Goal: Task Accomplishment & Management: Use online tool/utility

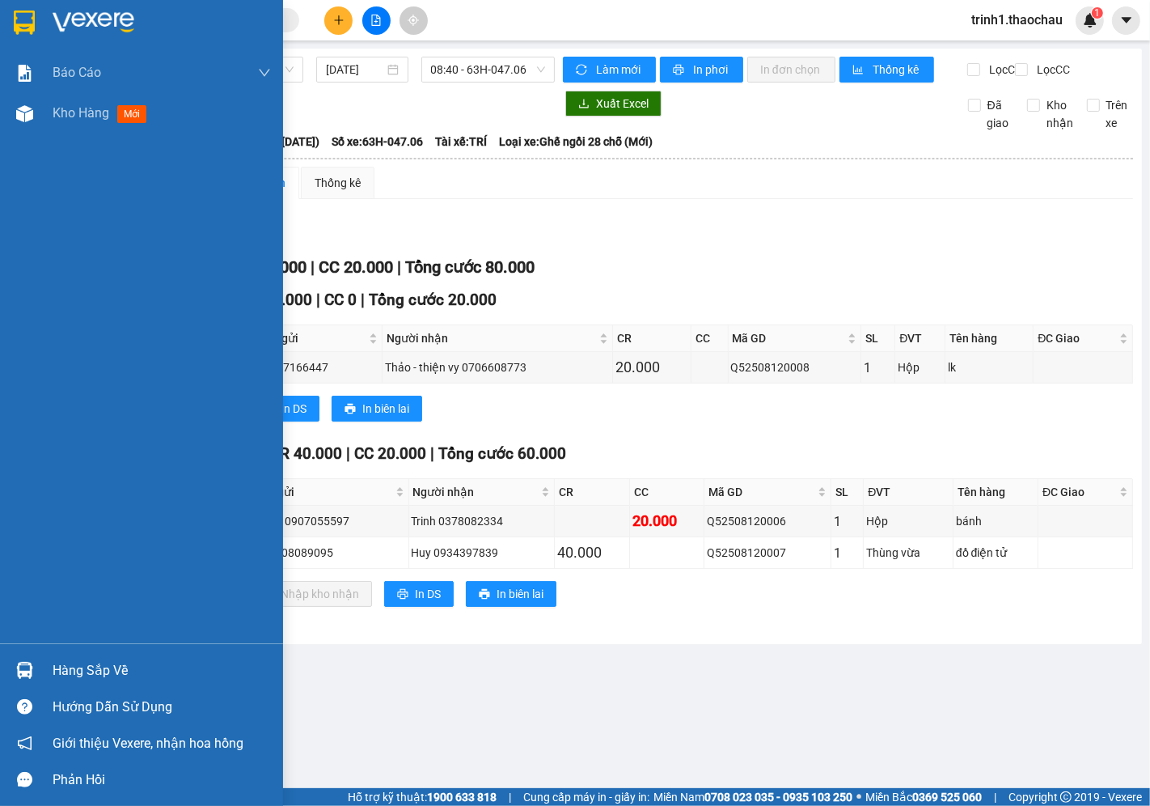
click at [54, 665] on div "Hàng sắp về" at bounding box center [162, 671] width 218 height 24
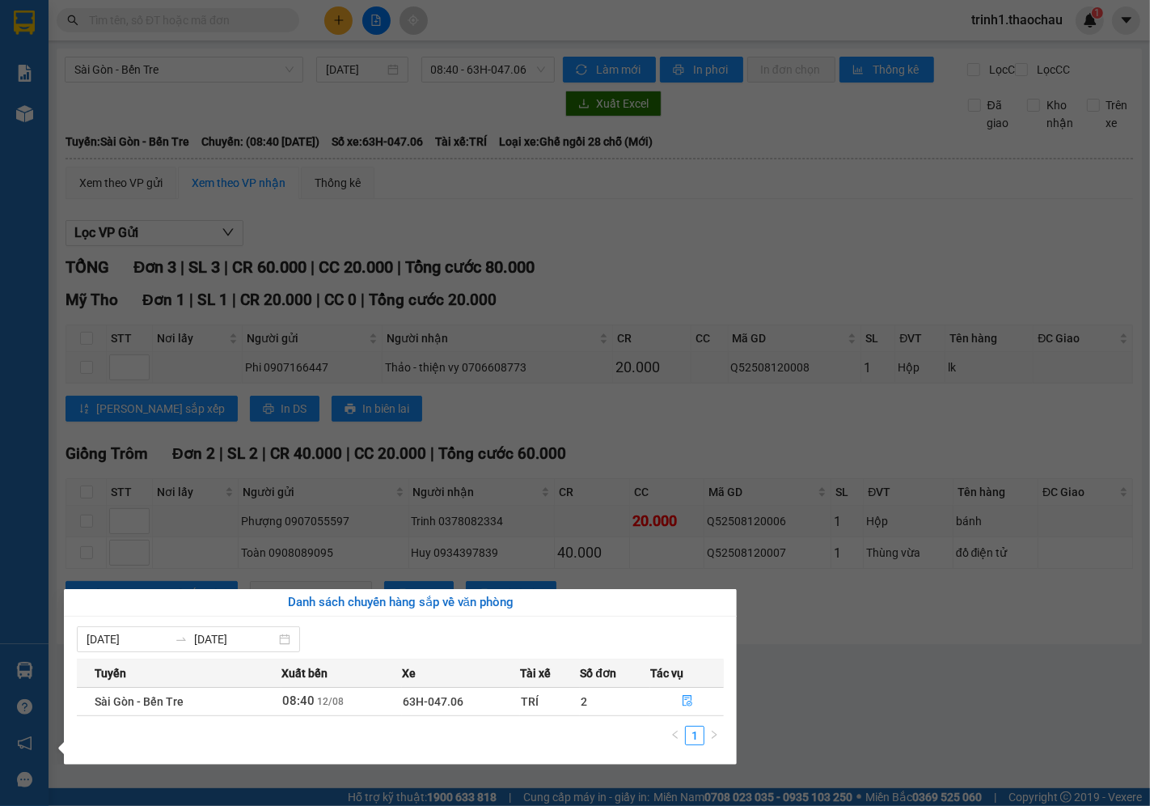
click at [557, 397] on section "Kết quả tìm kiếm ( 0 ) Bộ lọc No Data trinh1.thaochau 1 Báo cáo Báo cáo dòng ti…" at bounding box center [575, 403] width 1150 height 806
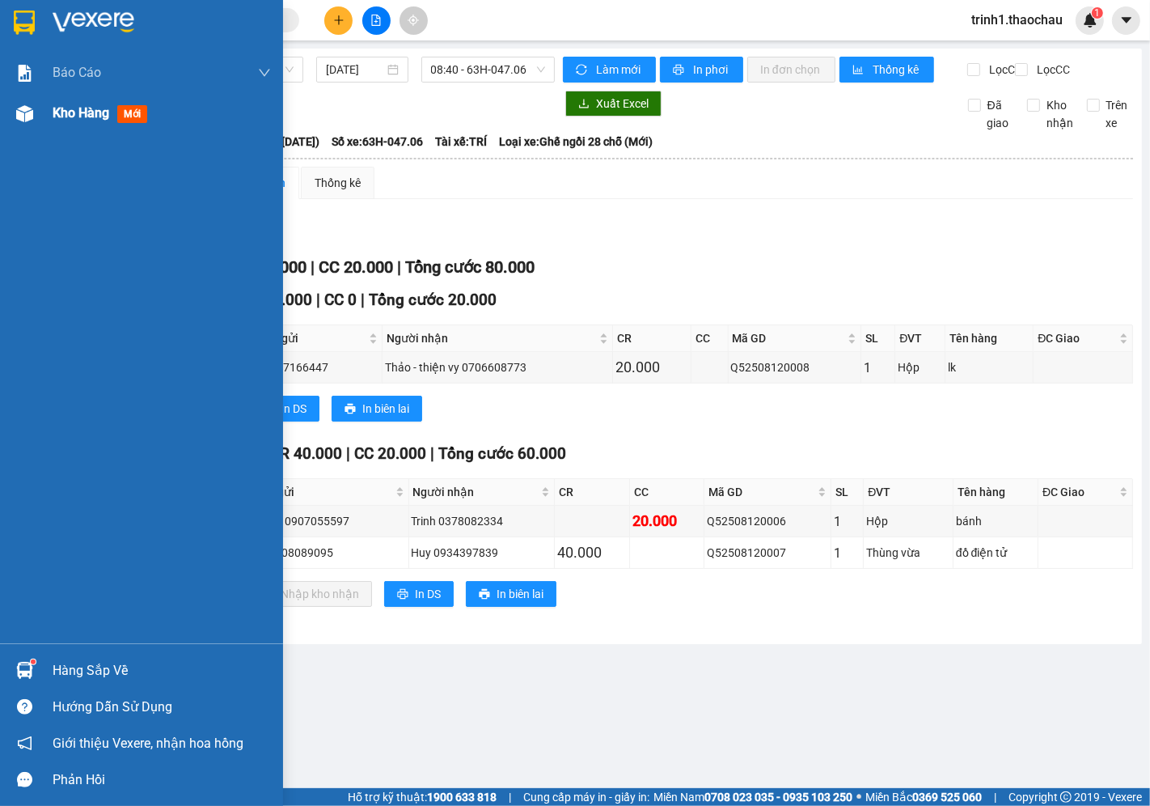
drag, startPoint x: 70, startPoint y: 109, endPoint x: 78, endPoint y: 108, distance: 8.3
click at [77, 108] on span "Kho hàng" at bounding box center [81, 112] width 57 height 15
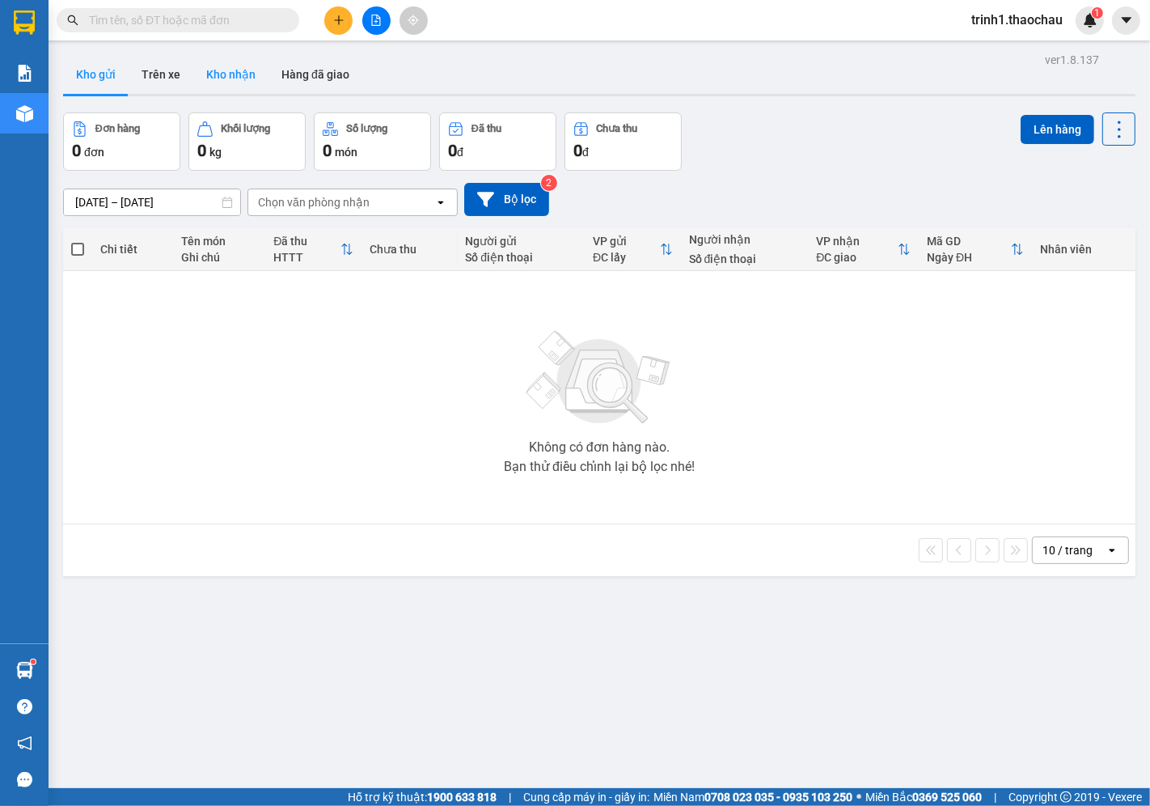
click at [232, 86] on button "Kho nhận" at bounding box center [230, 74] width 75 height 39
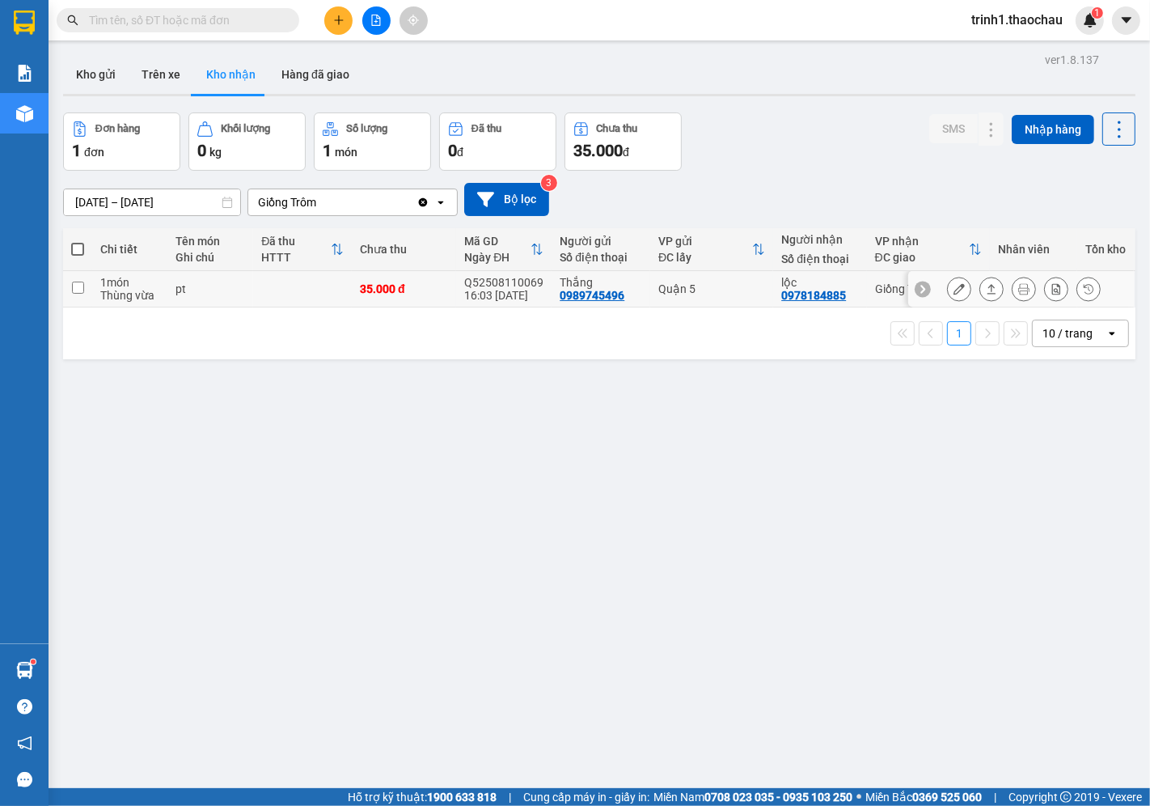
click at [63, 293] on td at bounding box center [77, 289] width 29 height 36
checkbox input "true"
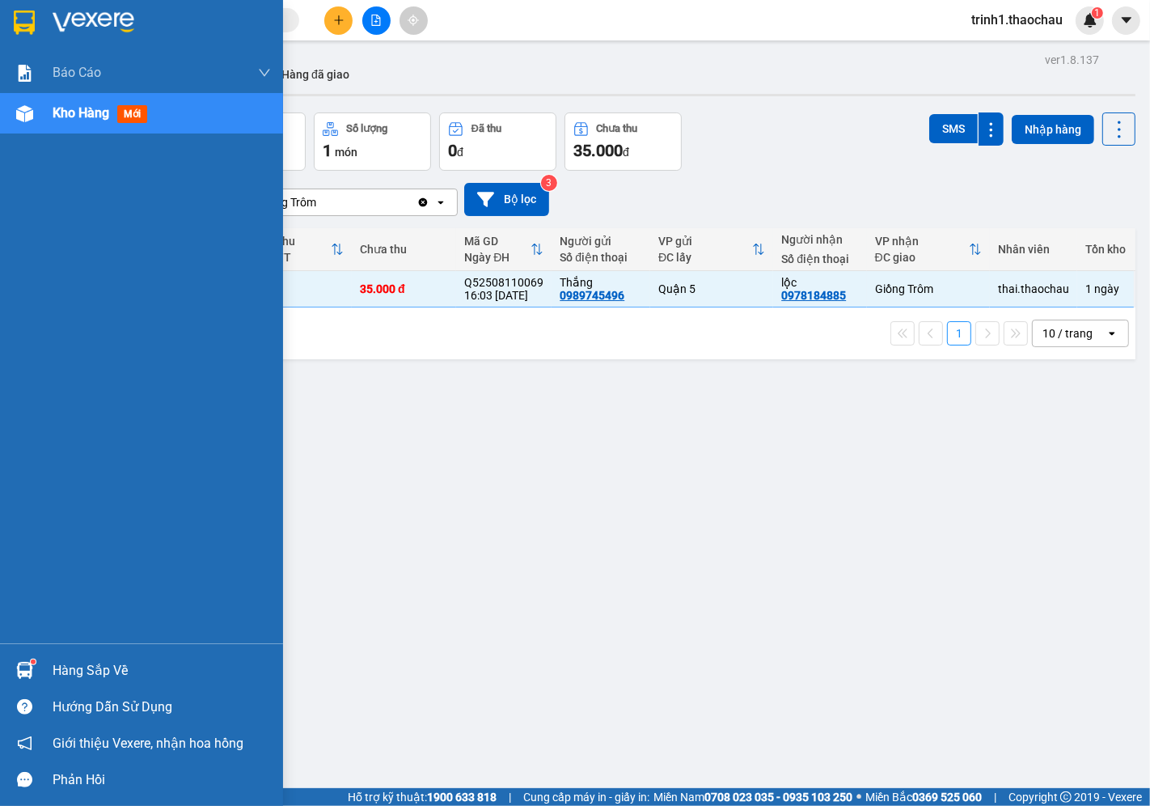
click at [237, 659] on div "Hàng sắp về" at bounding box center [162, 671] width 218 height 24
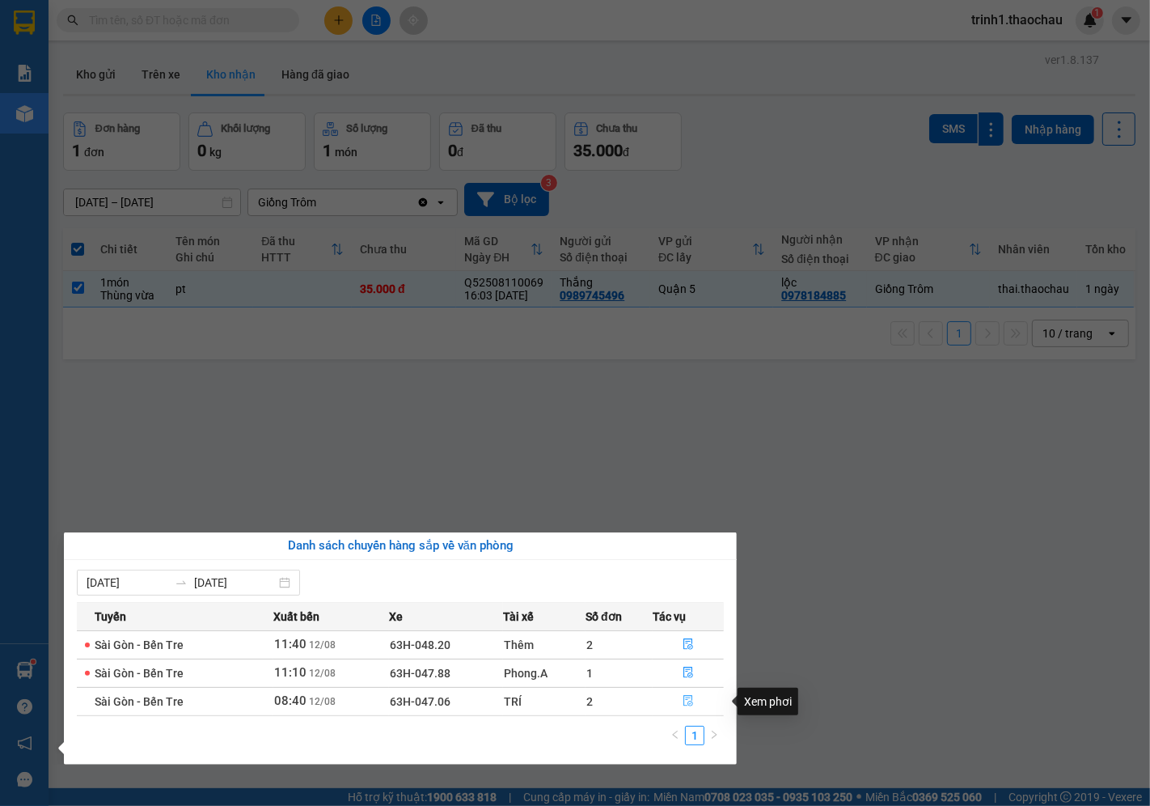
click at [696, 694] on button "button" at bounding box center [689, 701] width 70 height 26
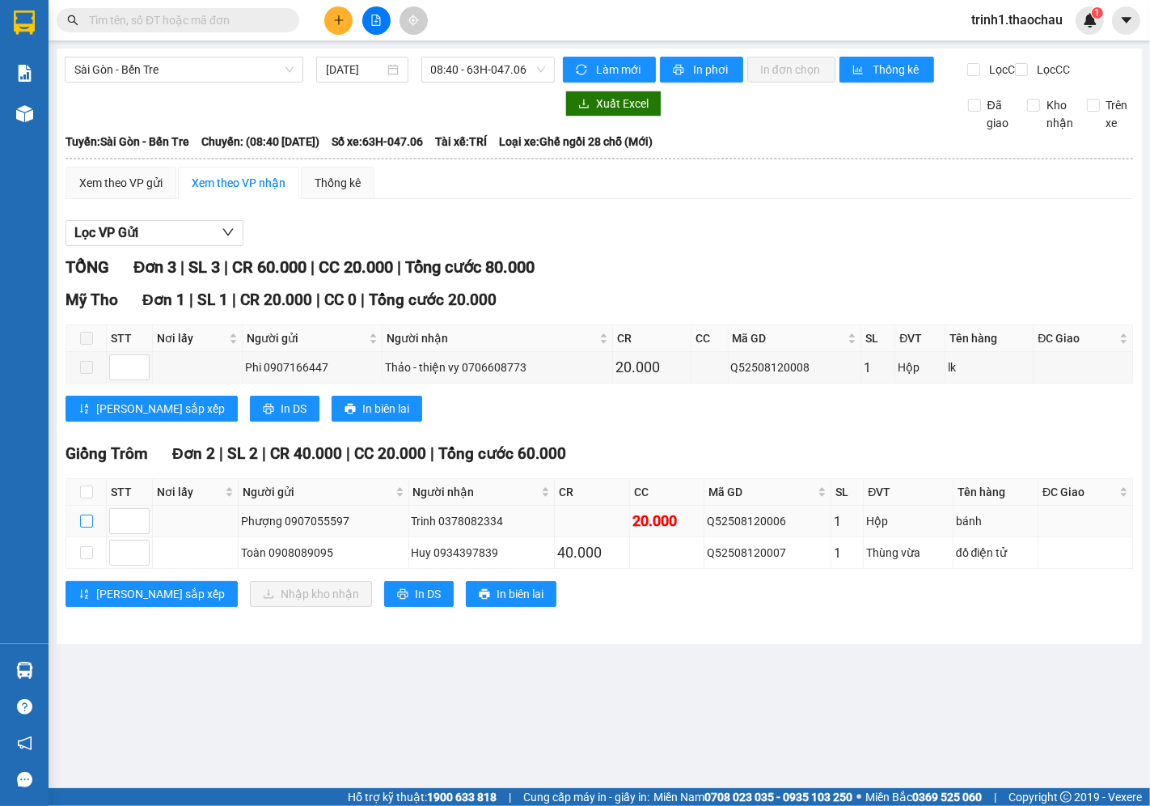
click at [87, 527] on input "checkbox" at bounding box center [86, 521] width 13 height 13
checkbox input "true"
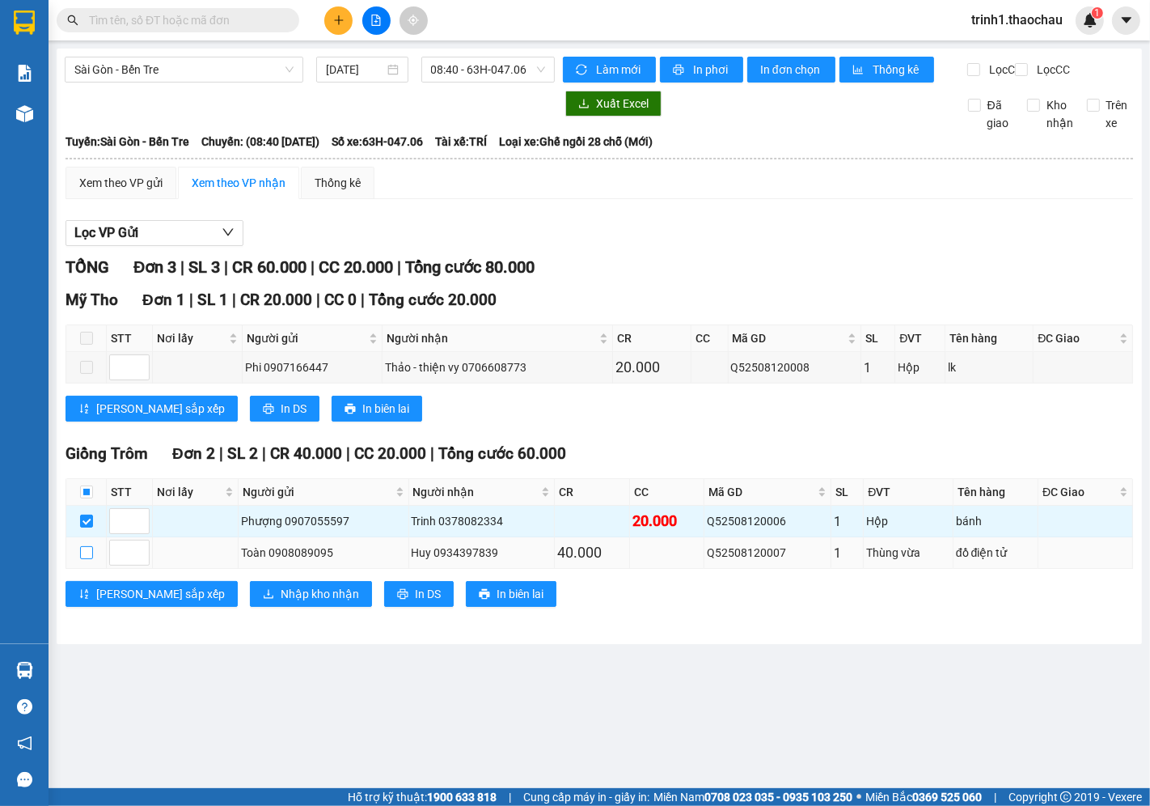
click at [90, 559] on input "checkbox" at bounding box center [86, 552] width 13 height 13
checkbox input "true"
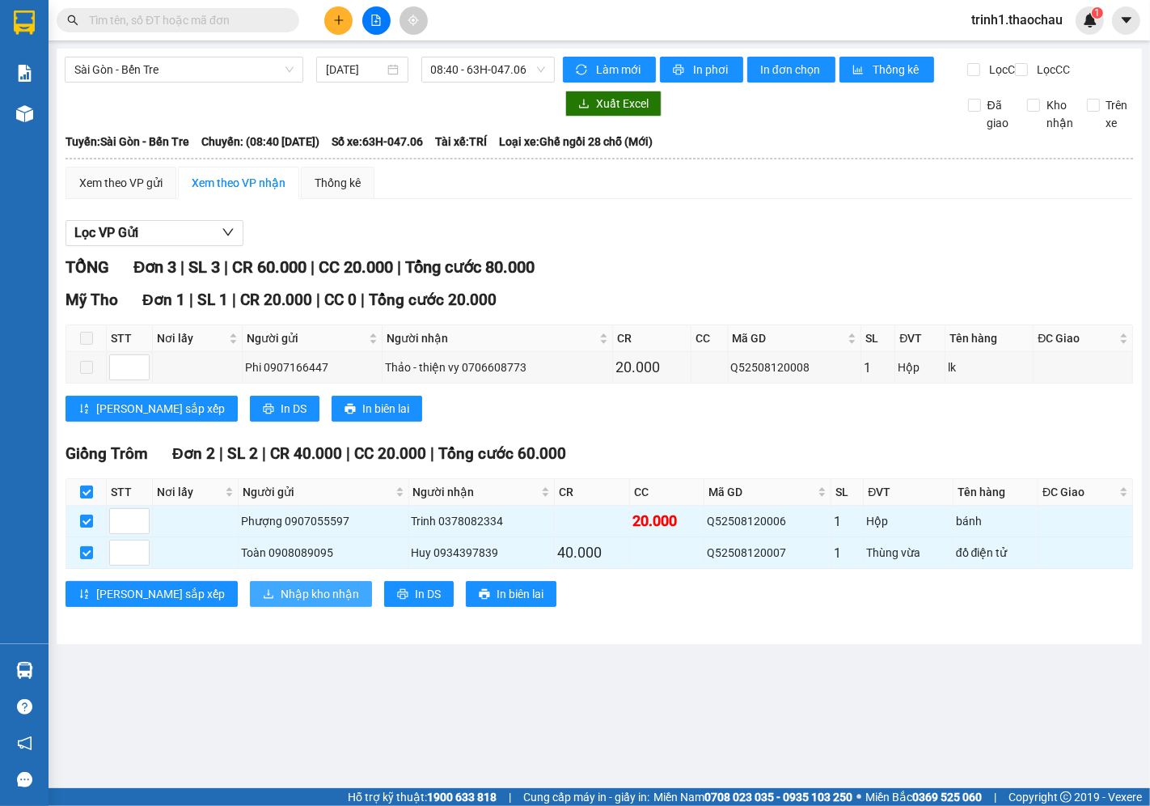
click at [250, 607] on button "Nhập kho nhận" at bounding box center [311, 594] width 122 height 26
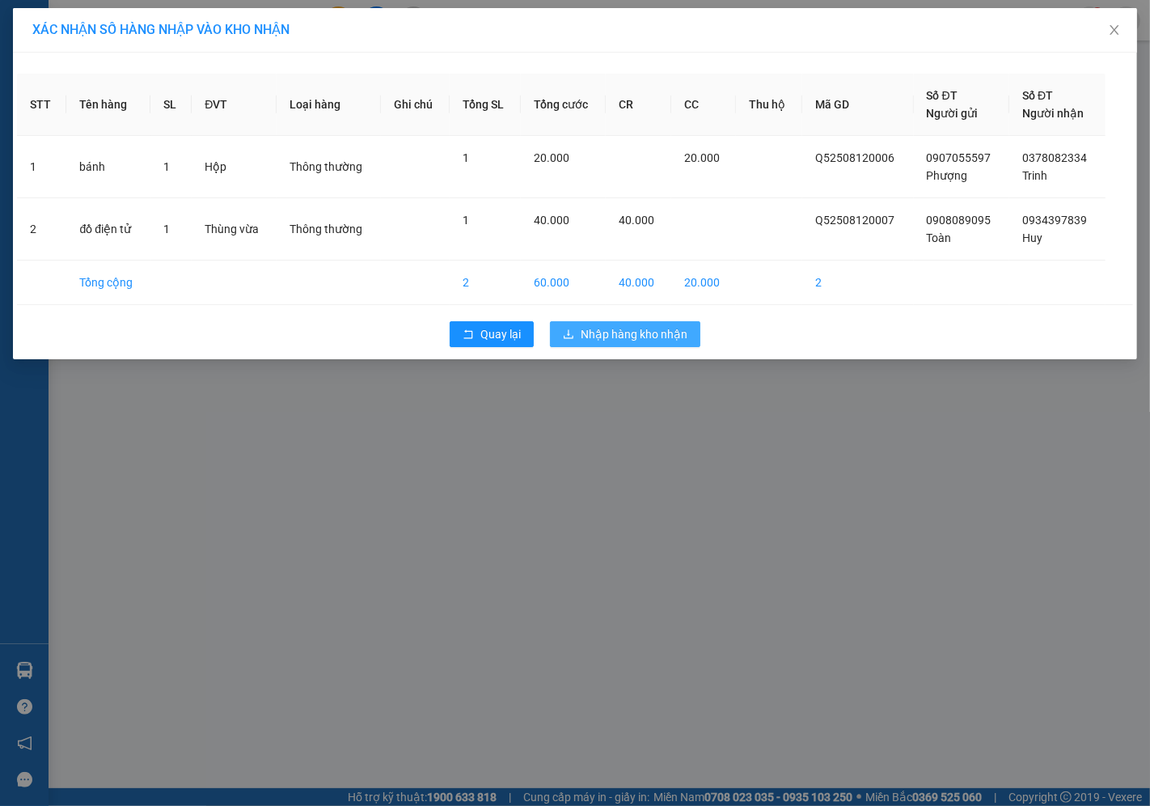
click at [672, 345] on button "Nhập hàng kho nhận" at bounding box center [625, 334] width 150 height 26
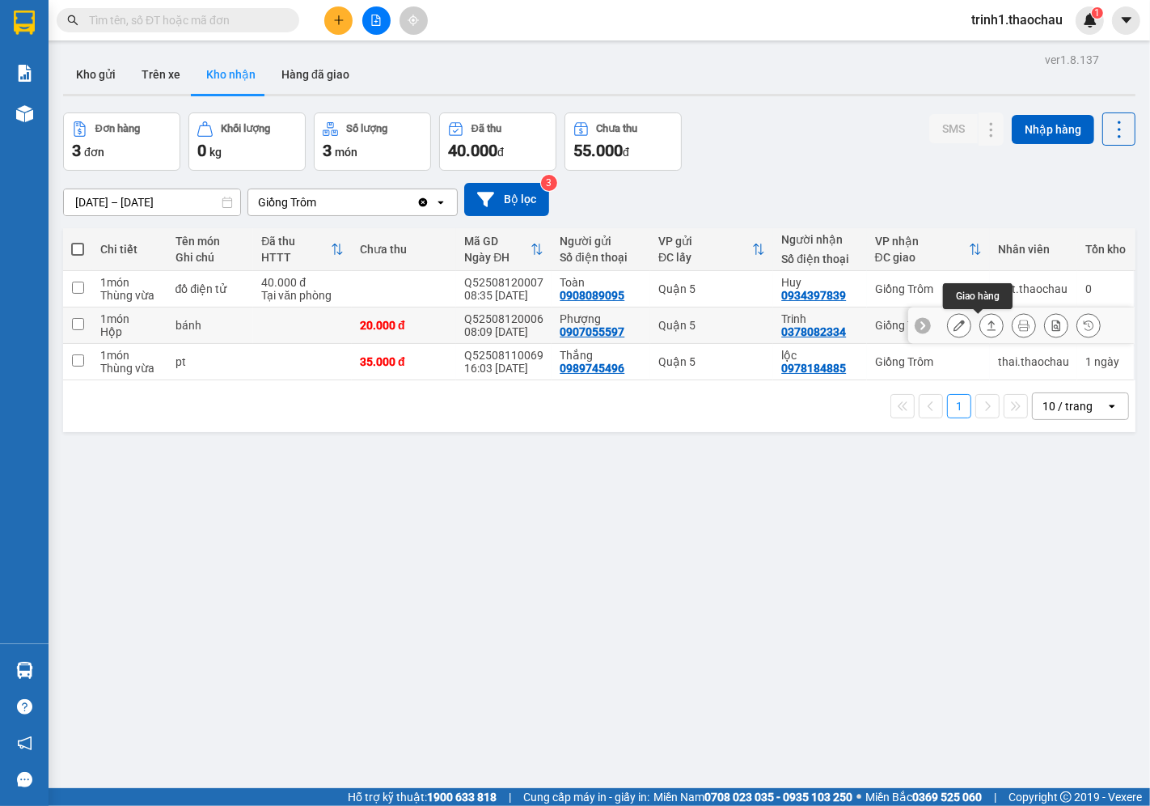
click at [986, 328] on icon at bounding box center [991, 325] width 11 height 11
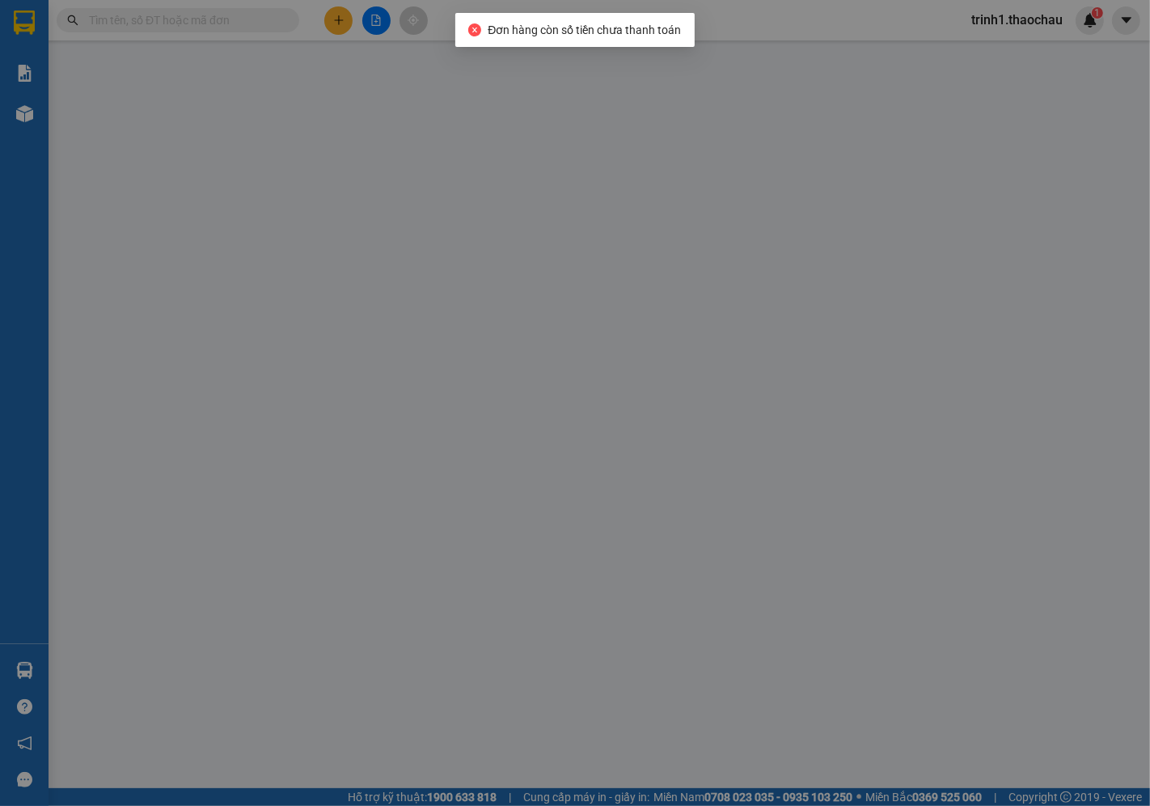
type input "0907055597"
type input "Phượng"
type input "0378082334"
type input "Trinh"
type input "20.000"
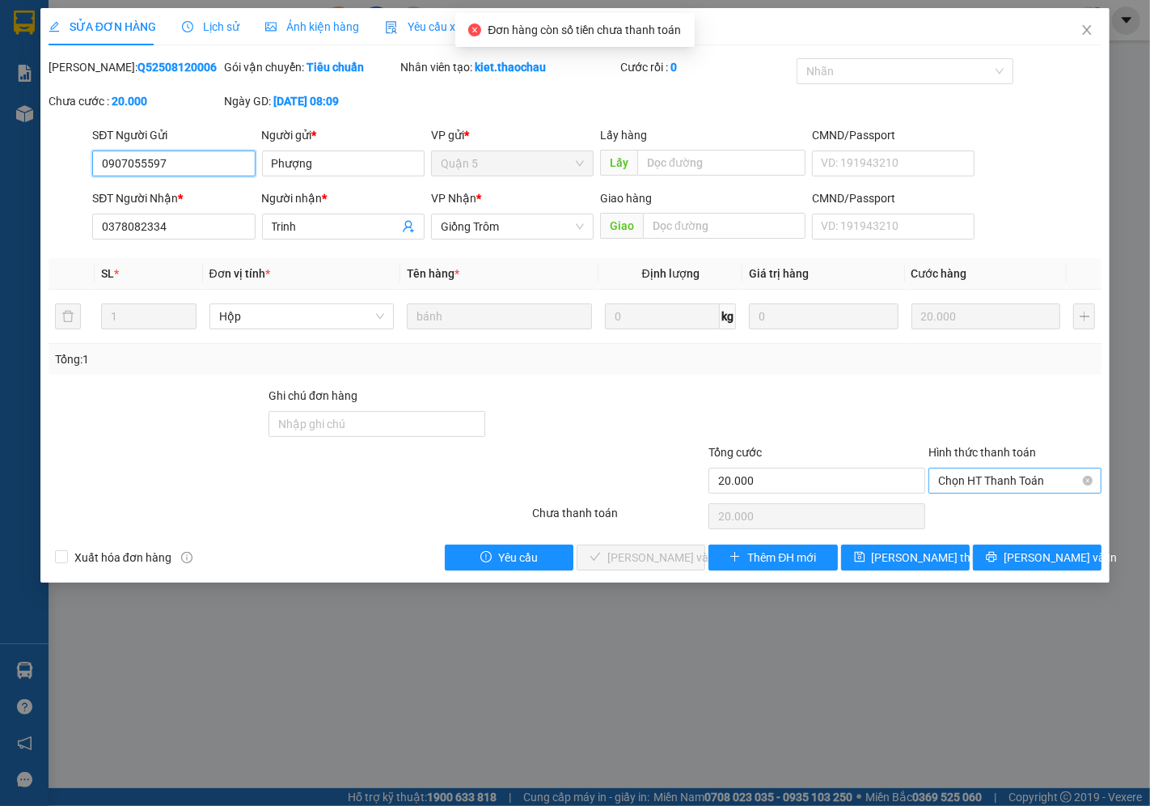
click at [1020, 478] on span "Chọn HT Thanh Toán" at bounding box center [1015, 480] width 154 height 24
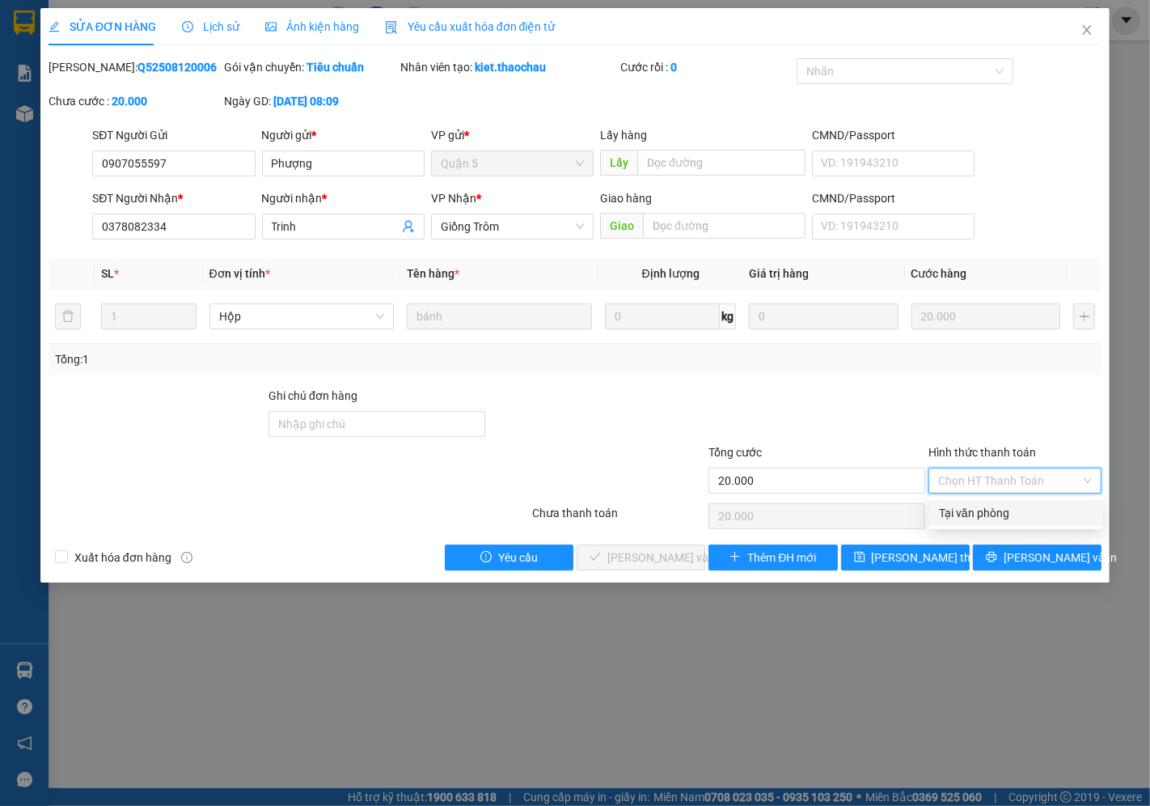
click at [984, 520] on div "Tại văn phòng" at bounding box center [1016, 513] width 154 height 18
type input "0"
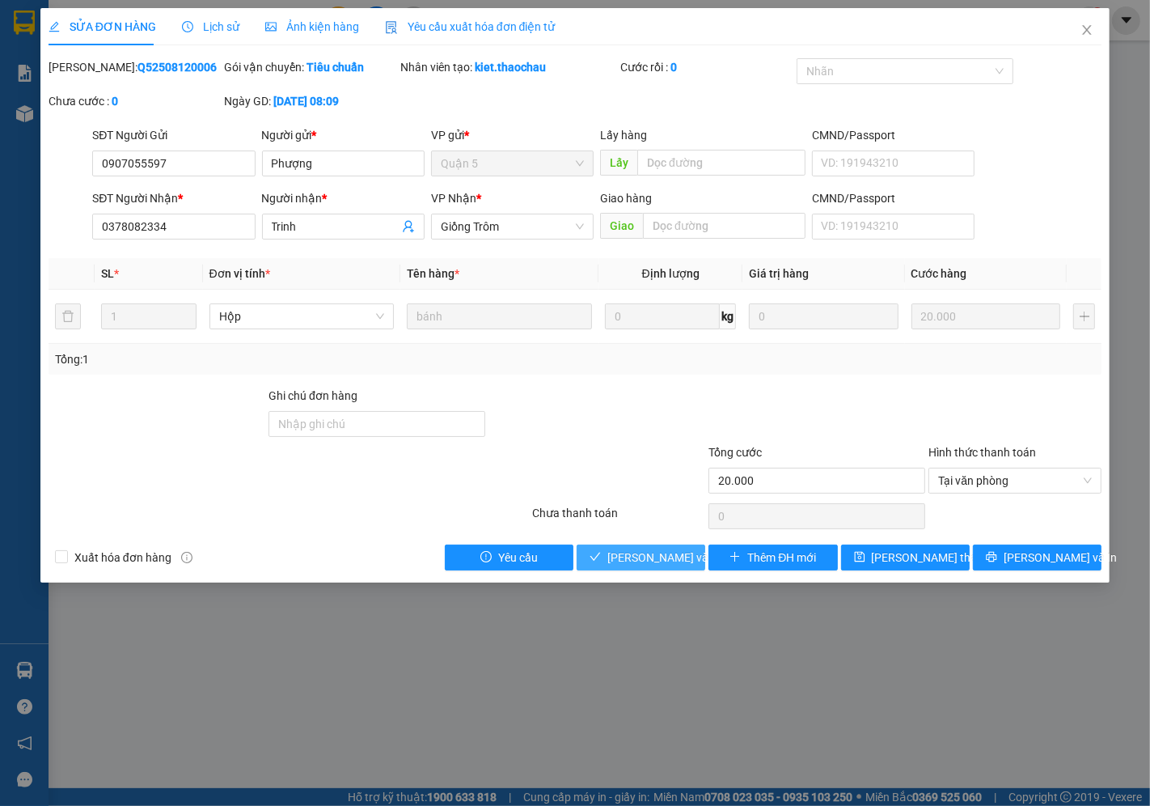
click at [680, 558] on span "[PERSON_NAME] và Giao hàng" at bounding box center [685, 558] width 155 height 18
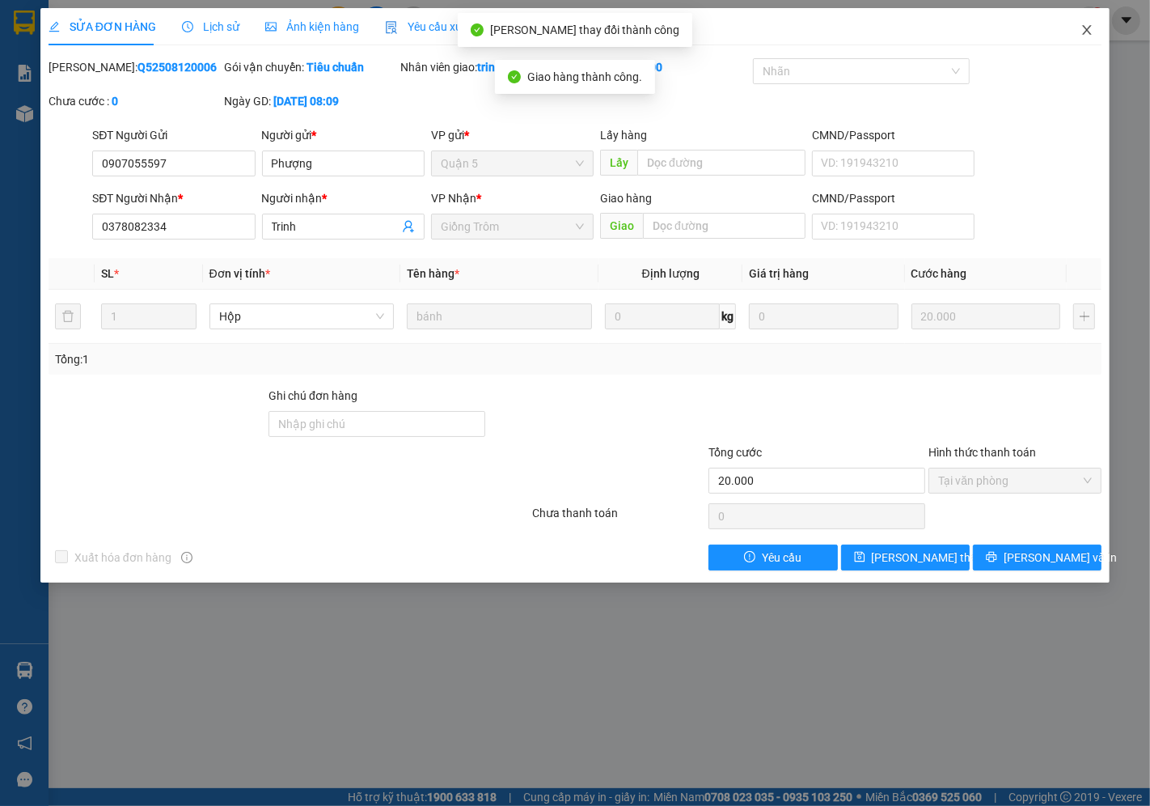
click at [1098, 38] on span "Close" at bounding box center [1087, 30] width 45 height 45
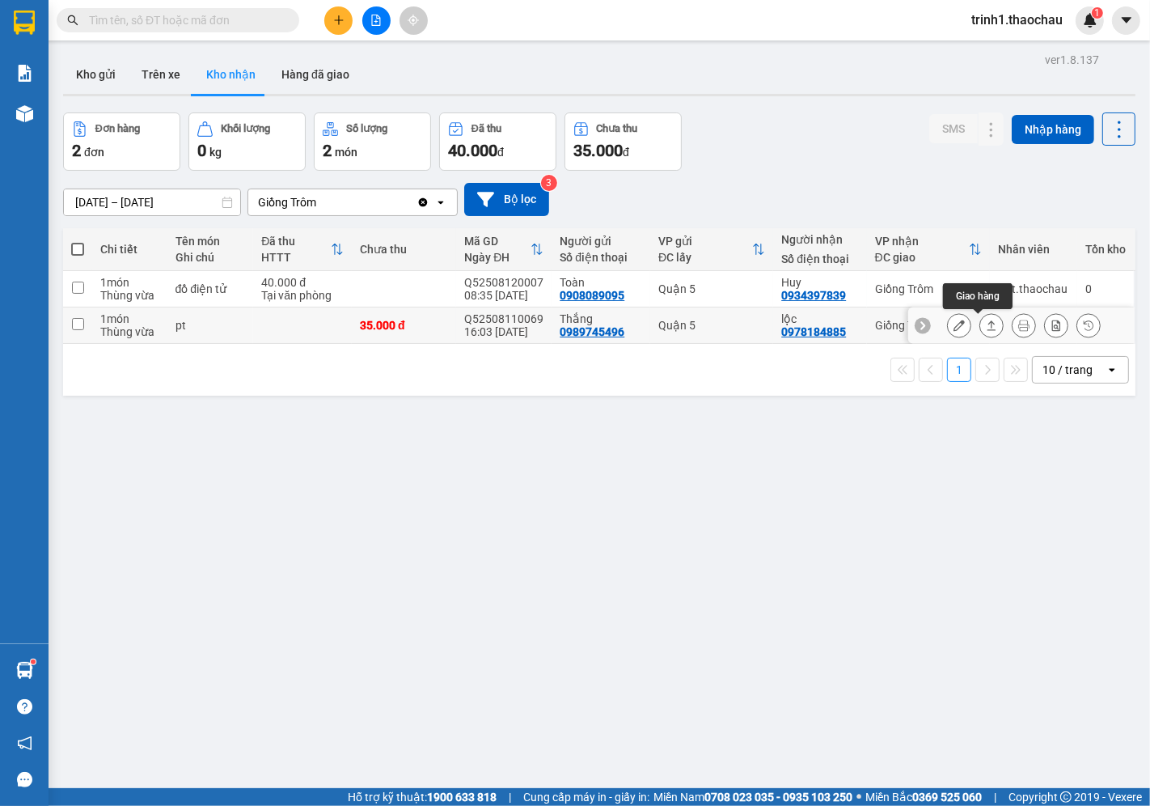
click at [986, 328] on icon at bounding box center [991, 325] width 11 height 11
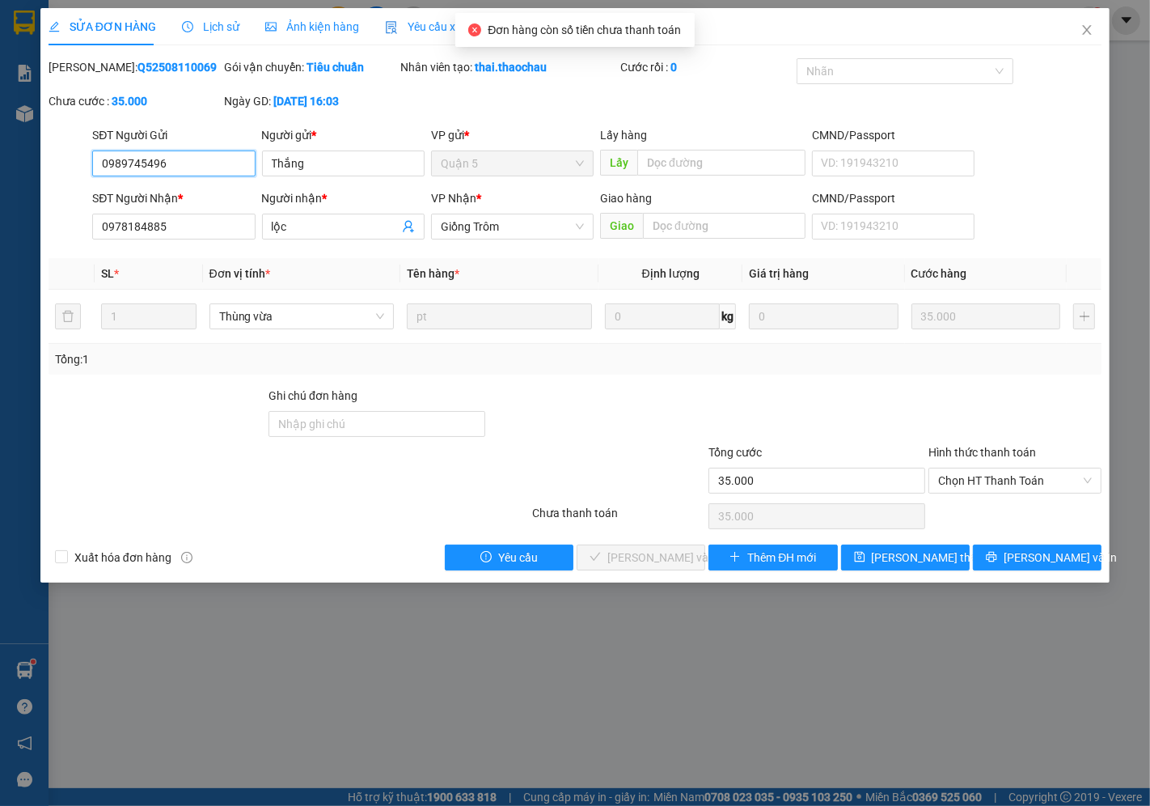
type input "0989745496"
type input "Thắng"
type input "0978184885"
type input "lộc"
type input "35.000"
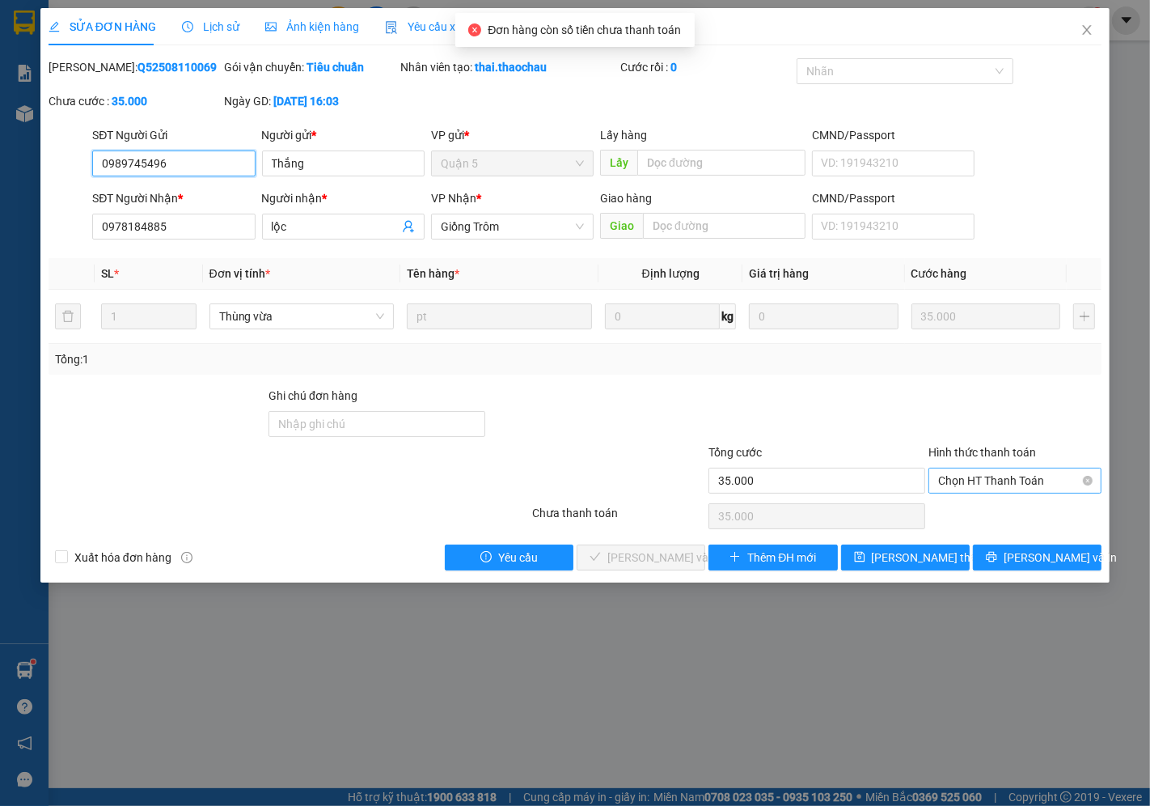
click at [1062, 472] on span "Chọn HT Thanh Toán" at bounding box center [1015, 480] width 154 height 24
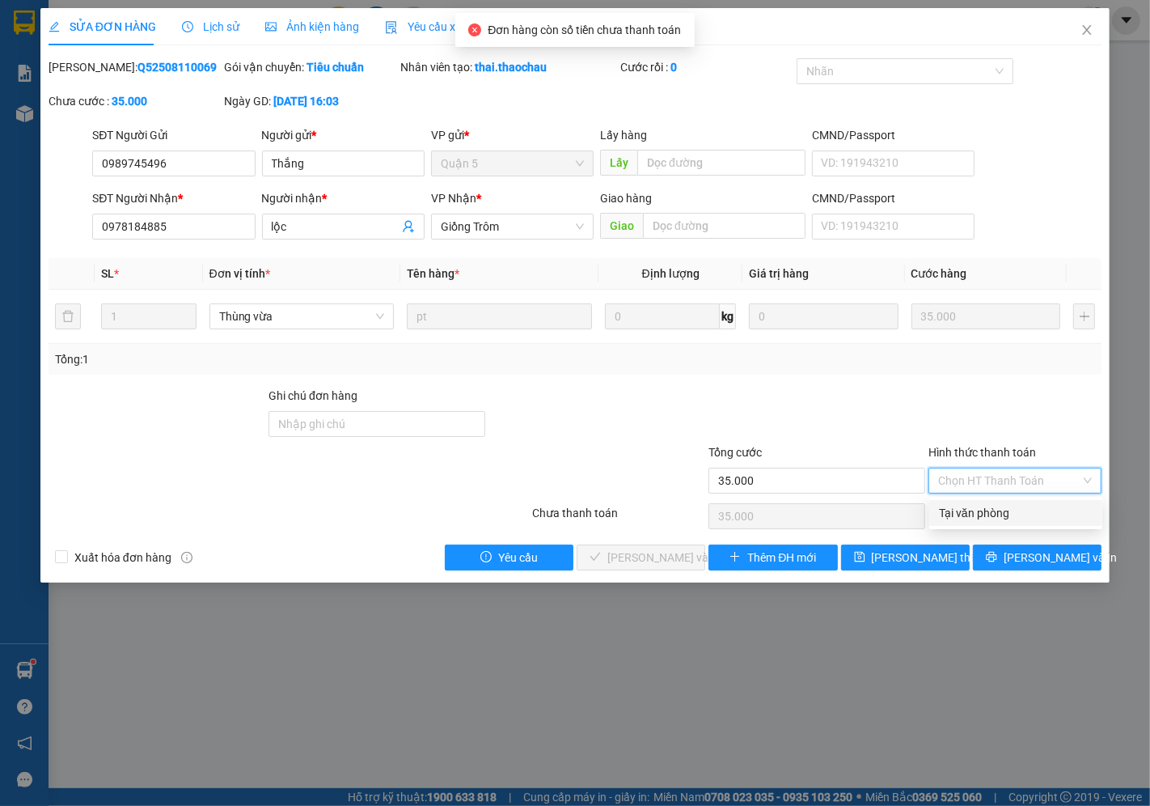
click at [1085, 524] on div "Tại văn phòng" at bounding box center [1016, 513] width 173 height 26
type input "0"
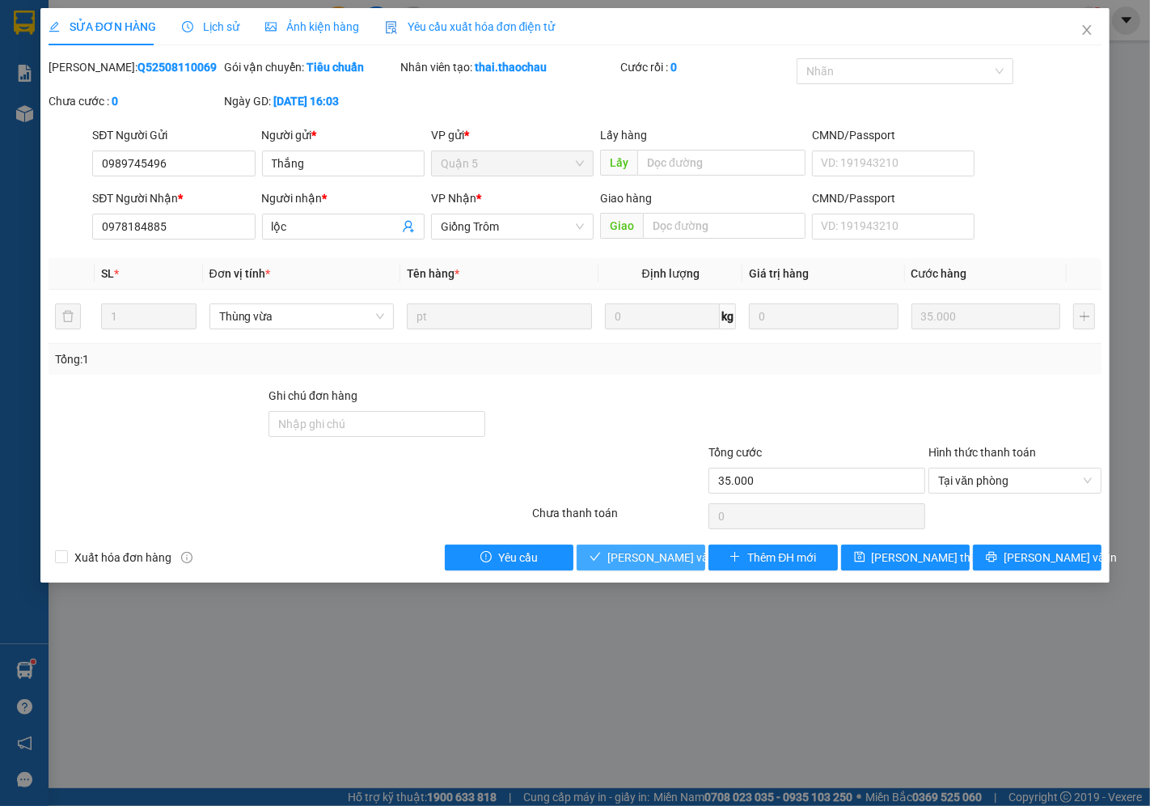
drag, startPoint x: 676, startPoint y: 559, endPoint x: 662, endPoint y: 555, distance: 14.3
click at [665, 557] on span "[PERSON_NAME] và Giao hàng" at bounding box center [685, 558] width 155 height 18
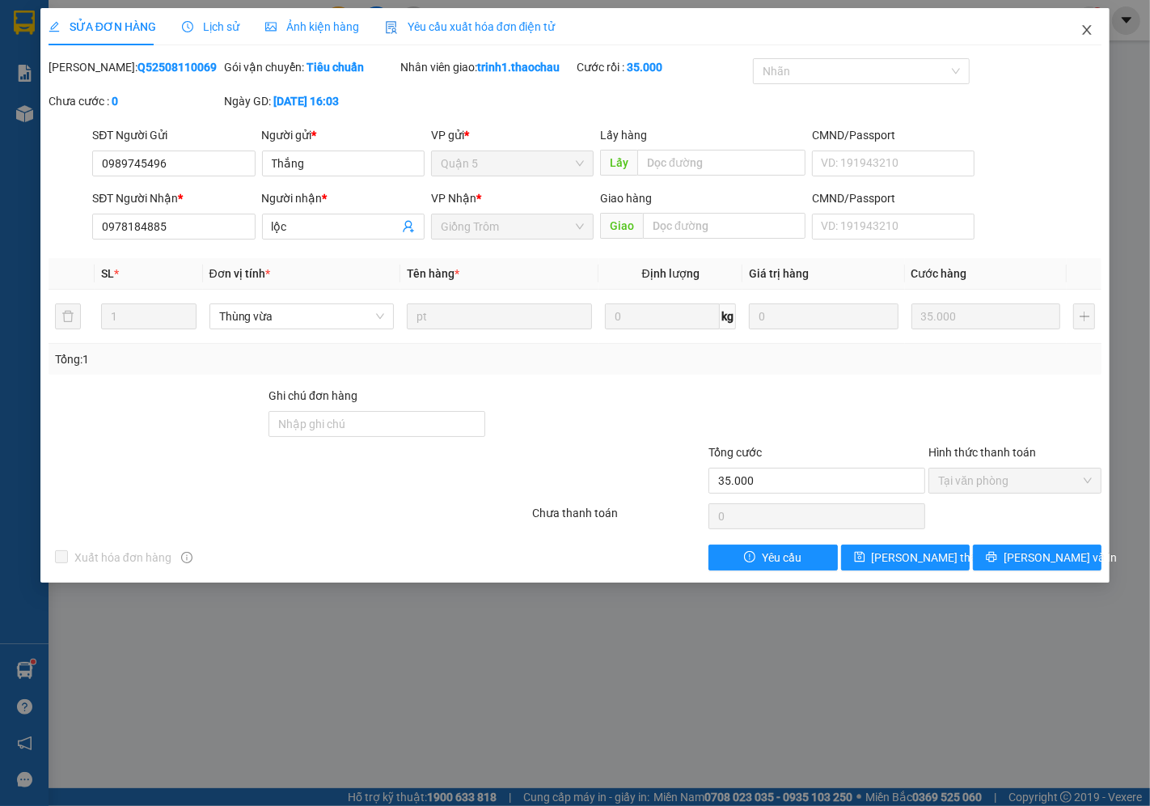
click at [1090, 34] on icon "close" at bounding box center [1087, 30] width 9 height 10
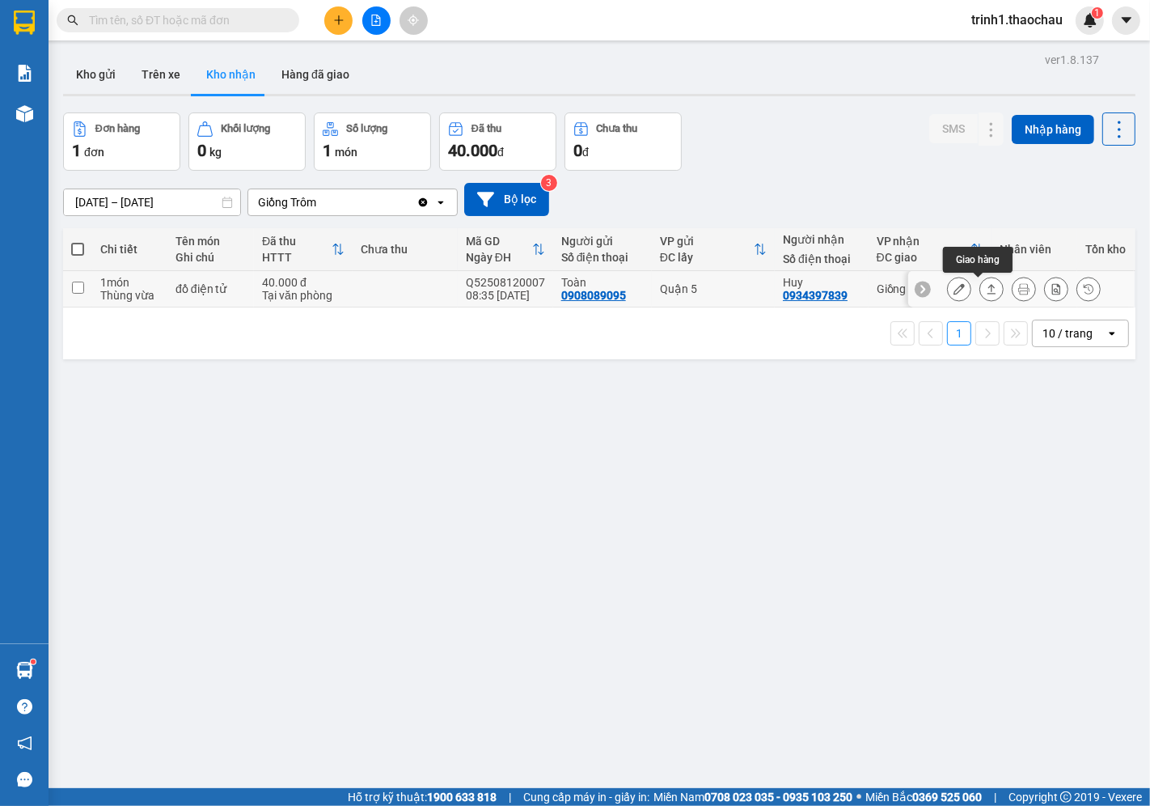
click at [981, 294] on button at bounding box center [992, 289] width 23 height 28
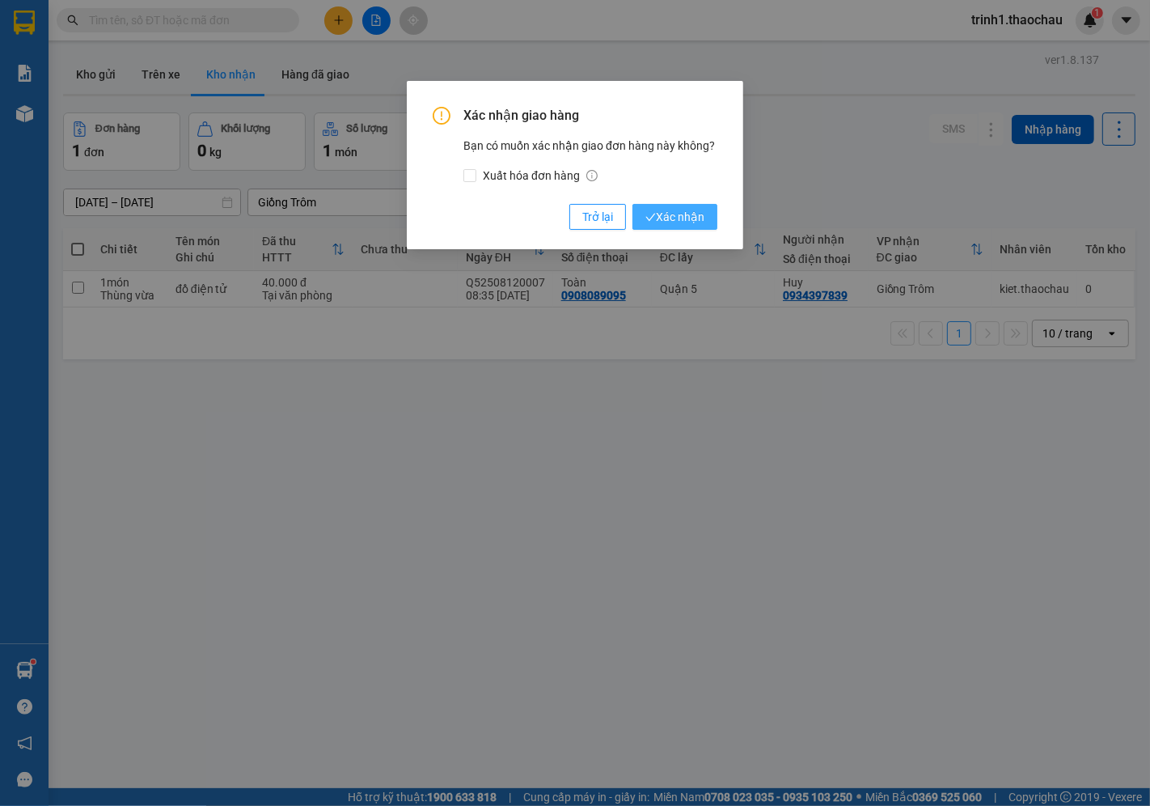
click at [672, 218] on span "Xác nhận" at bounding box center [675, 217] width 59 height 18
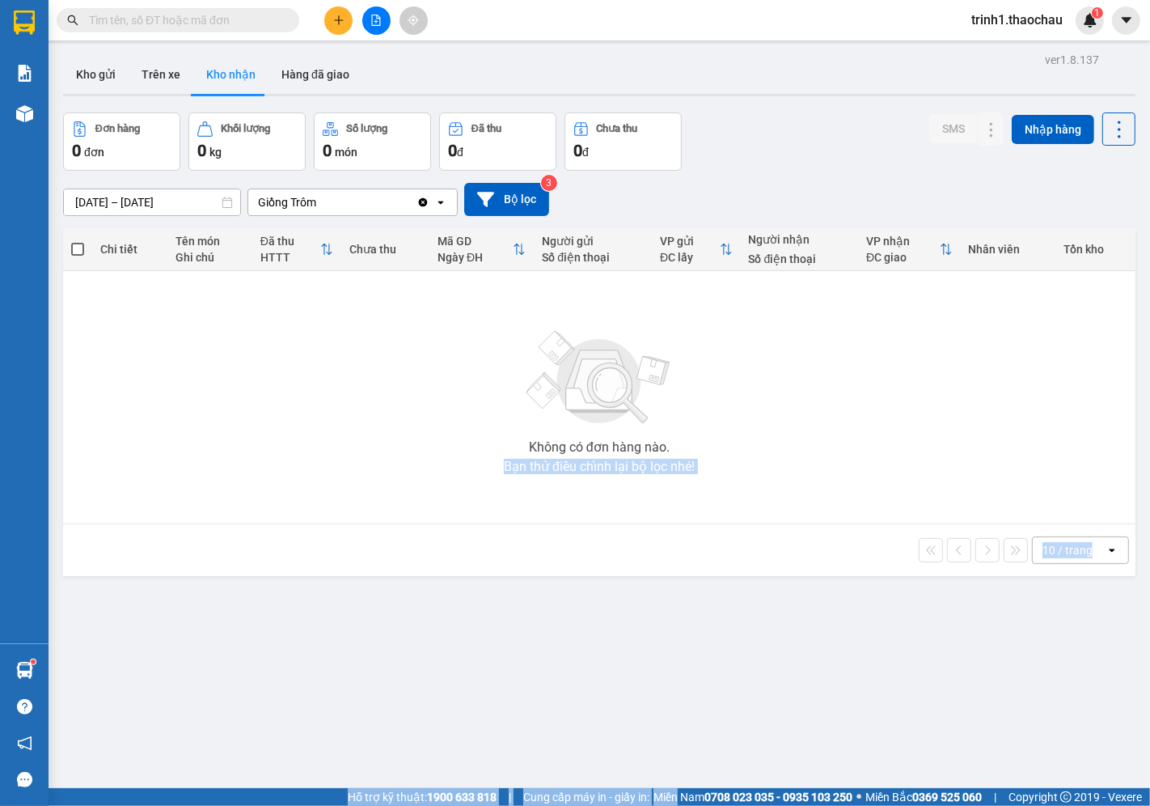
scroll to position [74, 0]
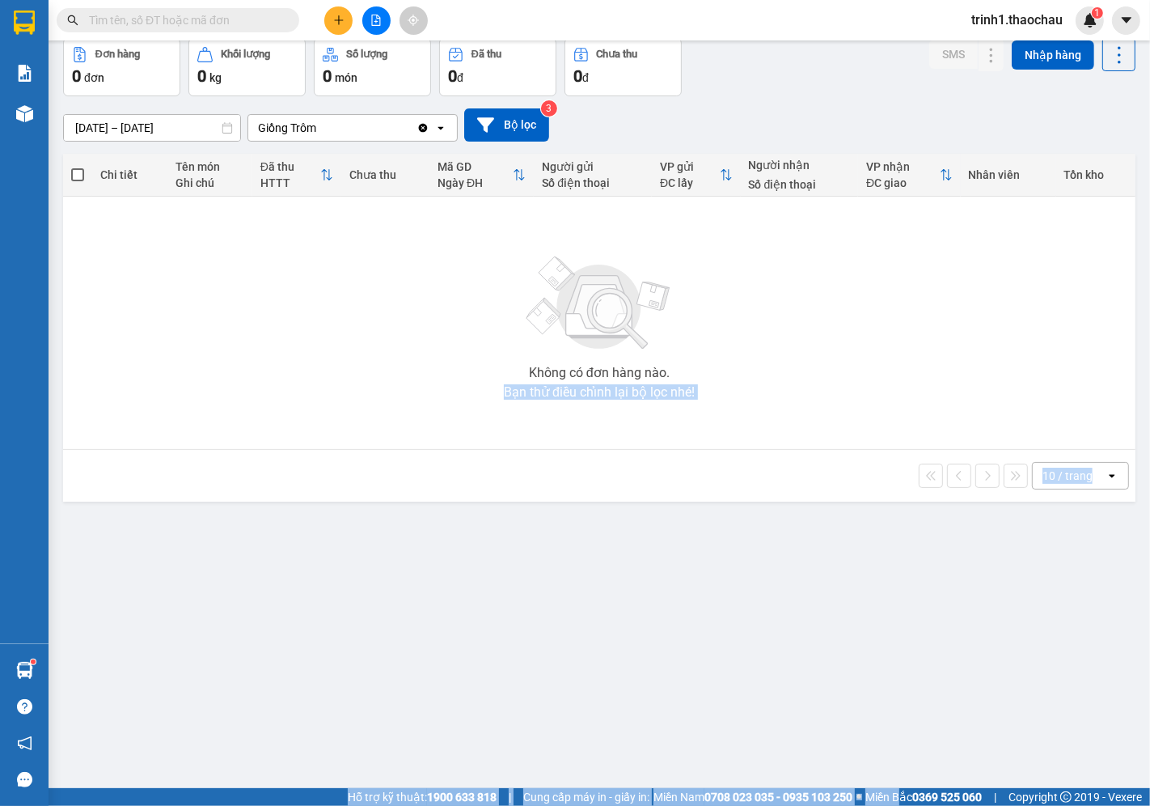
drag, startPoint x: 280, startPoint y: 499, endPoint x: 845, endPoint y: 788, distance: 635.0
click at [898, 805] on html "Kết quả tìm kiếm ( 0 ) Bộ lọc No Data trinh1.thaochau 1 Báo cáo Báo cáo dòng ti…" at bounding box center [575, 403] width 1150 height 806
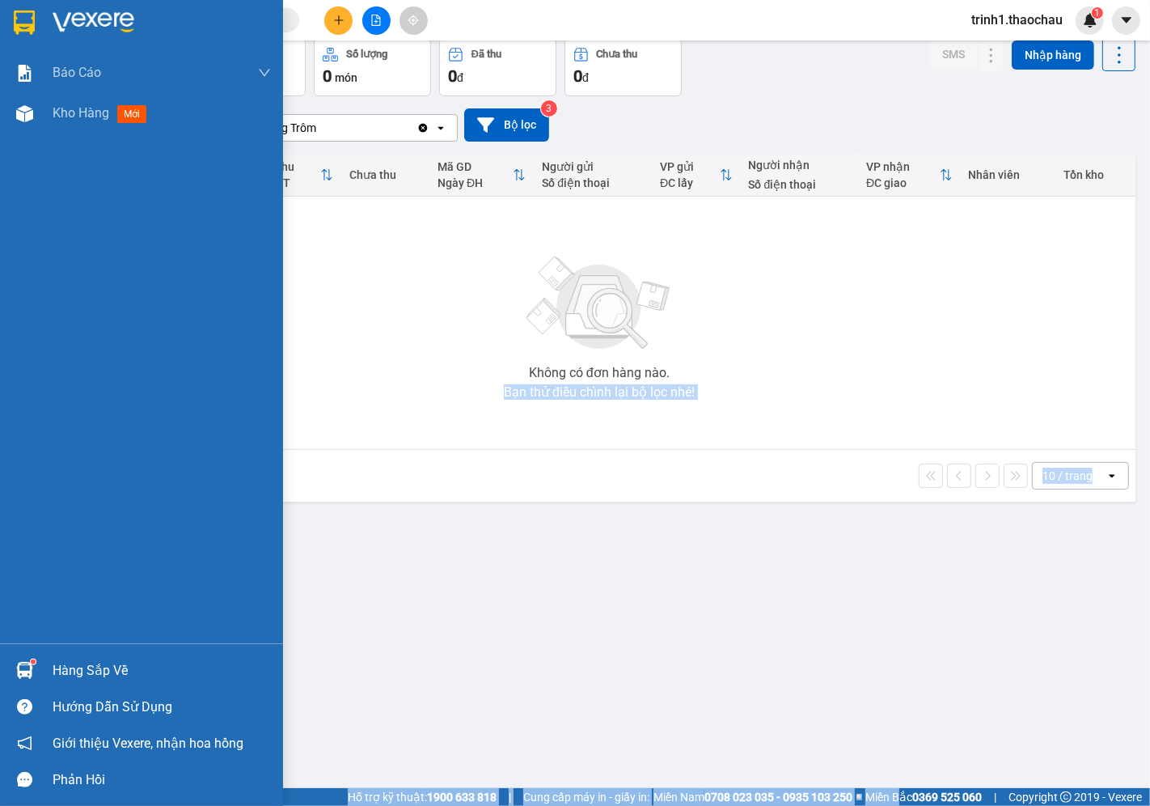
click at [133, 665] on div "Hàng sắp về" at bounding box center [162, 671] width 218 height 24
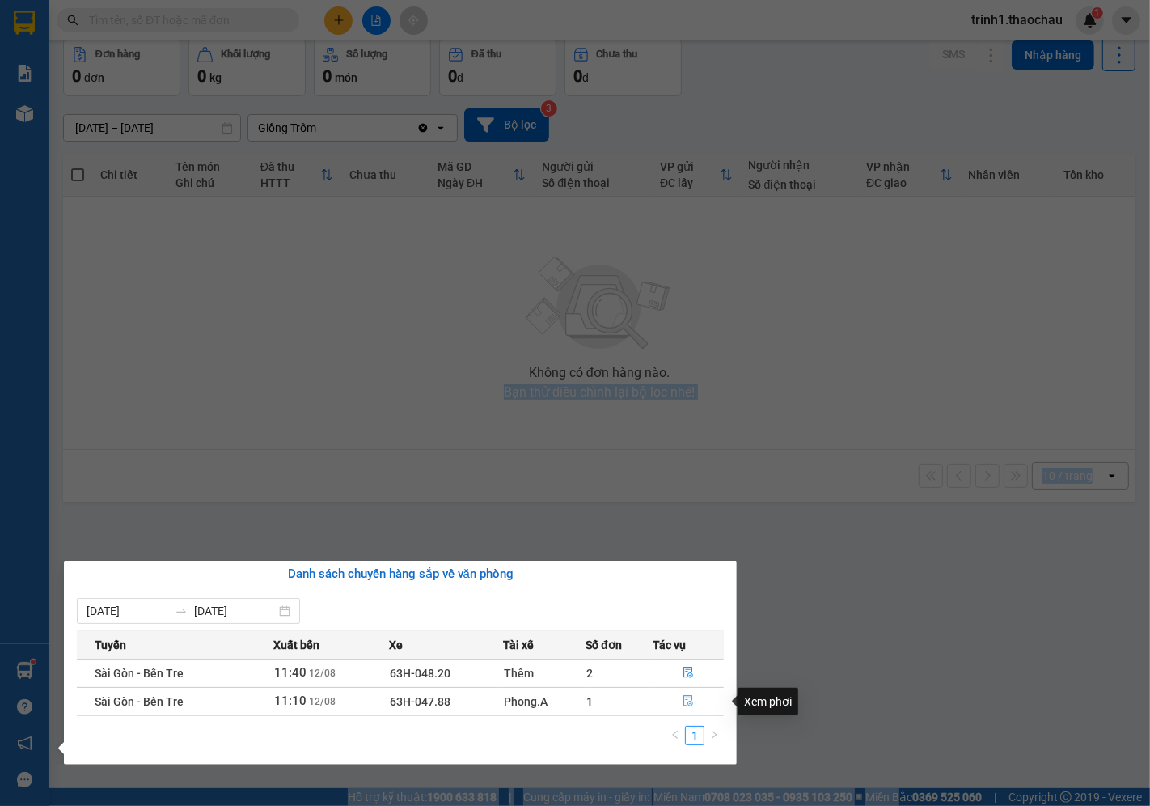
click at [686, 693] on button "button" at bounding box center [689, 701] width 70 height 26
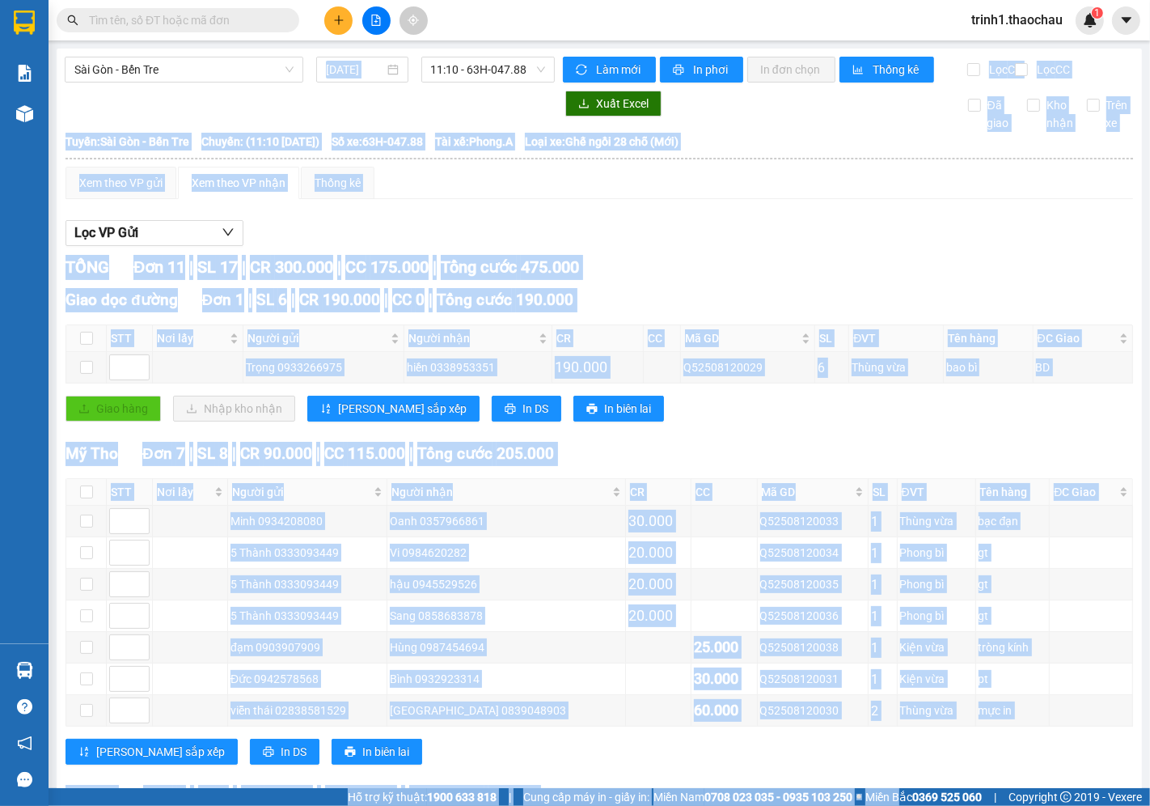
click at [683, 222] on div "Xem theo VP gửi Xem theo VP nhận Thống kê Lọc VP Gửi TỔNG Đơn 11 | SL 17 | CR …" at bounding box center [600, 645] width 1068 height 957
drag, startPoint x: 680, startPoint y: 217, endPoint x: 667, endPoint y: 201, distance: 20.2
drag, startPoint x: 667, startPoint y: 201, endPoint x: 658, endPoint y: 236, distance: 36.9
click at [658, 236] on div "Lọc VP Gửi" at bounding box center [600, 233] width 1068 height 27
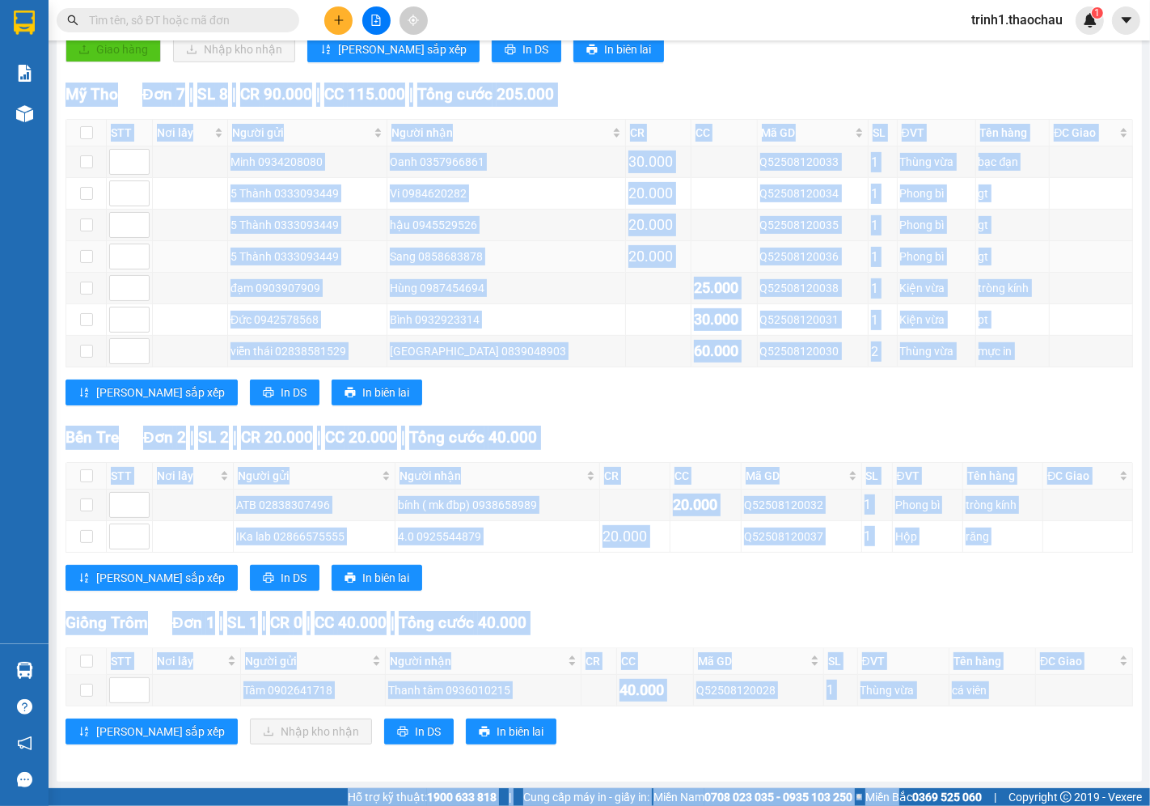
scroll to position [377, 0]
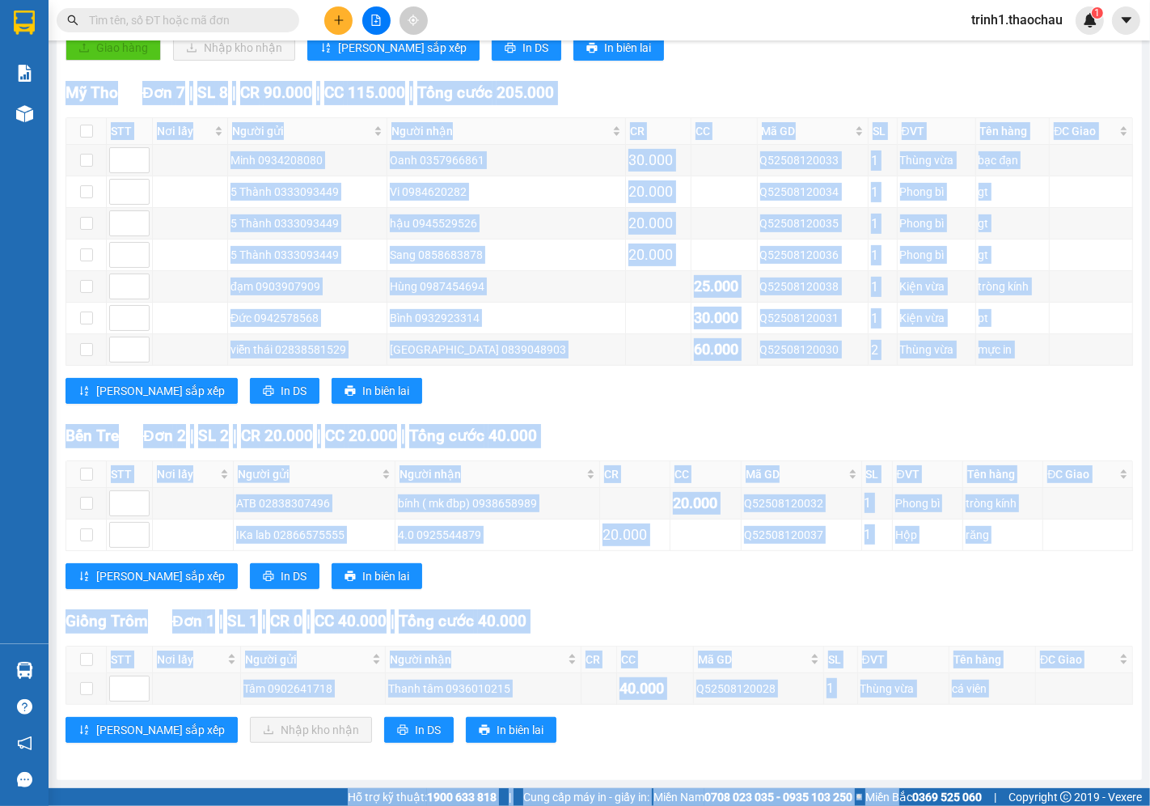
drag, startPoint x: 675, startPoint y: 408, endPoint x: 660, endPoint y: 397, distance: 18.0
click at [672, 405] on div "[GEOGRAPHIC_DATA] 7 | SL 8 | CR 90.000 | CC 115.000 | Tổng cước 205.000 STT Nơi…" at bounding box center [600, 248] width 1068 height 335
click at [659, 396] on div "[PERSON_NAME] sắp xếp In DS In biên lai" at bounding box center [600, 391] width 1068 height 26
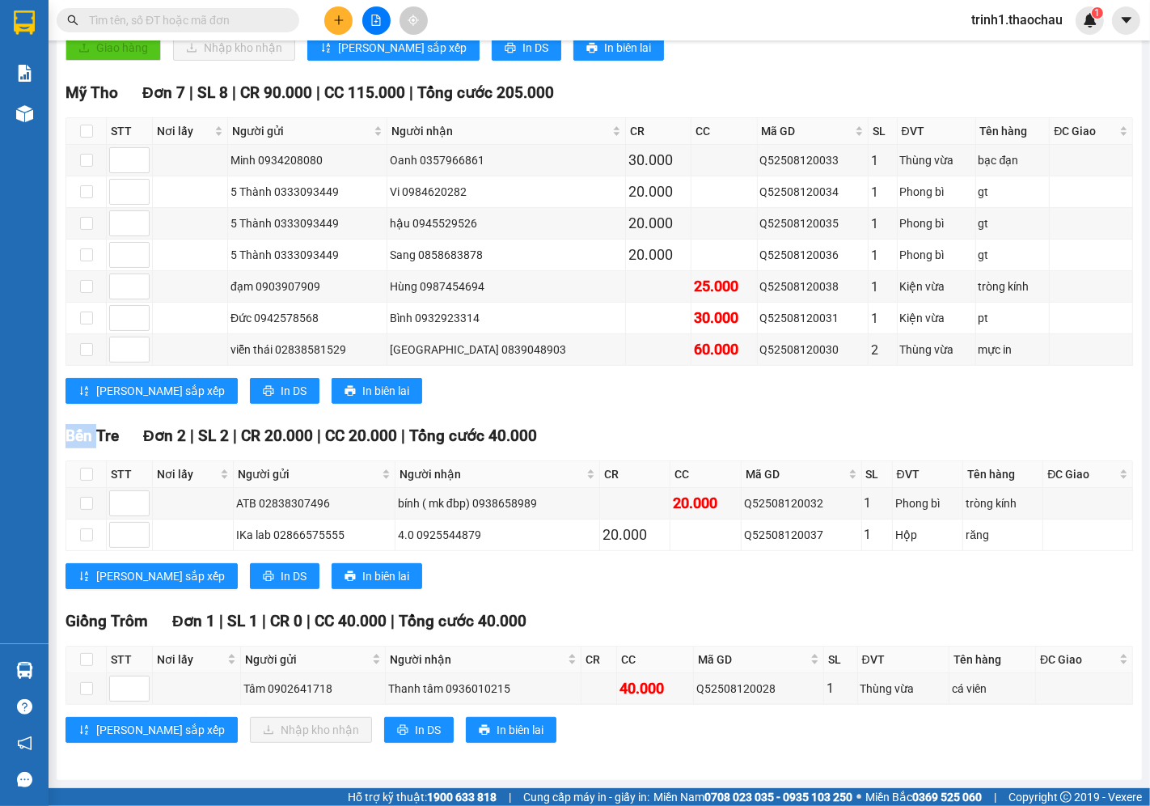
click at [659, 396] on div "[PERSON_NAME] sắp xếp In DS In biên lai" at bounding box center [600, 391] width 1068 height 26
drag, startPoint x: 172, startPoint y: 350, endPoint x: 155, endPoint y: 335, distance: 22.9
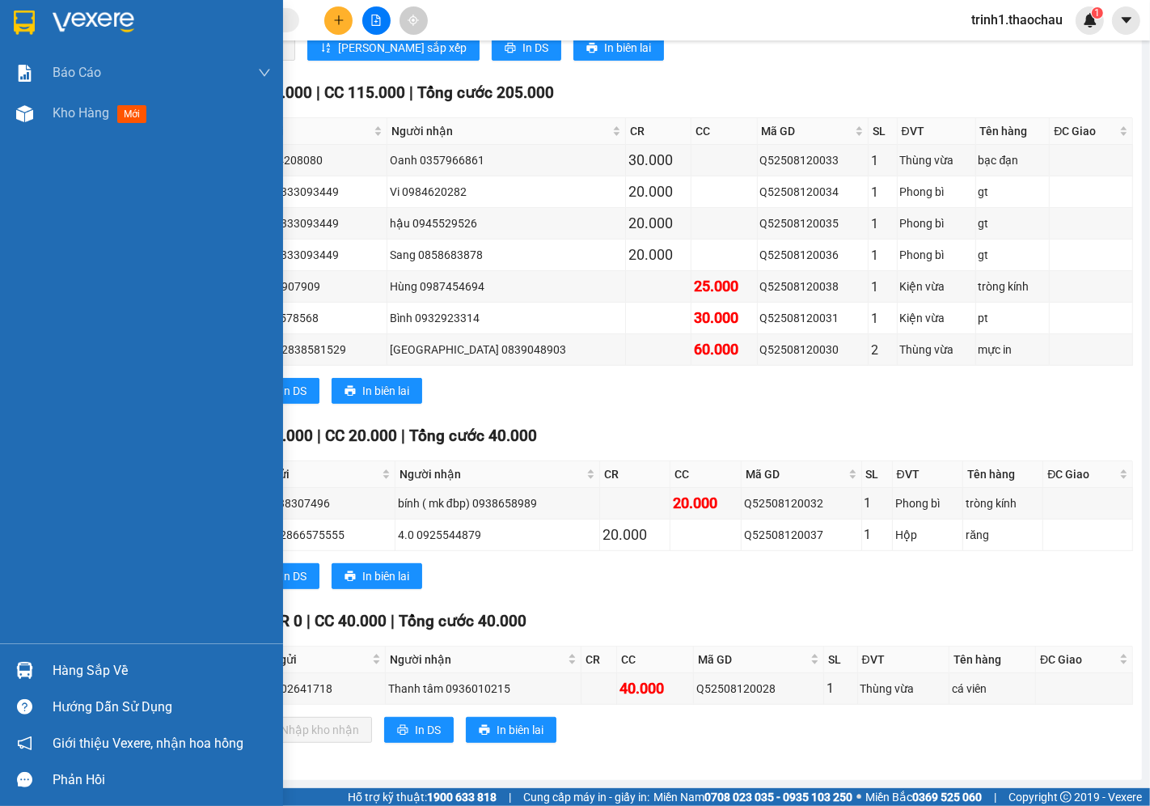
drag, startPoint x: 155, startPoint y: 335, endPoint x: 8, endPoint y: 680, distance: 375.5
click at [8, 680] on div "Hàng sắp về" at bounding box center [141, 670] width 283 height 36
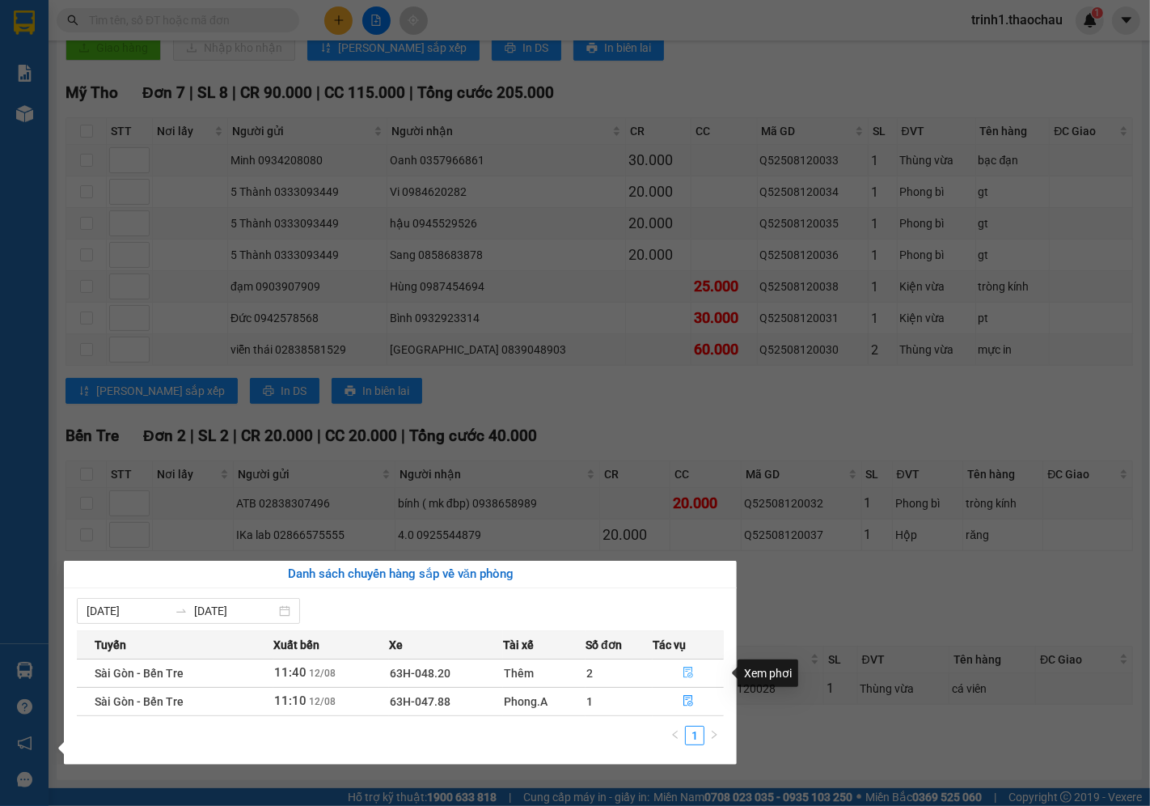
click at [683, 676] on icon "file-done" at bounding box center [688, 672] width 11 height 11
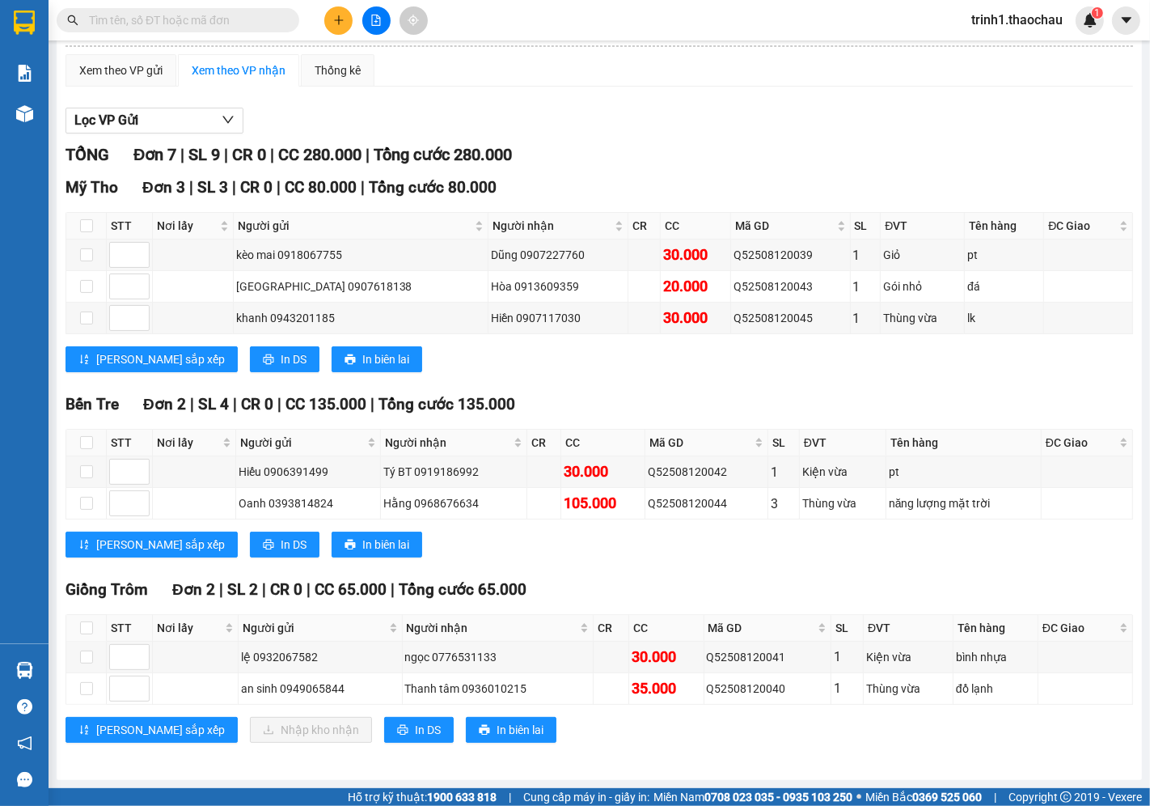
scroll to position [128, 0]
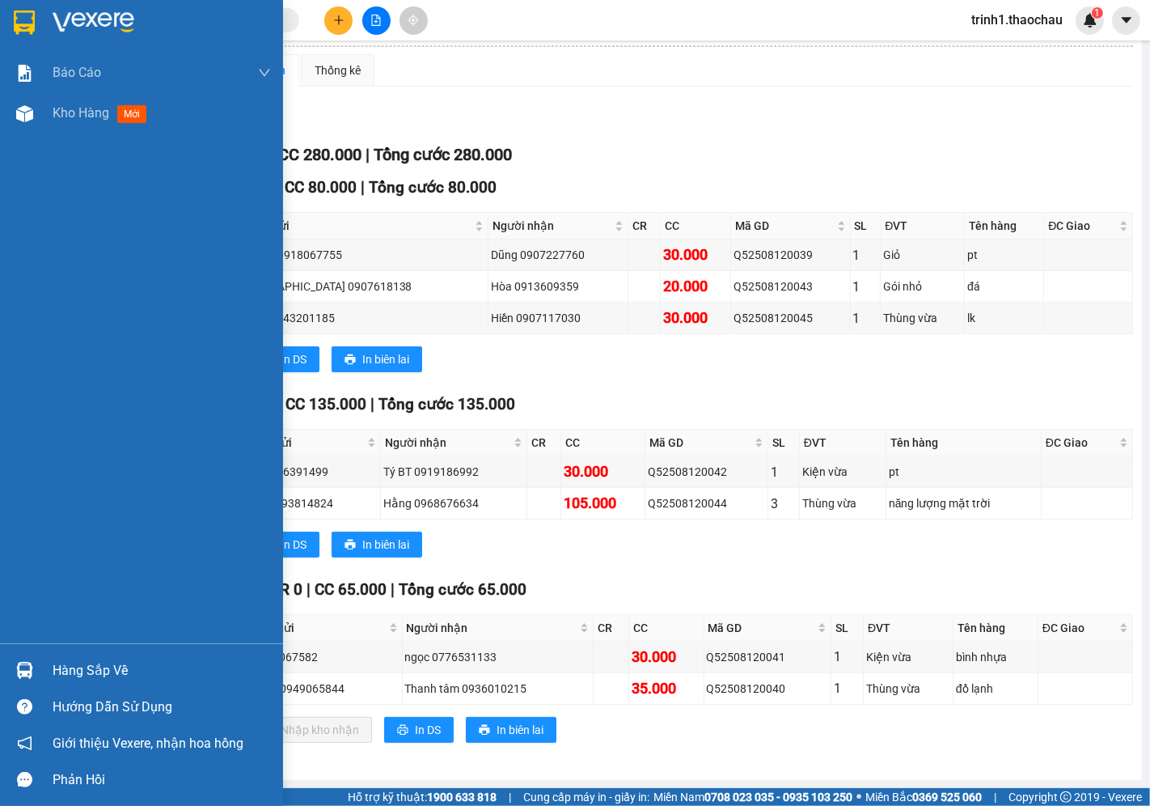
click at [71, 680] on div "Hàng sắp về" at bounding box center [162, 671] width 218 height 24
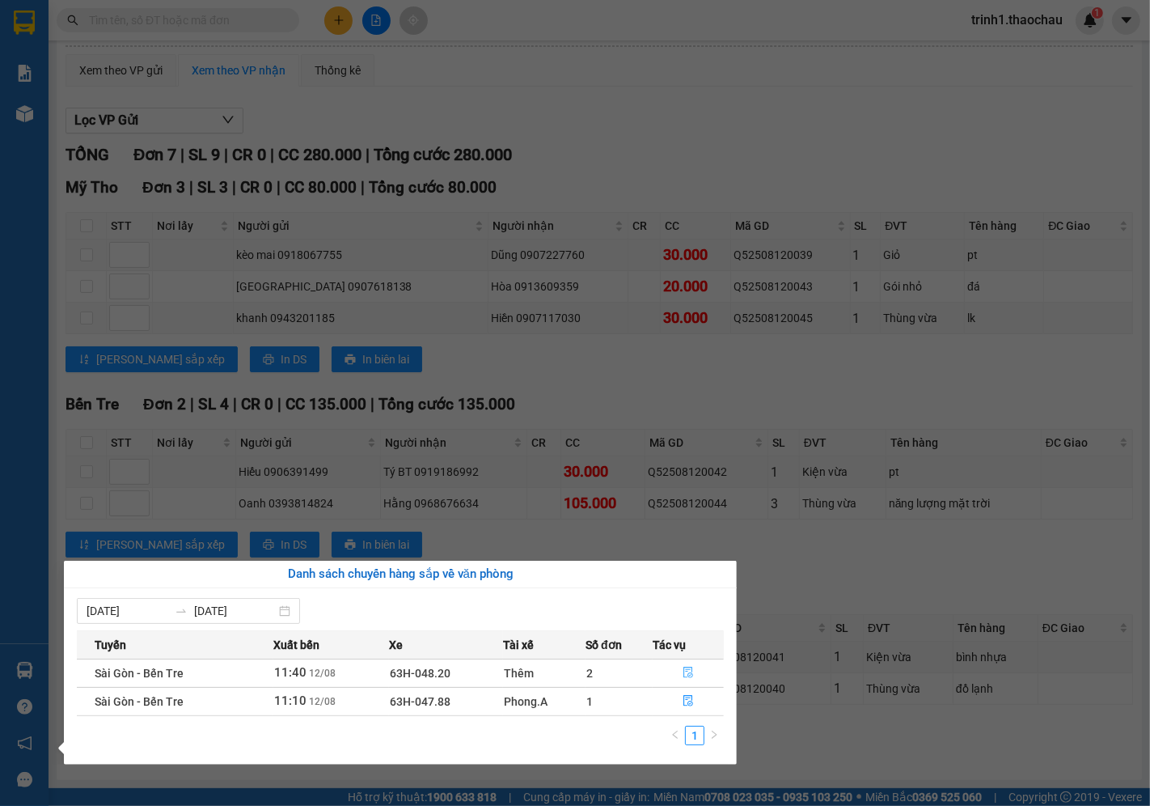
click at [685, 669] on icon "file-done" at bounding box center [688, 672] width 11 height 11
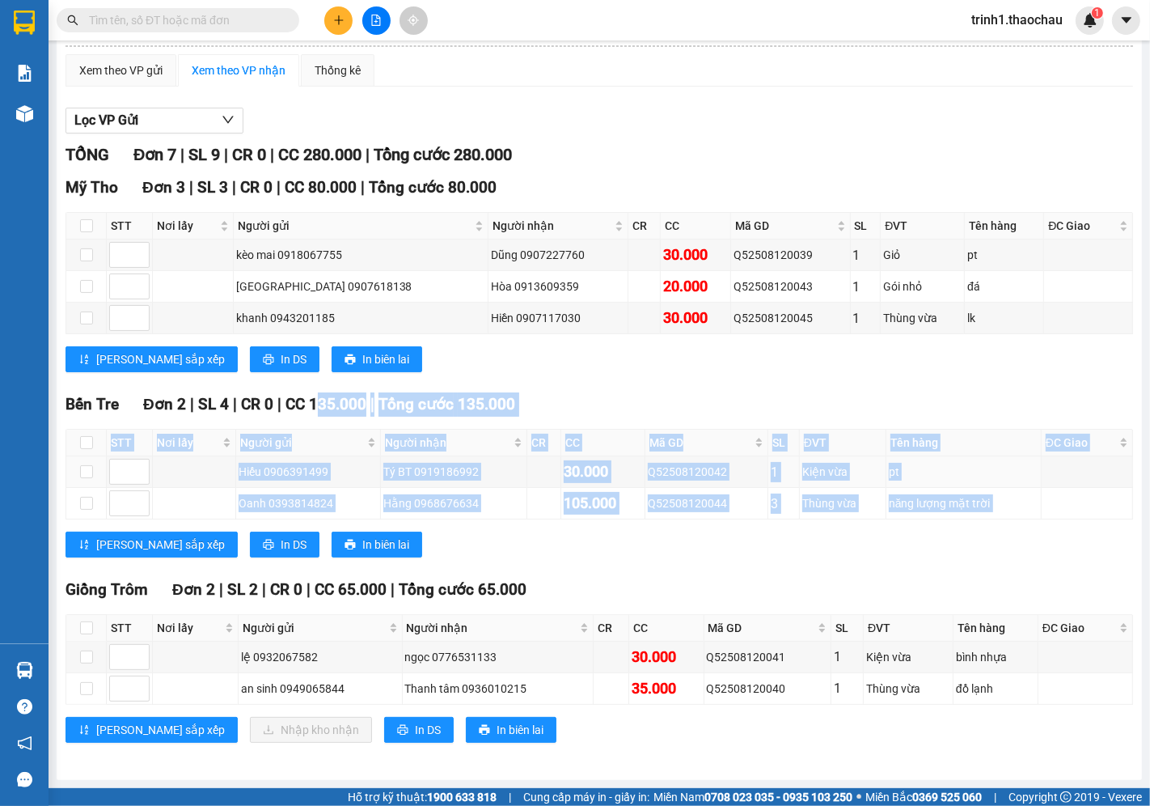
drag, startPoint x: 320, startPoint y: 413, endPoint x: 429, endPoint y: 563, distance: 184.8
click at [426, 561] on div "Bến Tre Đơn 2 | SL 4 | CR 0 | CC 135.000 | Tổng cước 135.000 STT Nơi lấy Người …" at bounding box center [600, 480] width 1068 height 177
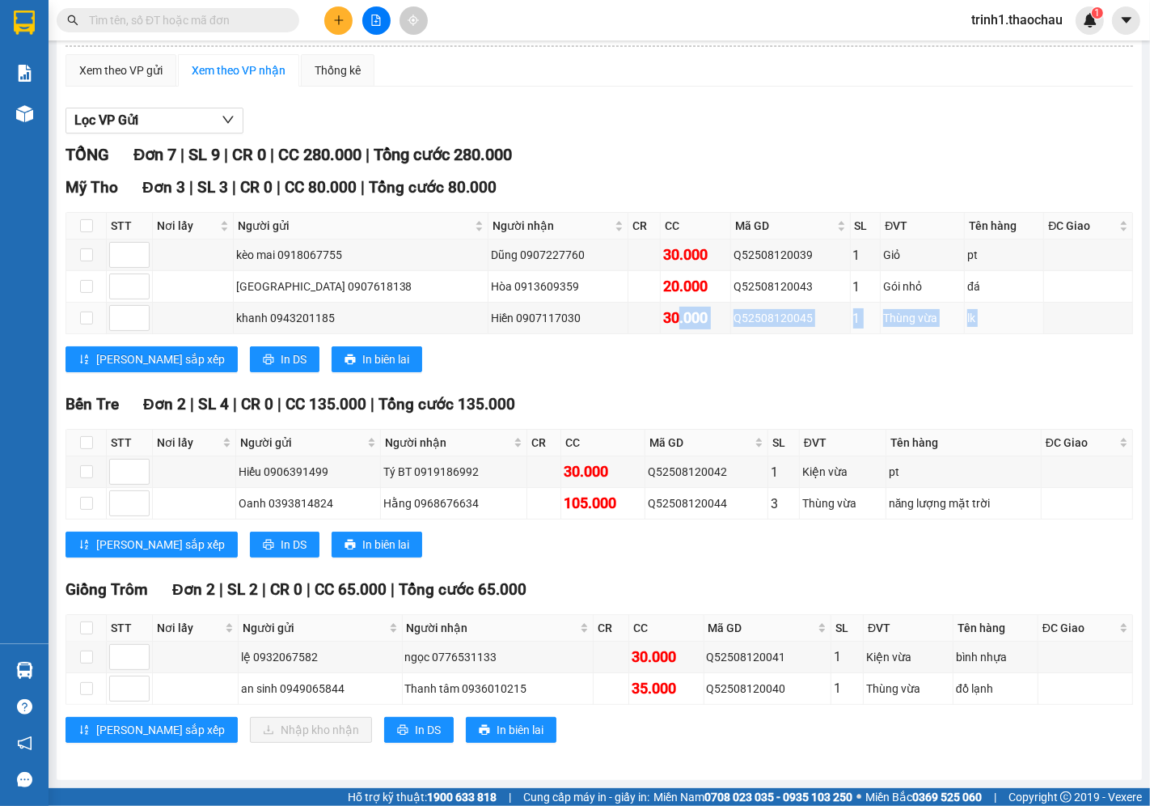
drag, startPoint x: 653, startPoint y: 324, endPoint x: 658, endPoint y: 337, distance: 13.8
click at [658, 337] on div "[GEOGRAPHIC_DATA] 3 | SL 3 | CR 0 | CC 80.000 | Tổng cước 80.000 STT Nơi lấy Ng…" at bounding box center [600, 280] width 1068 height 209
click at [607, 374] on div "[GEOGRAPHIC_DATA] 3 | SL 3 | CR 0 | CC 80.000 | Tổng cước 80.000 STT Nơi lấy Ng…" at bounding box center [600, 280] width 1068 height 209
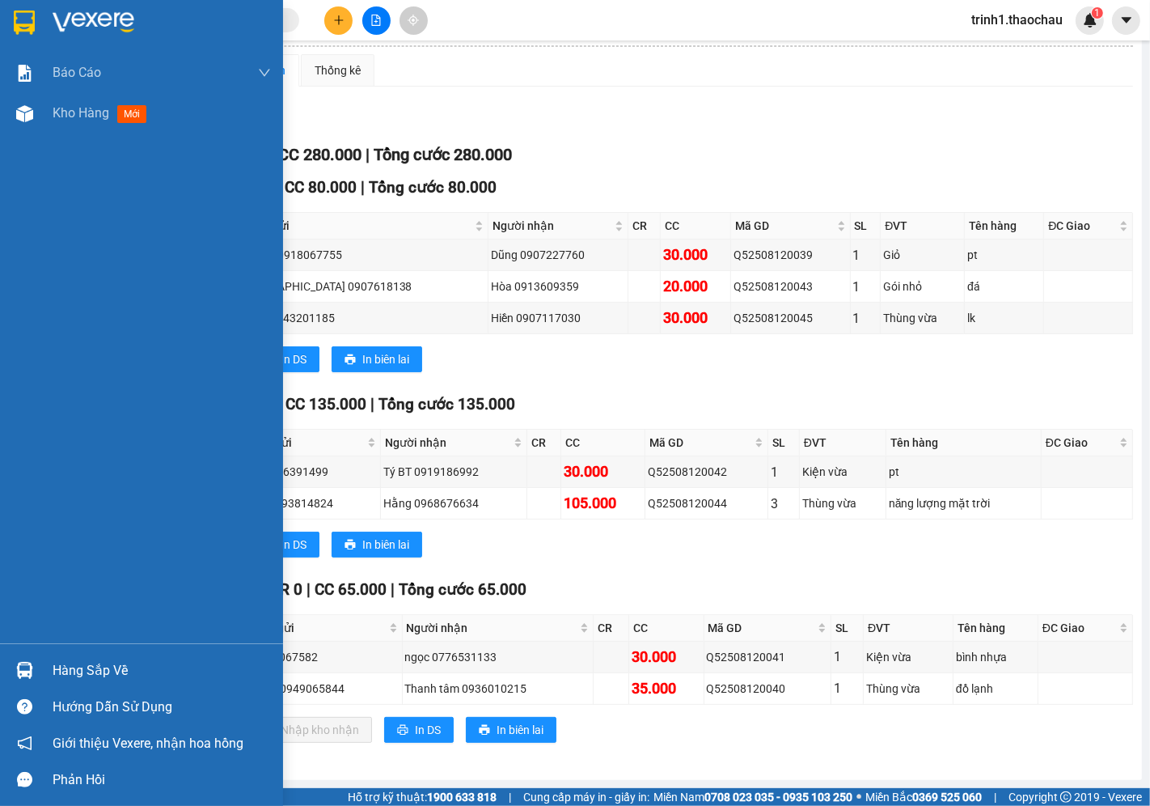
click at [69, 678] on div "Hàng sắp về" at bounding box center [162, 671] width 218 height 24
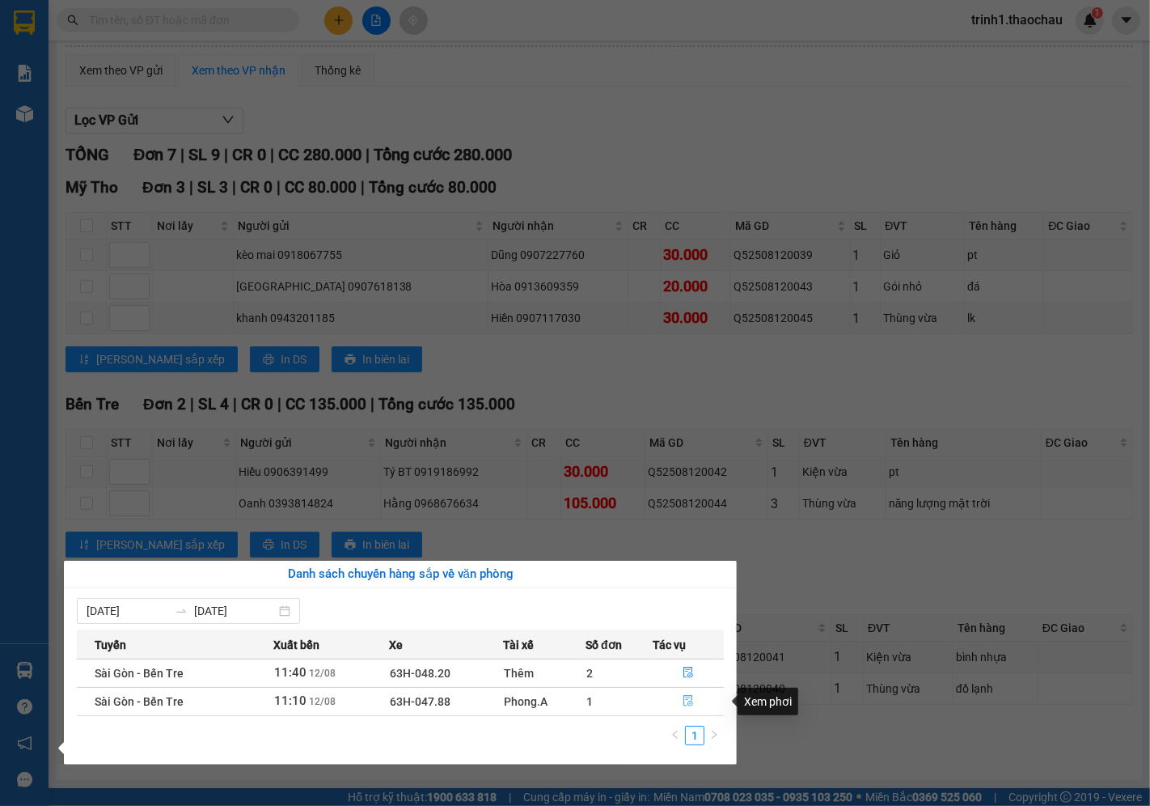
click at [688, 701] on icon "file-done" at bounding box center [688, 700] width 11 height 11
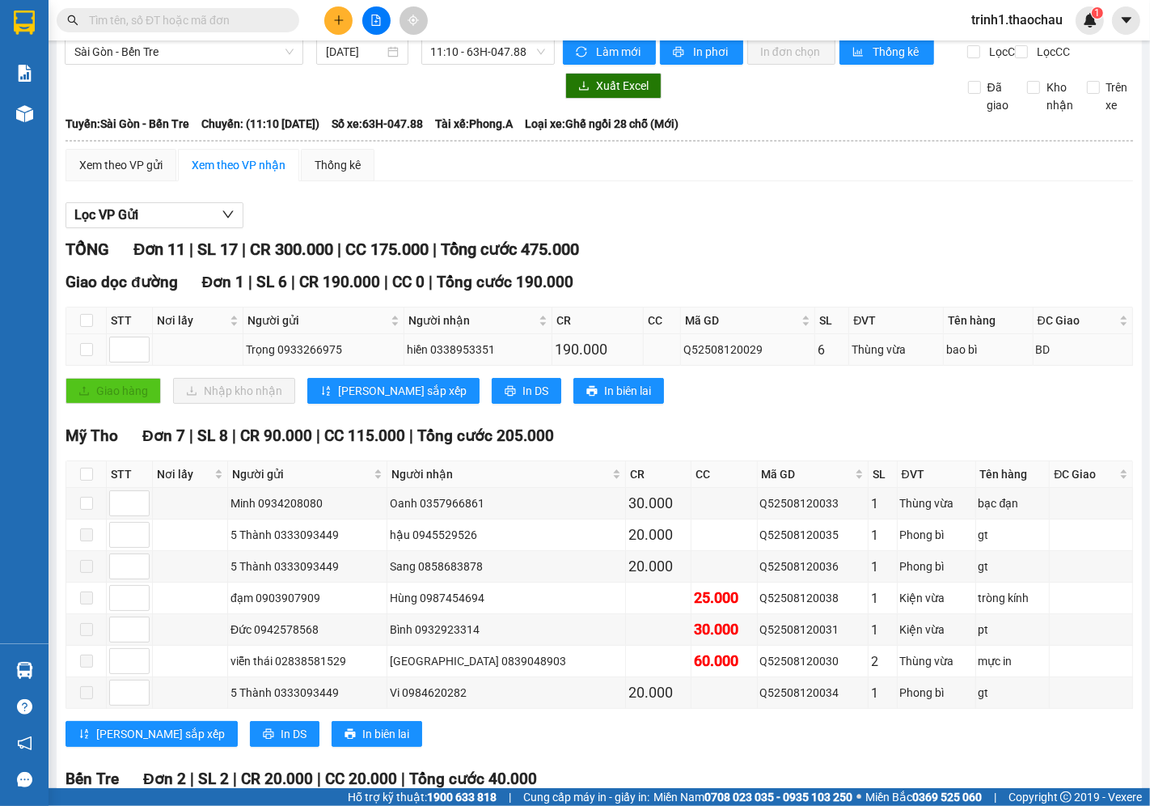
scroll to position [108, 0]
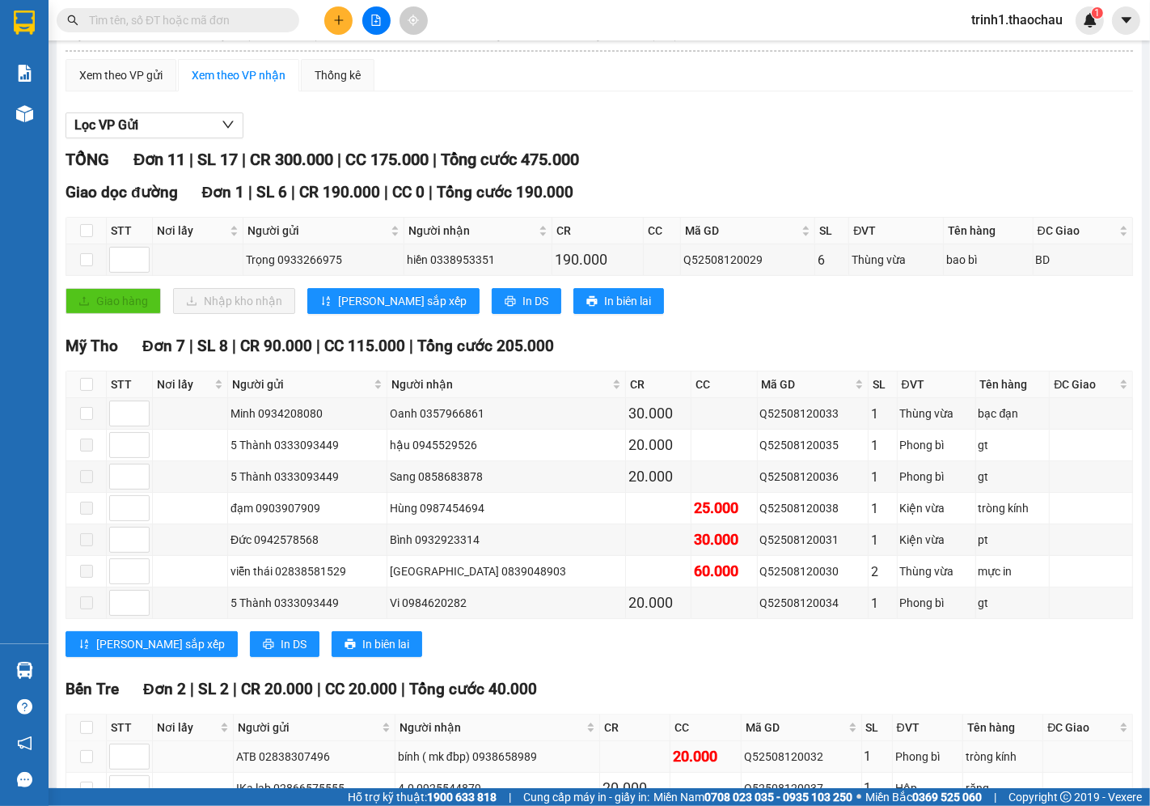
drag, startPoint x: 267, startPoint y: 773, endPoint x: 231, endPoint y: 761, distance: 38.4
click at [231, 761] on tr "ATB 02838307496 bính ( mk đbp) 0938658989 20.000 Q52508120032 1 Phong bì tròng …" at bounding box center [599, 757] width 1067 height 32
click at [672, 657] on div "[PERSON_NAME] sắp xếp In DS In biên lai" at bounding box center [600, 644] width 1068 height 26
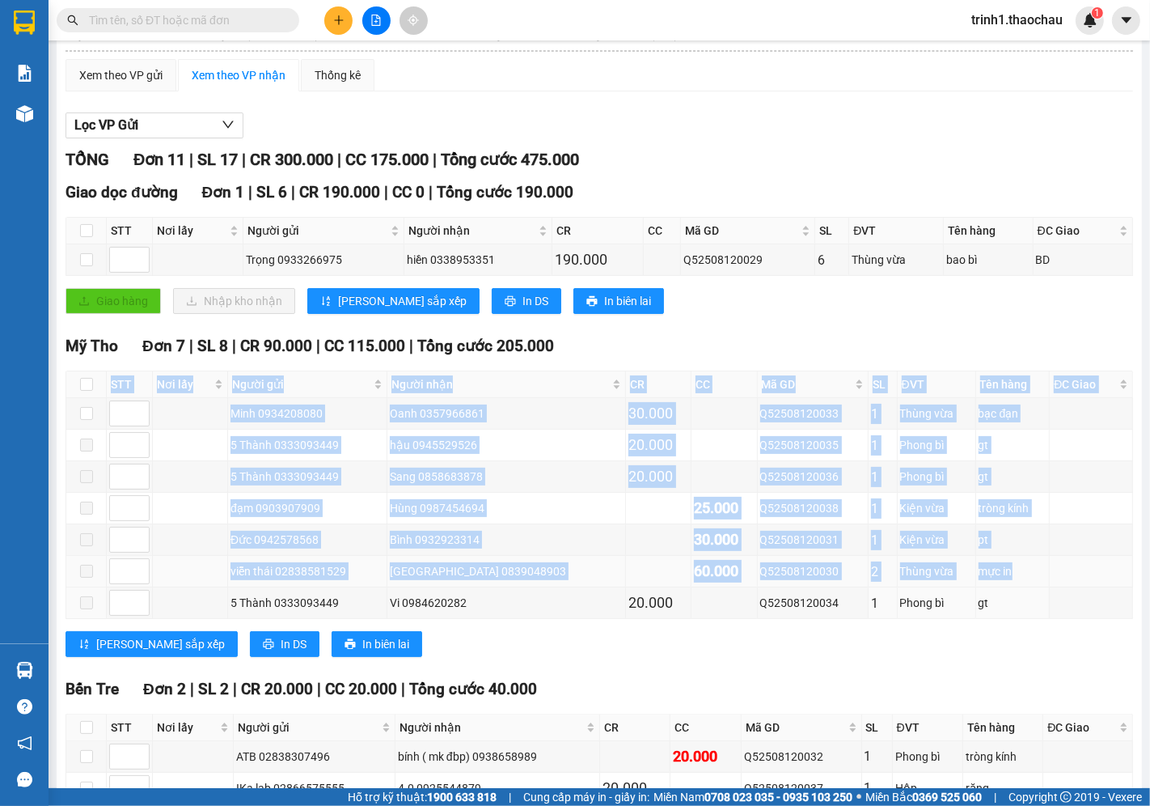
drag, startPoint x: 1080, startPoint y: 621, endPoint x: 1092, endPoint y: 600, distance: 24.3
click at [1094, 600] on tbody "Minh 0934208080 Oanh 0357966861 30.000 Q52508120033 1 Thùng vừa bạc đạn 5 Thành…" at bounding box center [599, 508] width 1067 height 221
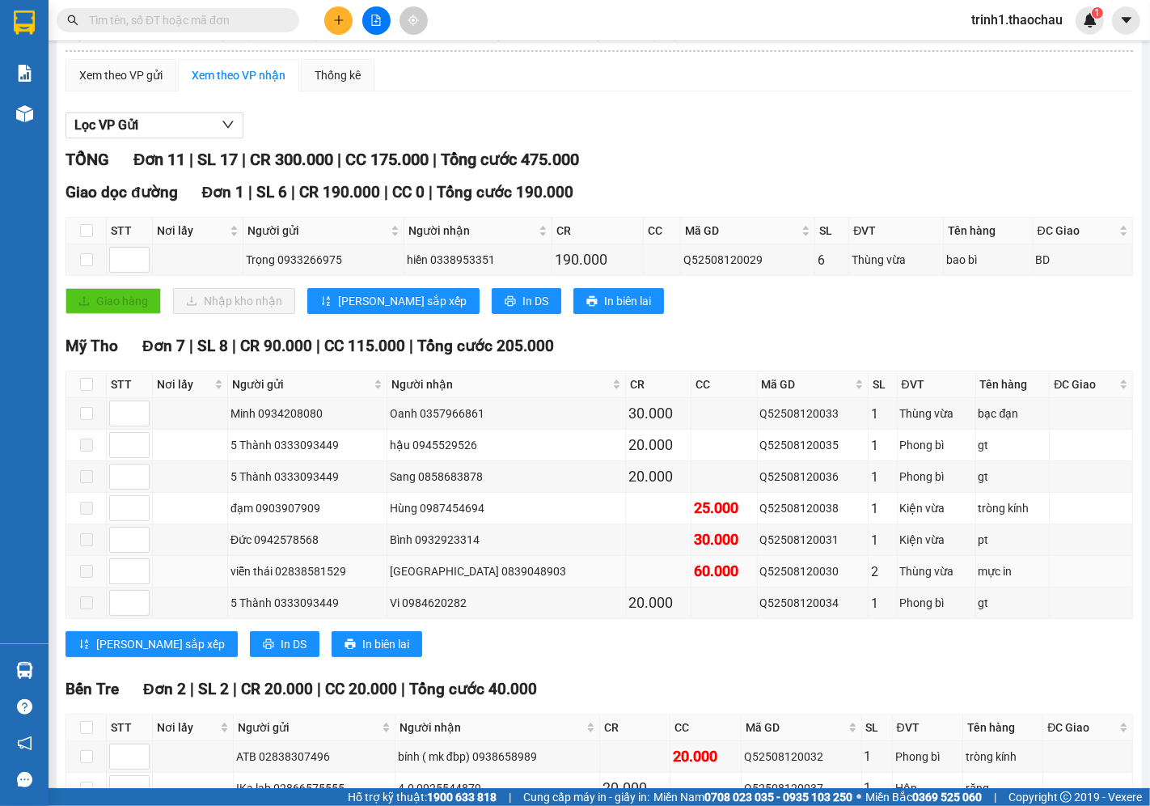
click at [1050, 575] on td at bounding box center [1091, 572] width 83 height 32
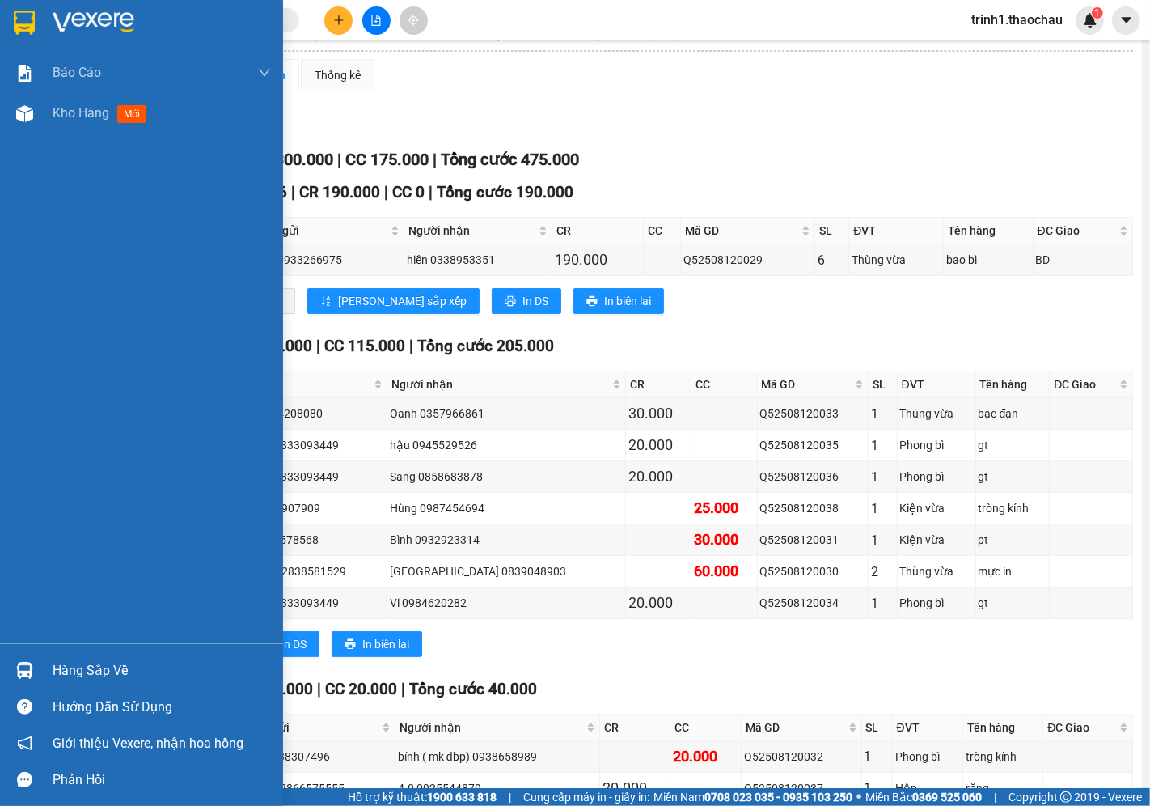
click at [110, 673] on div "Hàng sắp về" at bounding box center [162, 671] width 218 height 24
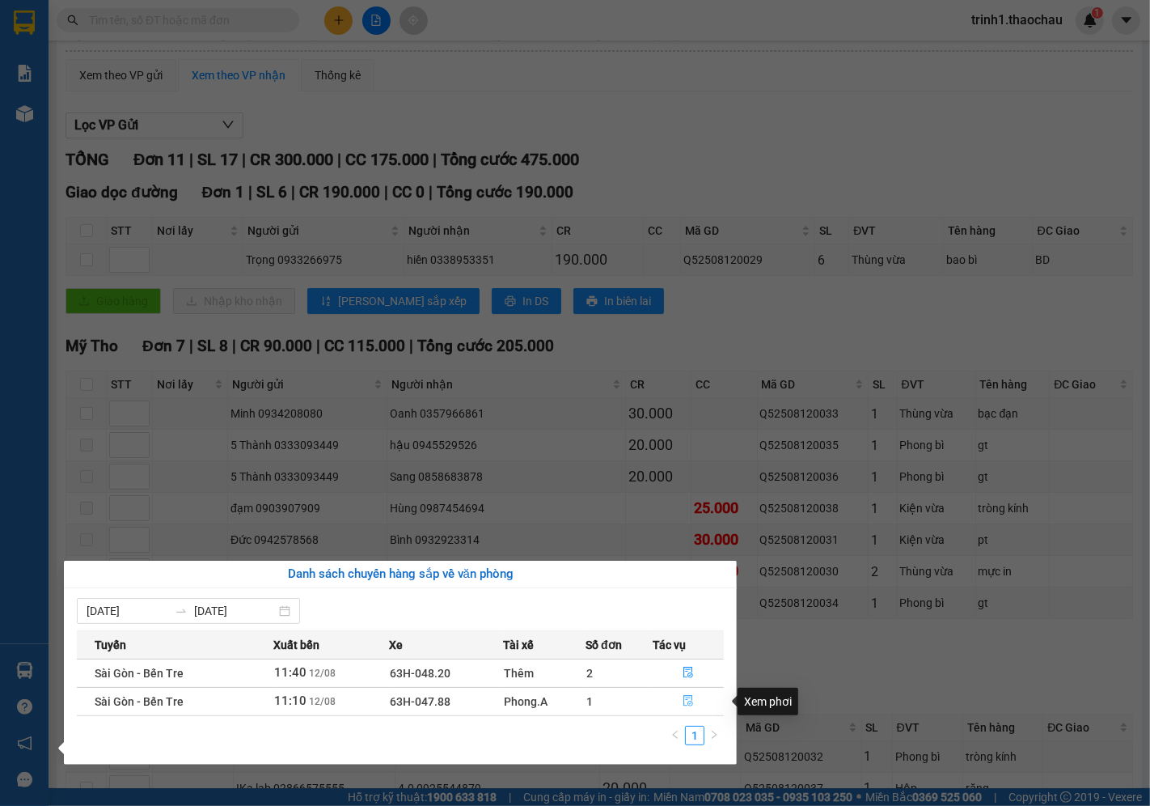
click at [684, 704] on icon "file-done" at bounding box center [688, 700] width 11 height 11
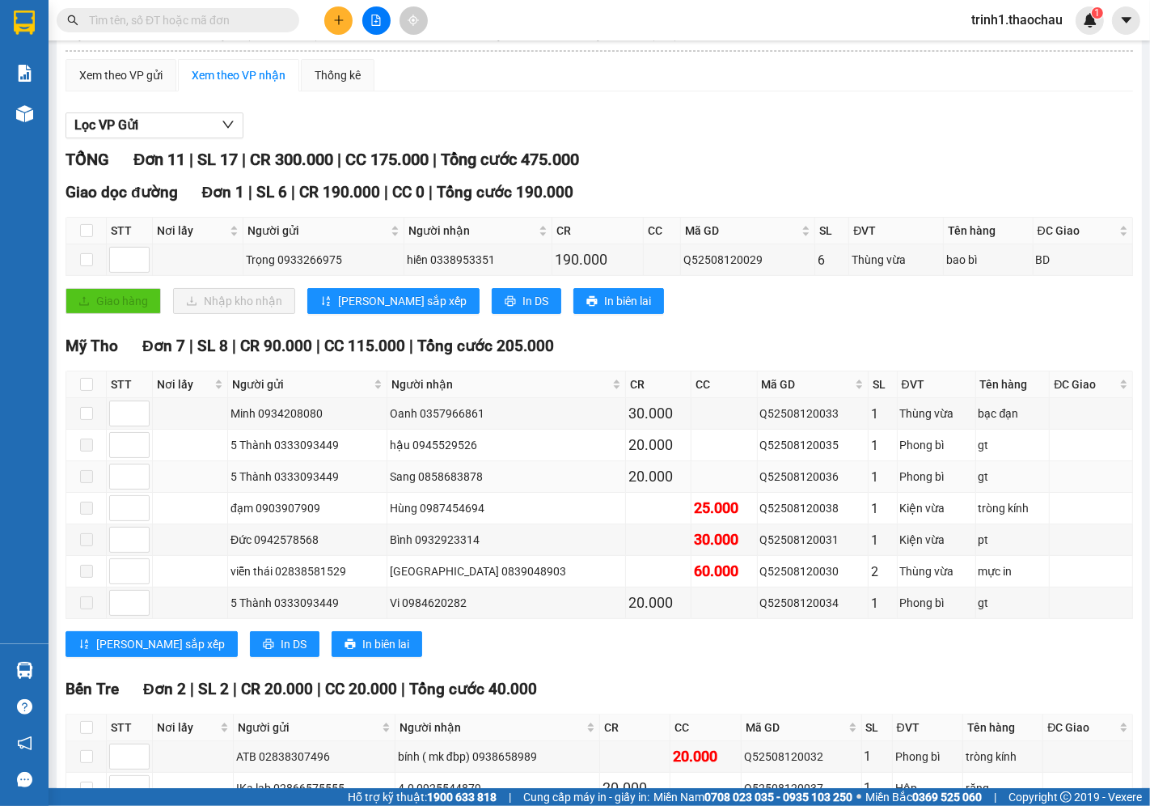
scroll to position [377, 0]
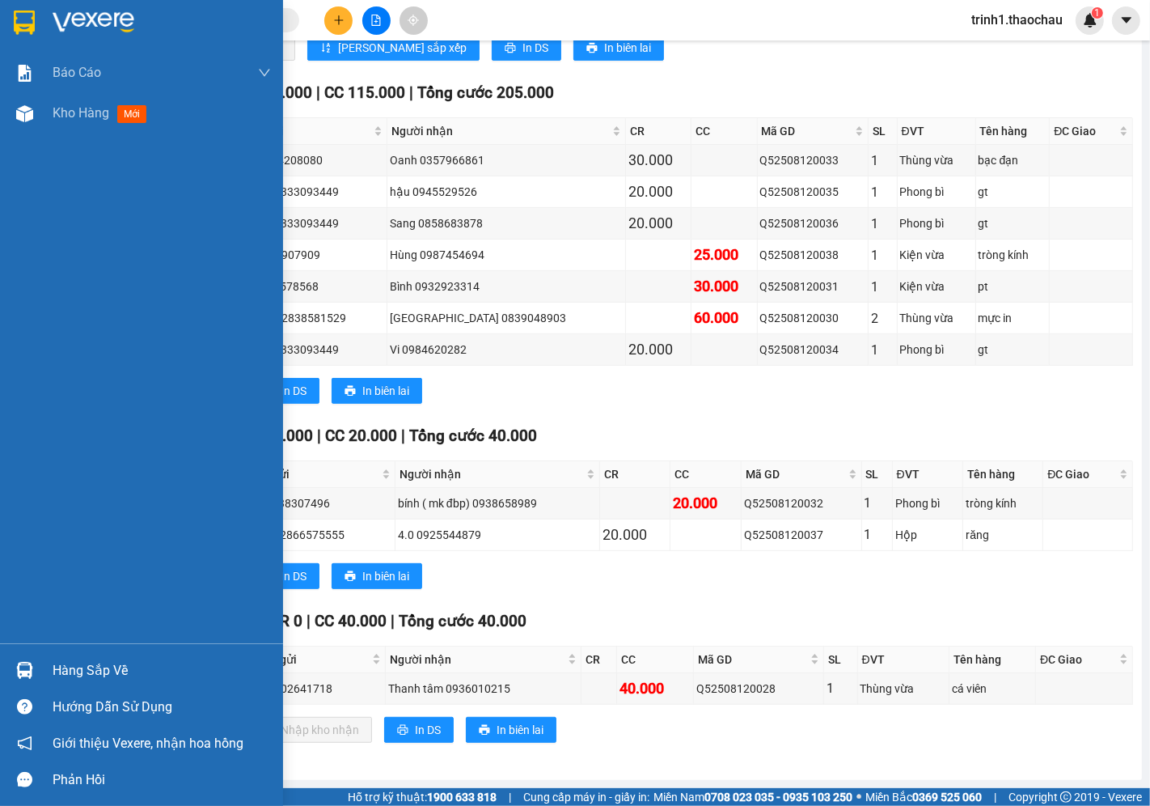
click at [65, 672] on div "Hàng sắp về" at bounding box center [162, 671] width 218 height 24
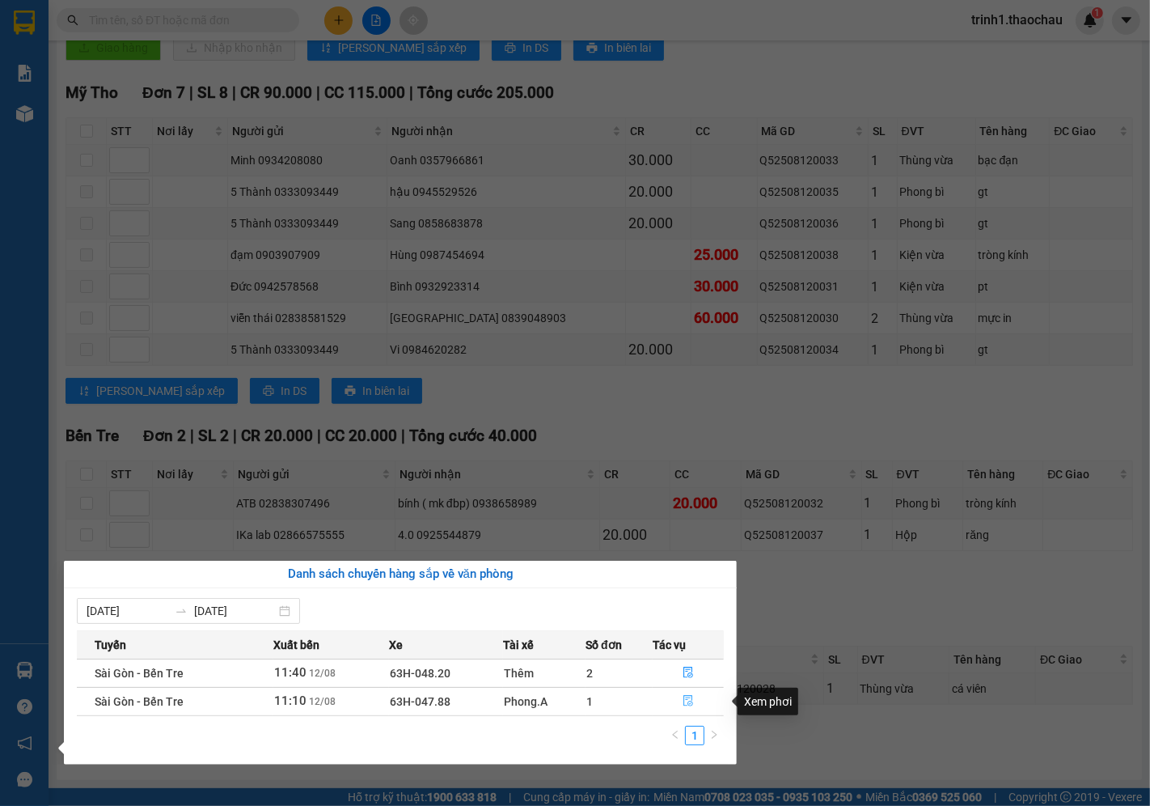
click at [684, 705] on icon "file-done" at bounding box center [688, 700] width 11 height 11
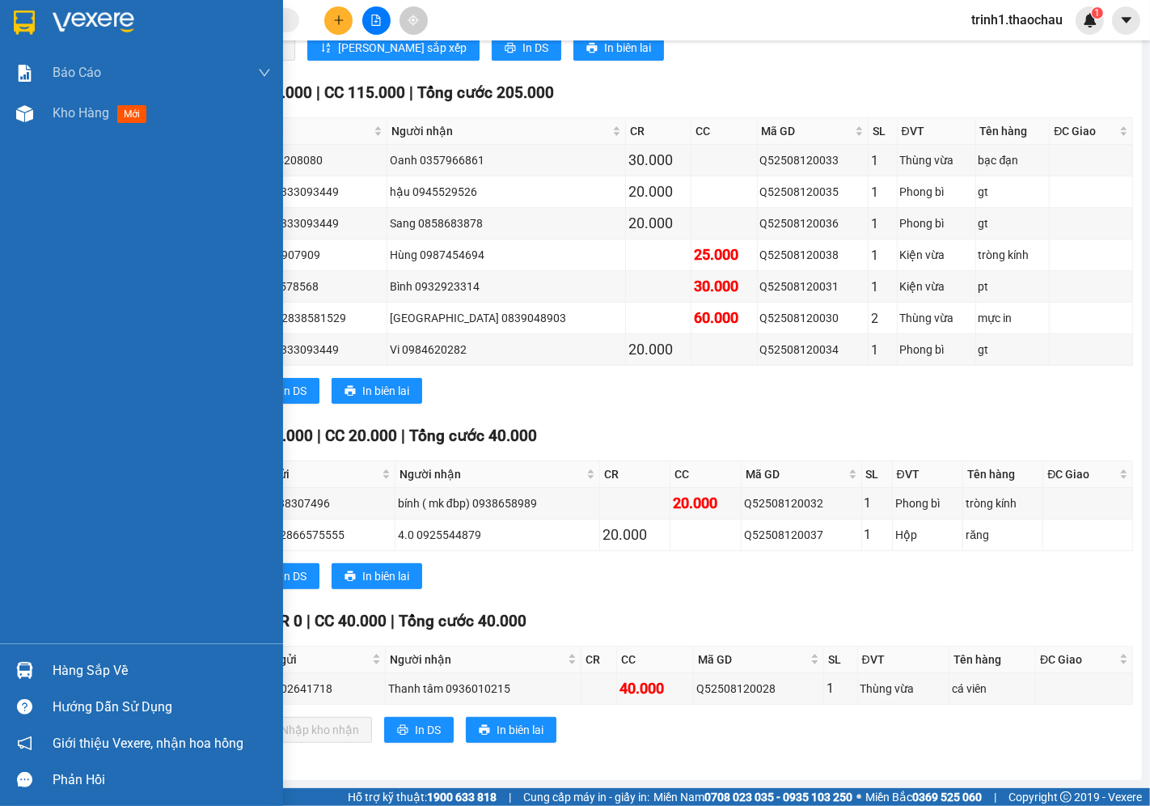
click at [107, 668] on div "Hàng sắp về" at bounding box center [162, 671] width 218 height 24
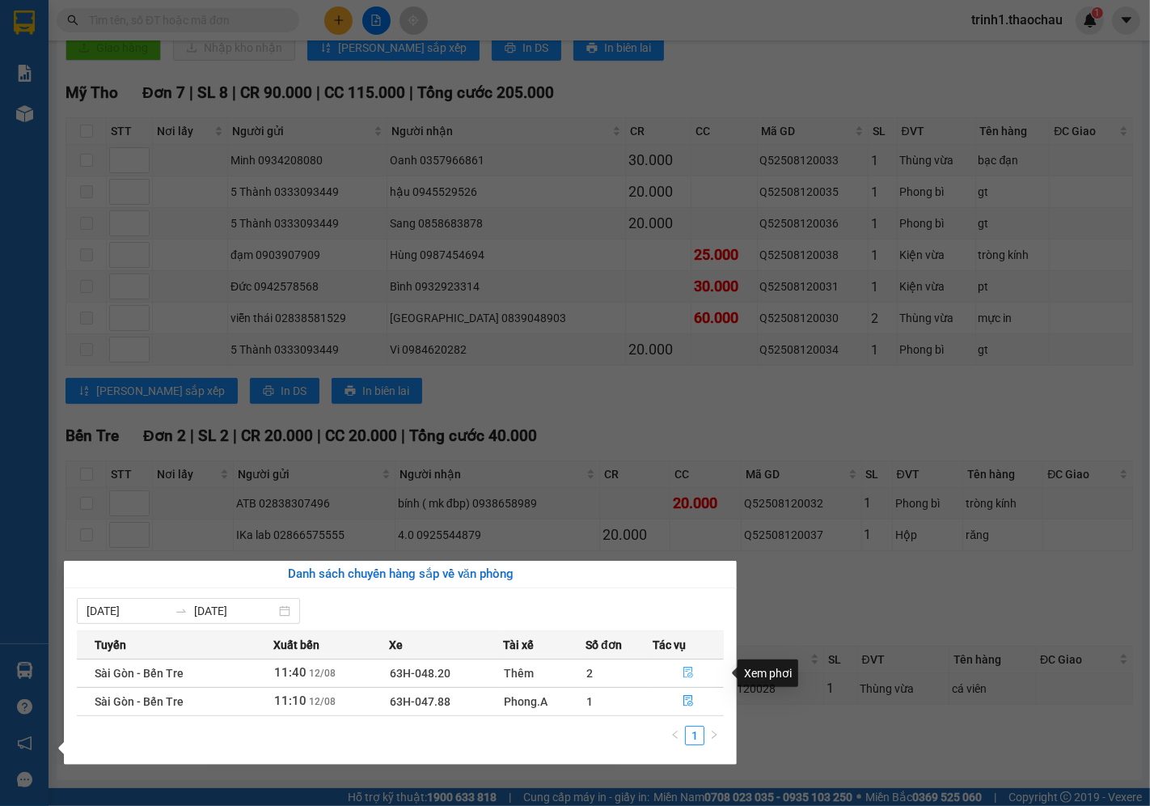
drag, startPoint x: 684, startPoint y: 672, endPoint x: 693, endPoint y: 686, distance: 16.4
click at [693, 686] on tbody "Sài Gòn - Bến Tre 11:40 [DATE] 63H-048.20 Thêm 2 [GEOGRAPHIC_DATA] - Bến Tre 11…" at bounding box center [400, 687] width 647 height 57
click at [684, 675] on icon "file-done" at bounding box center [688, 672] width 11 height 11
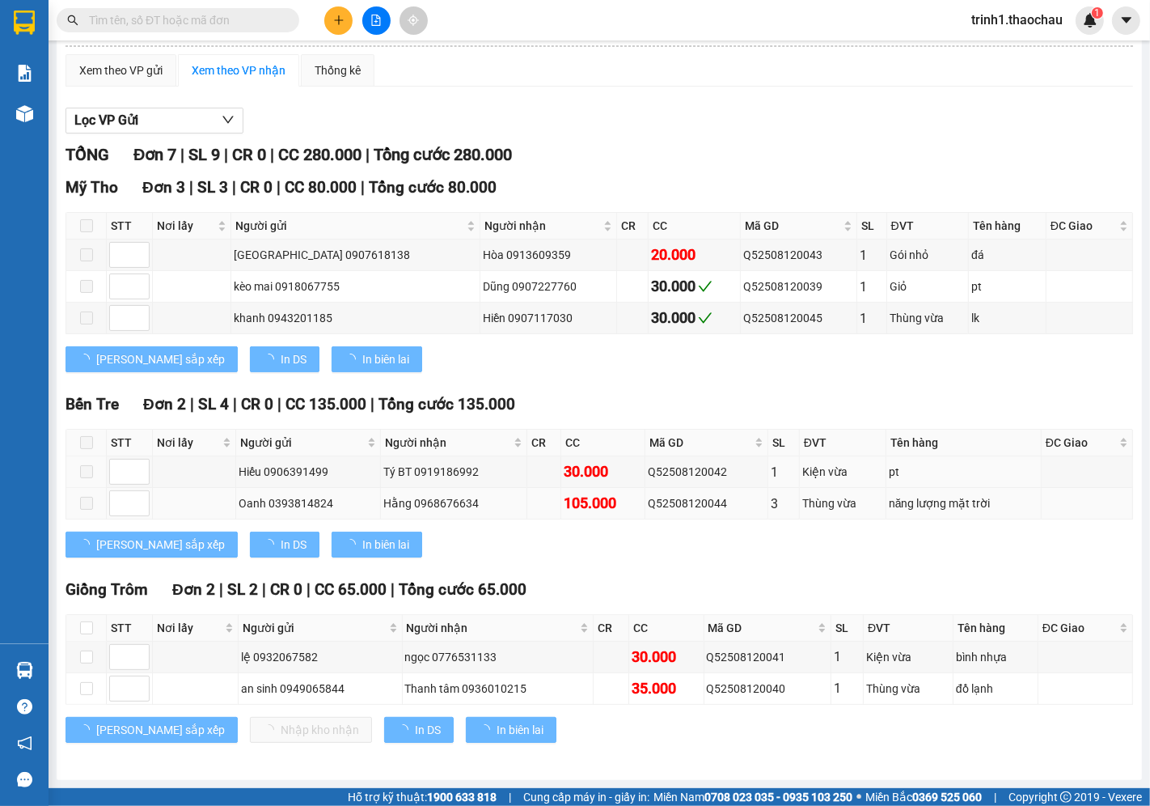
scroll to position [128, 0]
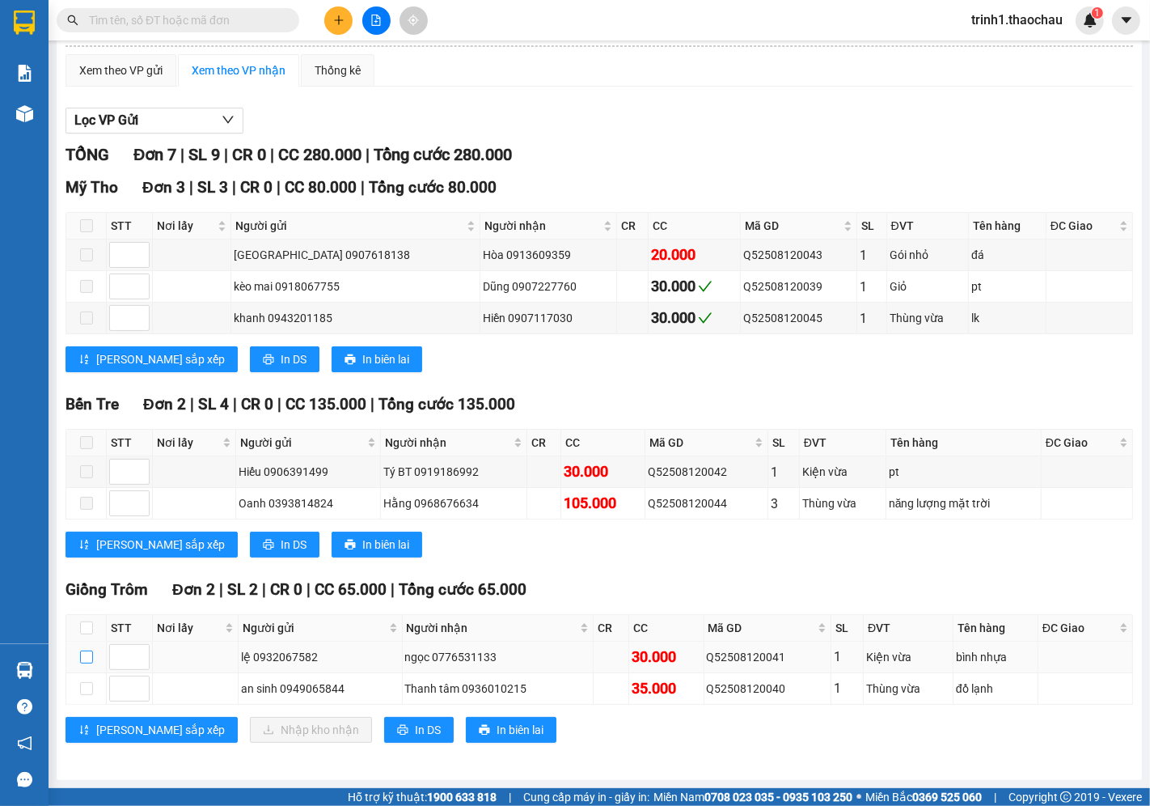
click at [82, 665] on label at bounding box center [86, 657] width 13 height 18
click at [82, 663] on input "checkbox" at bounding box center [86, 656] width 13 height 13
checkbox input "true"
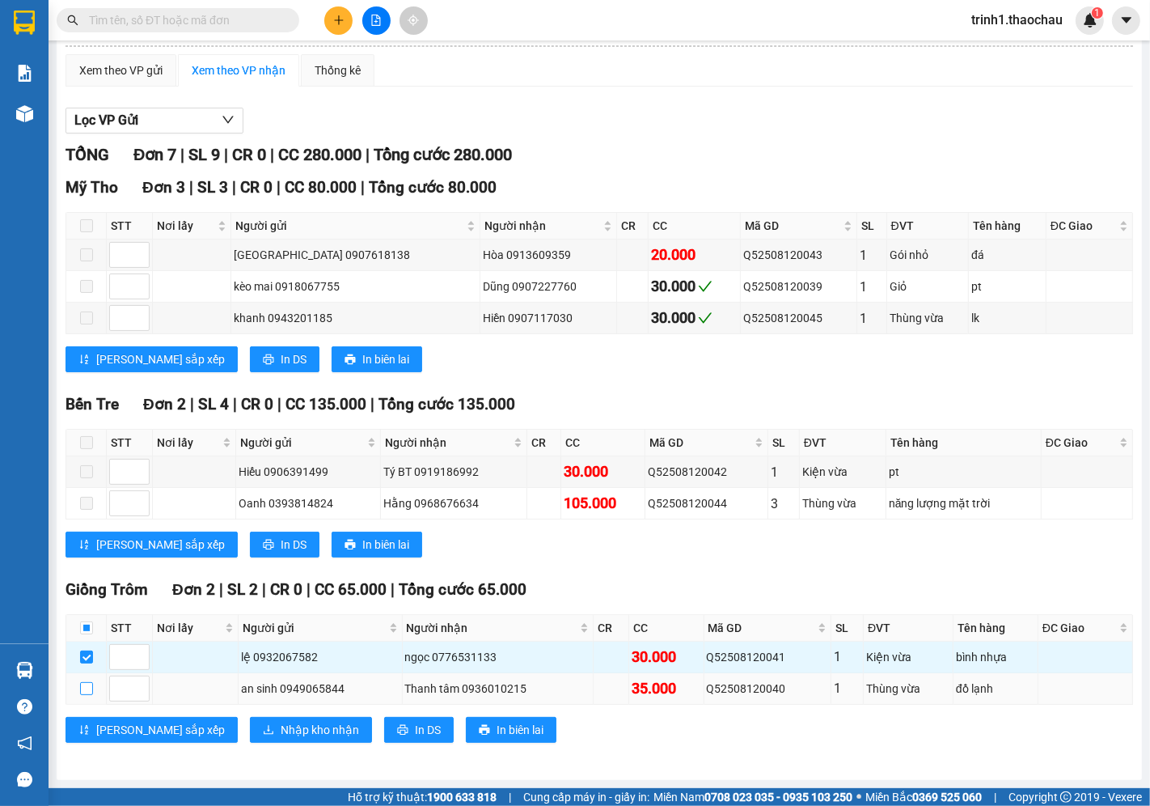
click at [81, 693] on input "checkbox" at bounding box center [86, 688] width 13 height 13
checkbox input "true"
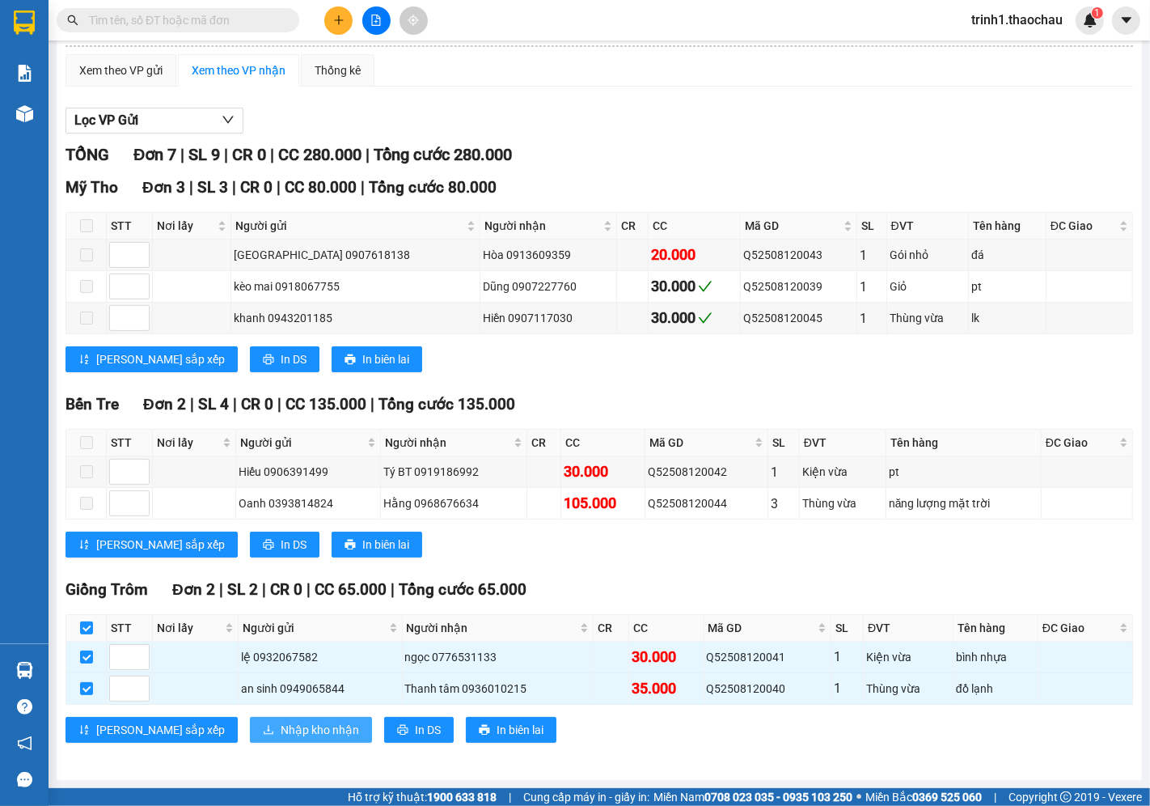
click at [281, 728] on span "Nhập kho nhận" at bounding box center [320, 730] width 78 height 18
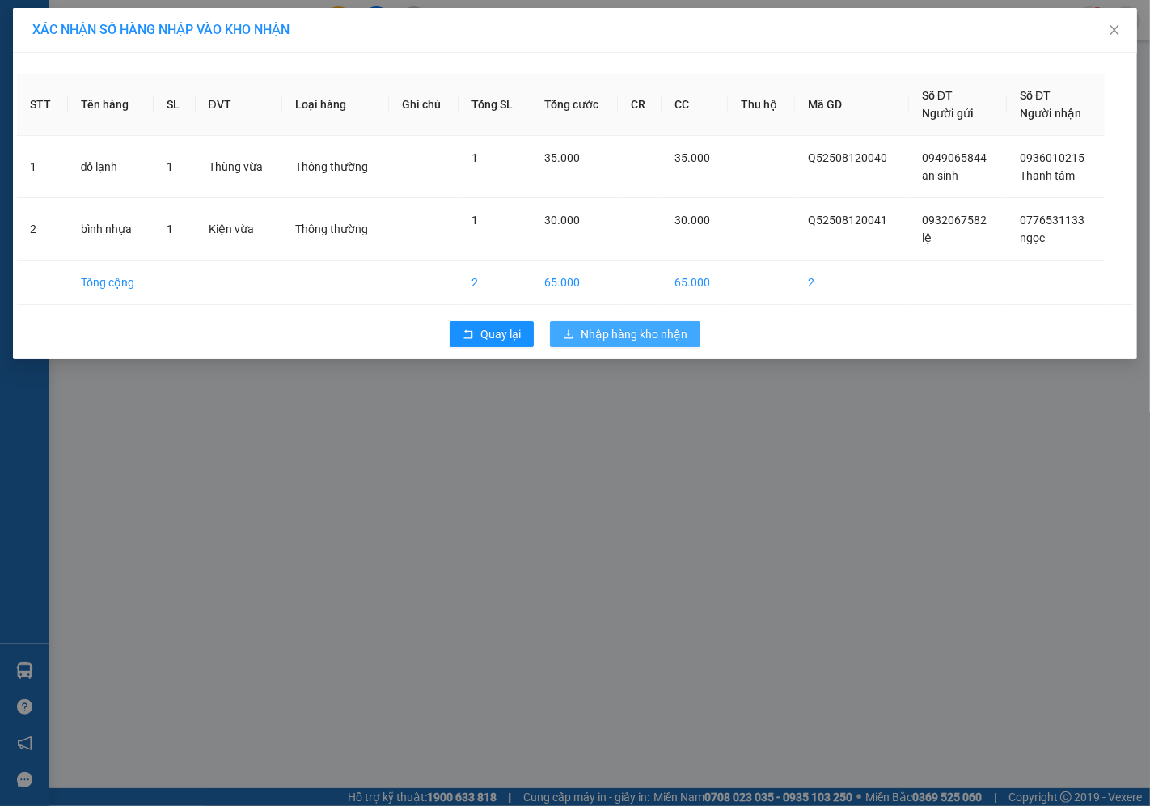
drag, startPoint x: 662, startPoint y: 333, endPoint x: 697, endPoint y: 498, distance: 167.9
click at [697, 498] on div "XÁC NHẬN SỐ HÀNG NHẬP VÀO KHO NHẬN STT Tên hàng SL ĐVT Loại hàng Ghi chú Tổng S…" at bounding box center [575, 403] width 1150 height 806
click at [1112, 38] on span "Close" at bounding box center [1114, 30] width 45 height 45
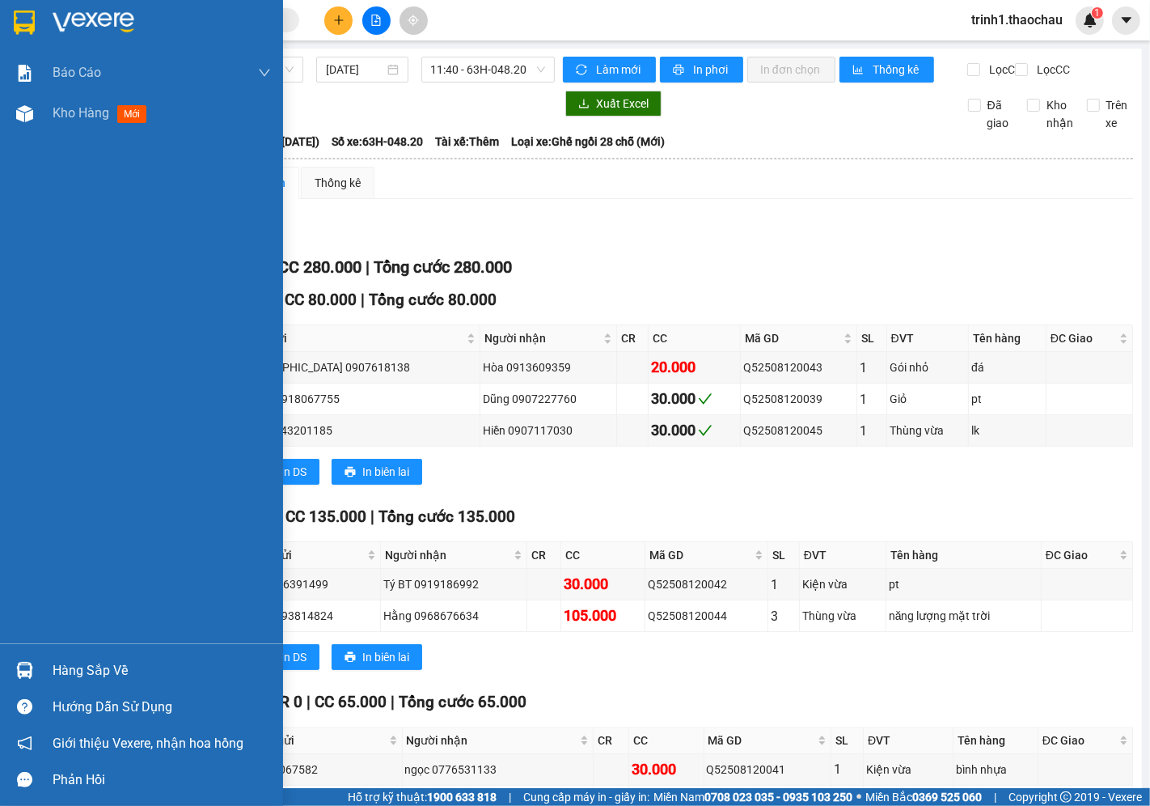
click at [46, 669] on div "Hàng sắp về" at bounding box center [141, 670] width 283 height 36
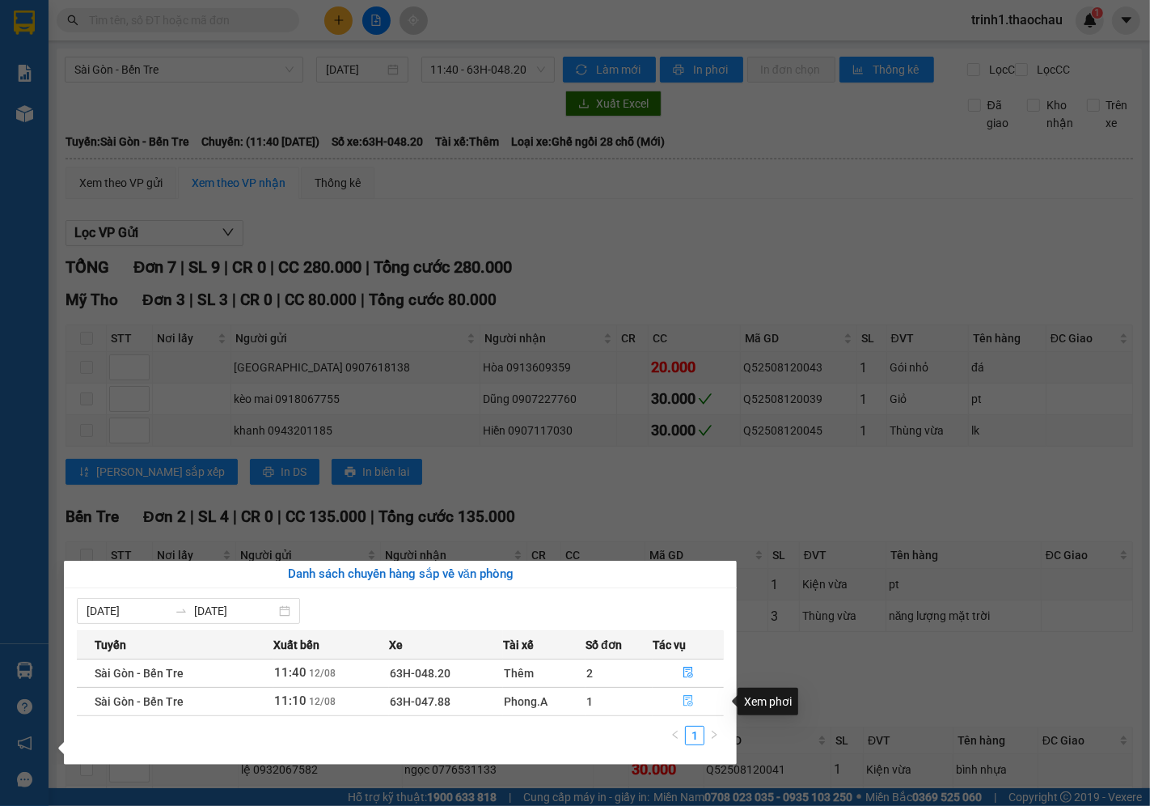
click at [683, 704] on icon "file-done" at bounding box center [688, 700] width 11 height 11
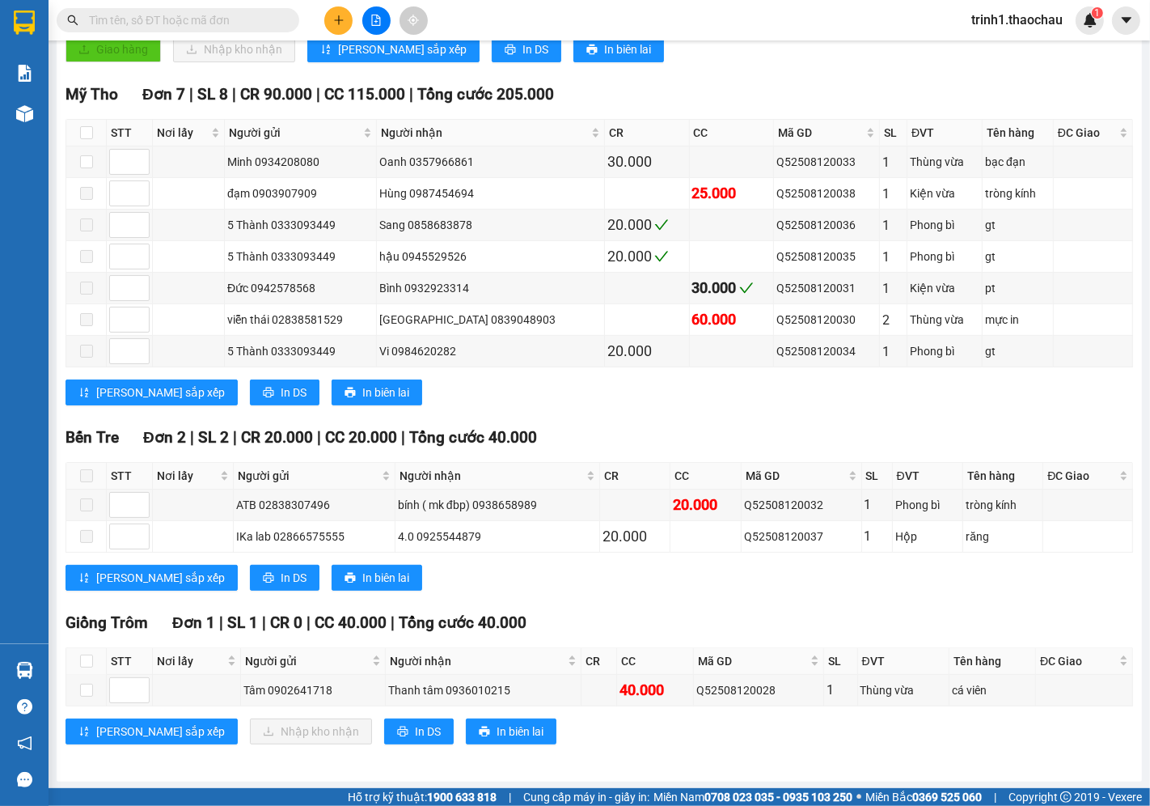
scroll to position [377, 0]
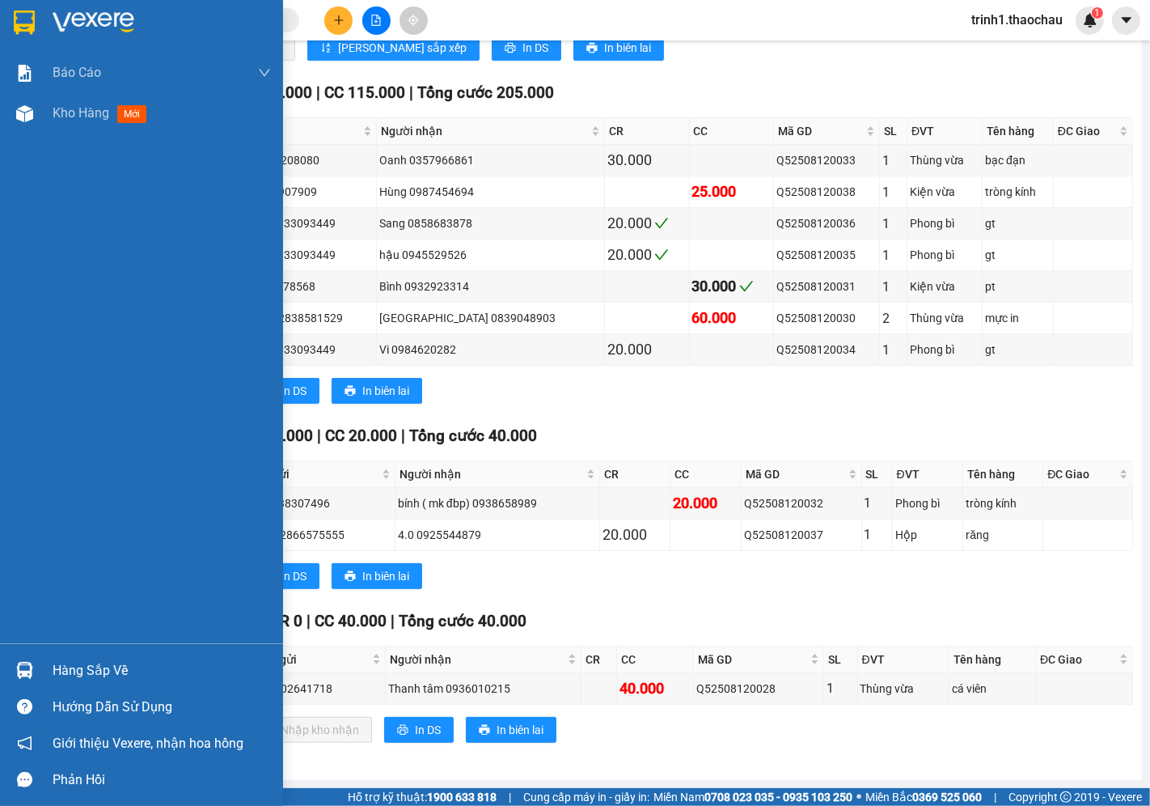
click at [70, 661] on div "Hàng sắp về" at bounding box center [162, 671] width 218 height 24
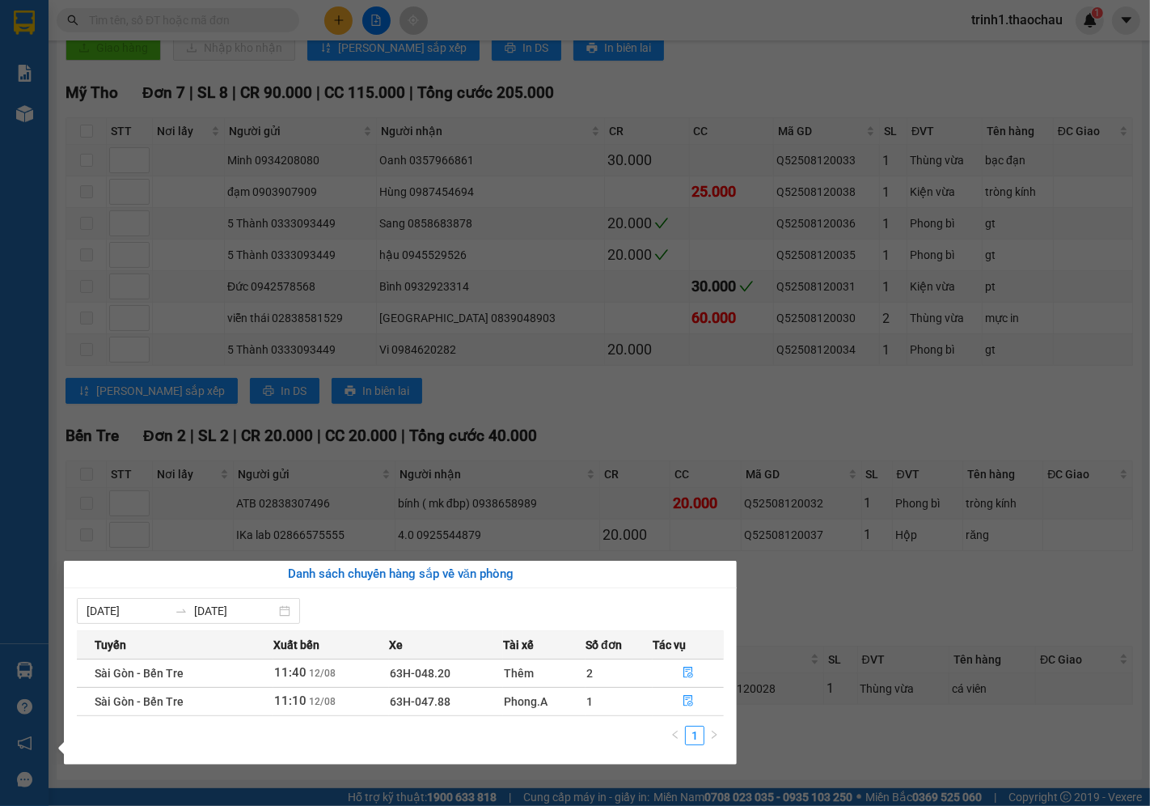
click at [846, 574] on section "Kết quả tìm kiếm ( 0 ) Bộ lọc No Data trinh1.thaochau 1 Báo cáo Báo cáo dòng ti…" at bounding box center [575, 403] width 1150 height 806
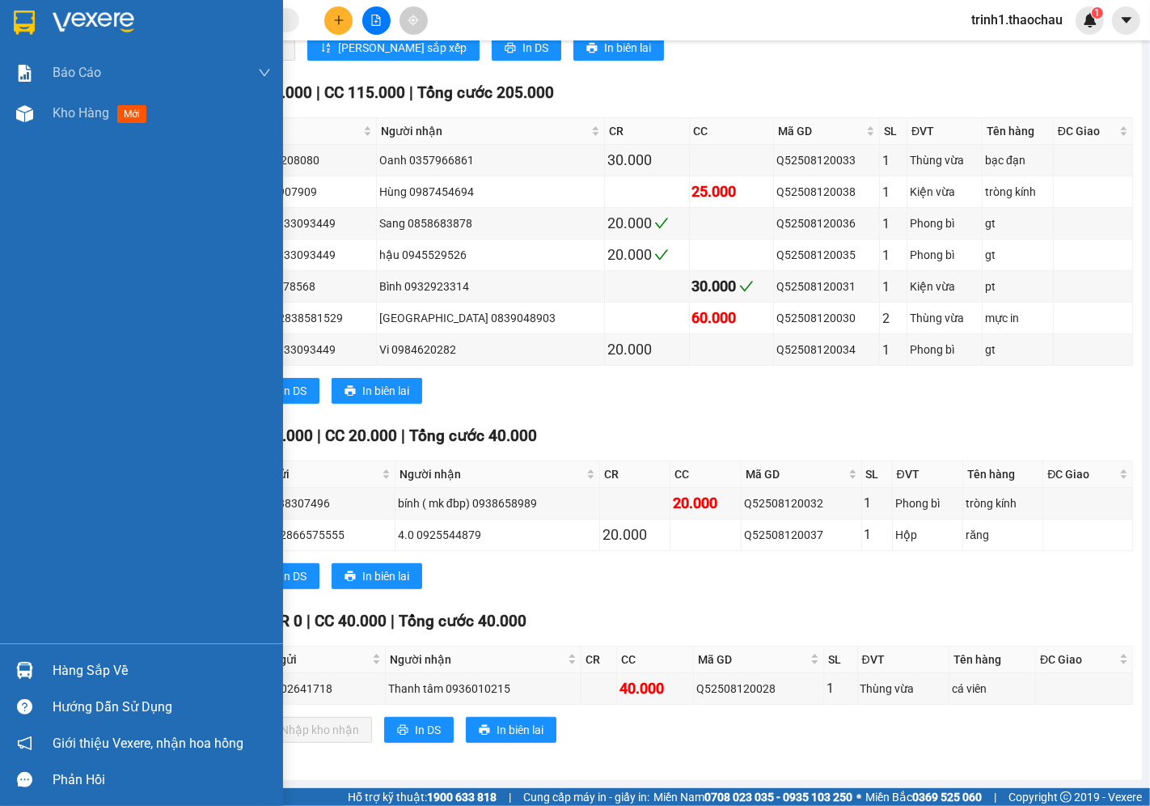
click at [92, 673] on div "Hàng sắp về" at bounding box center [162, 671] width 218 height 24
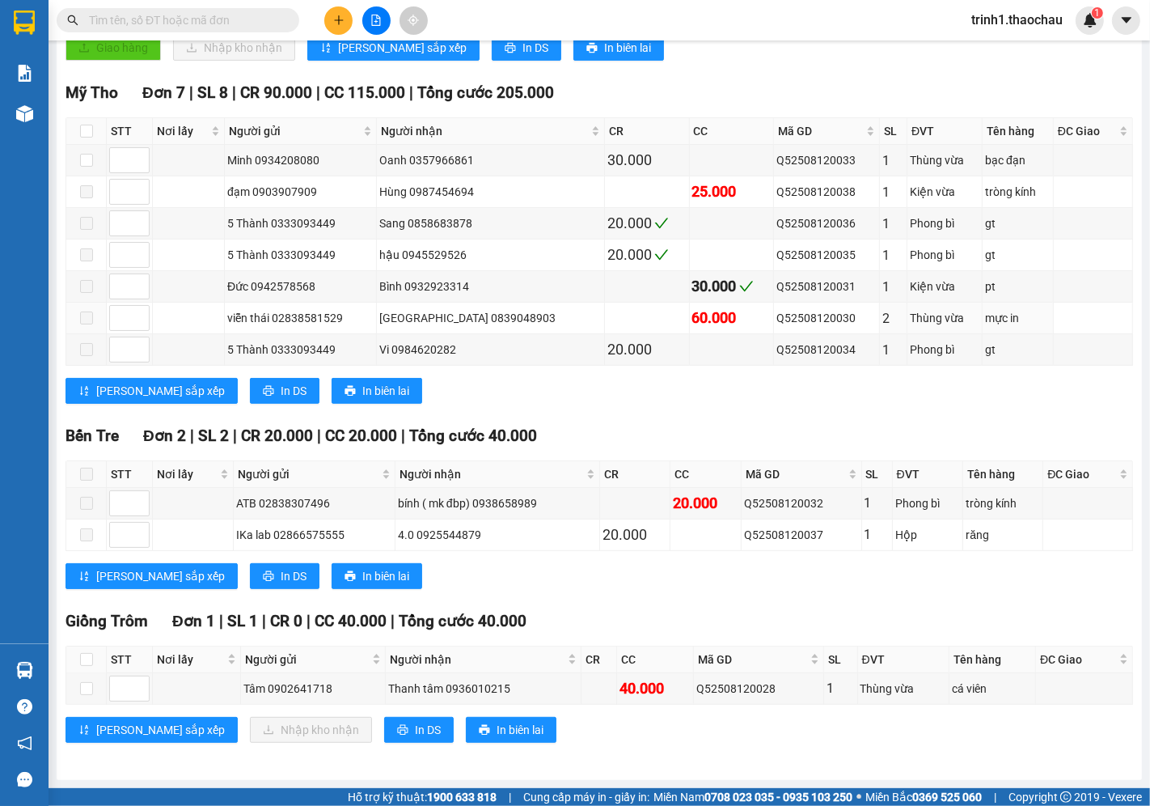
click at [649, 328] on section "Kết quả tìm kiếm ( 0 ) Bộ lọc No Data trinh1.thaochau 1 Báo cáo Báo cáo dòng ti…" at bounding box center [575, 403] width 1150 height 806
click at [553, 689] on div "Thanh tâm 0936010215" at bounding box center [483, 689] width 190 height 18
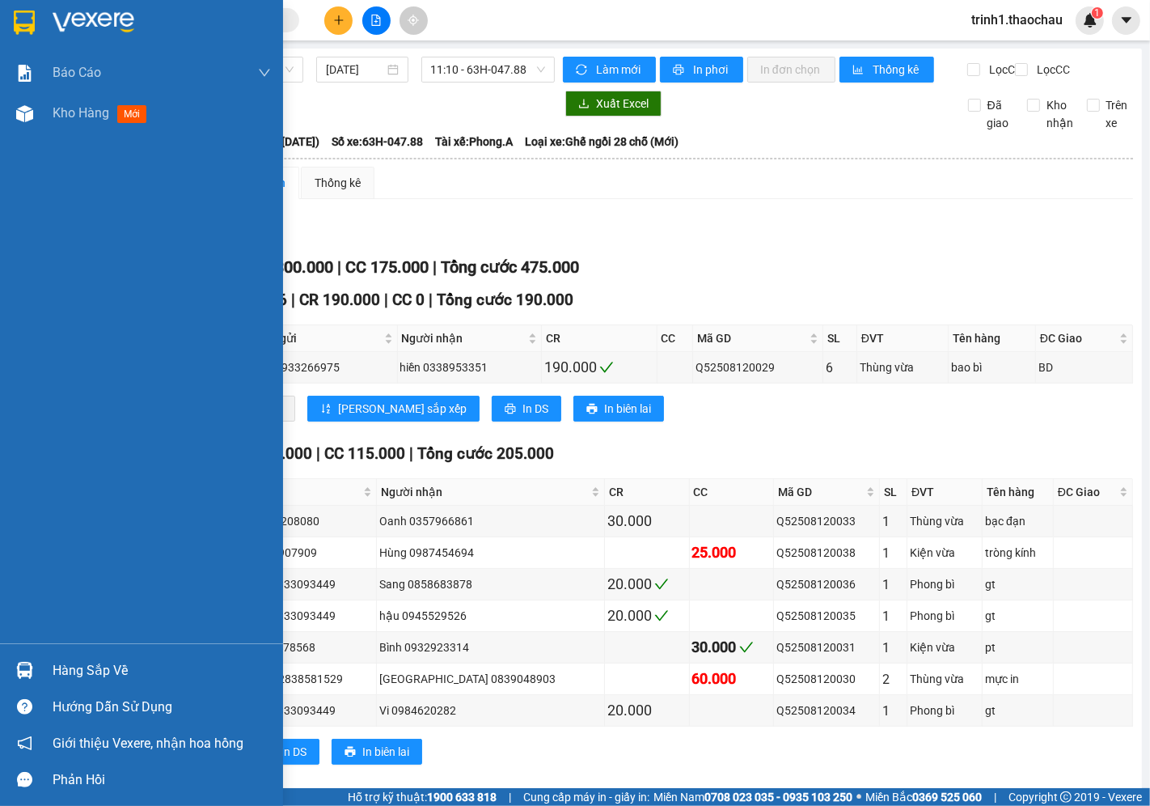
click at [150, 663] on div "Hàng sắp về" at bounding box center [162, 671] width 218 height 24
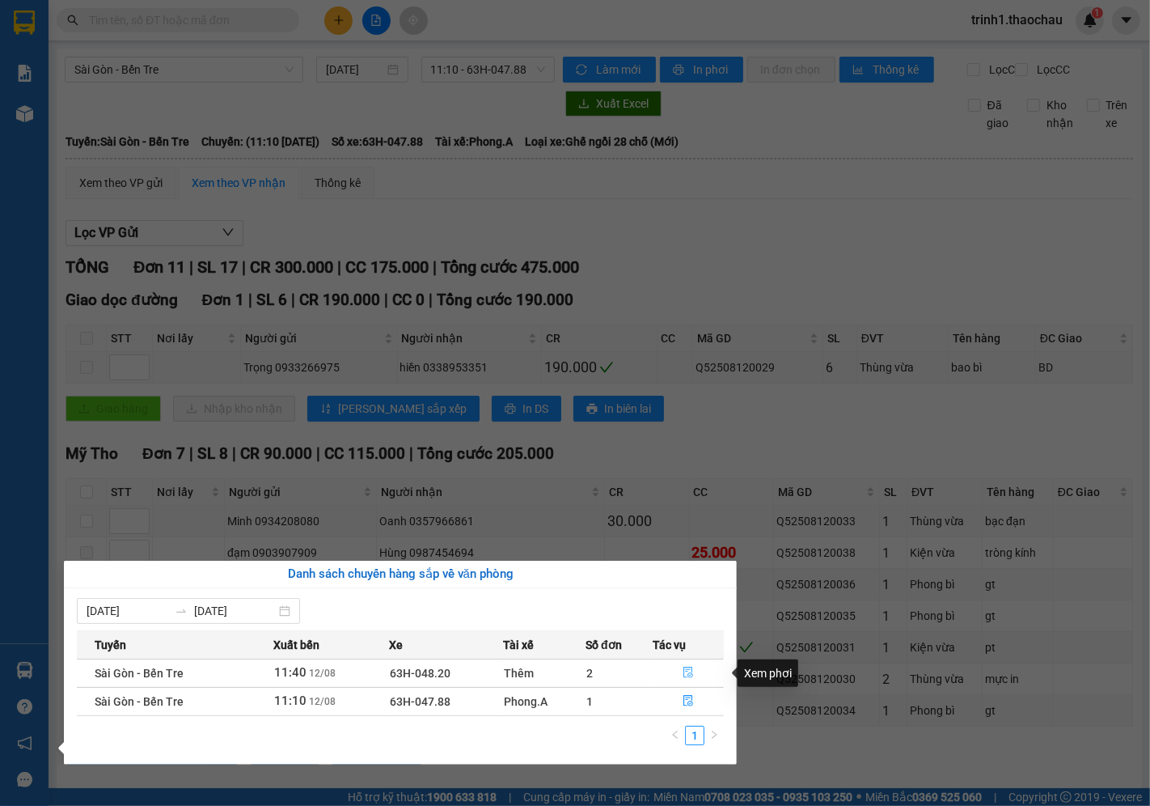
click at [689, 672] on icon "file-done" at bounding box center [688, 672] width 11 height 11
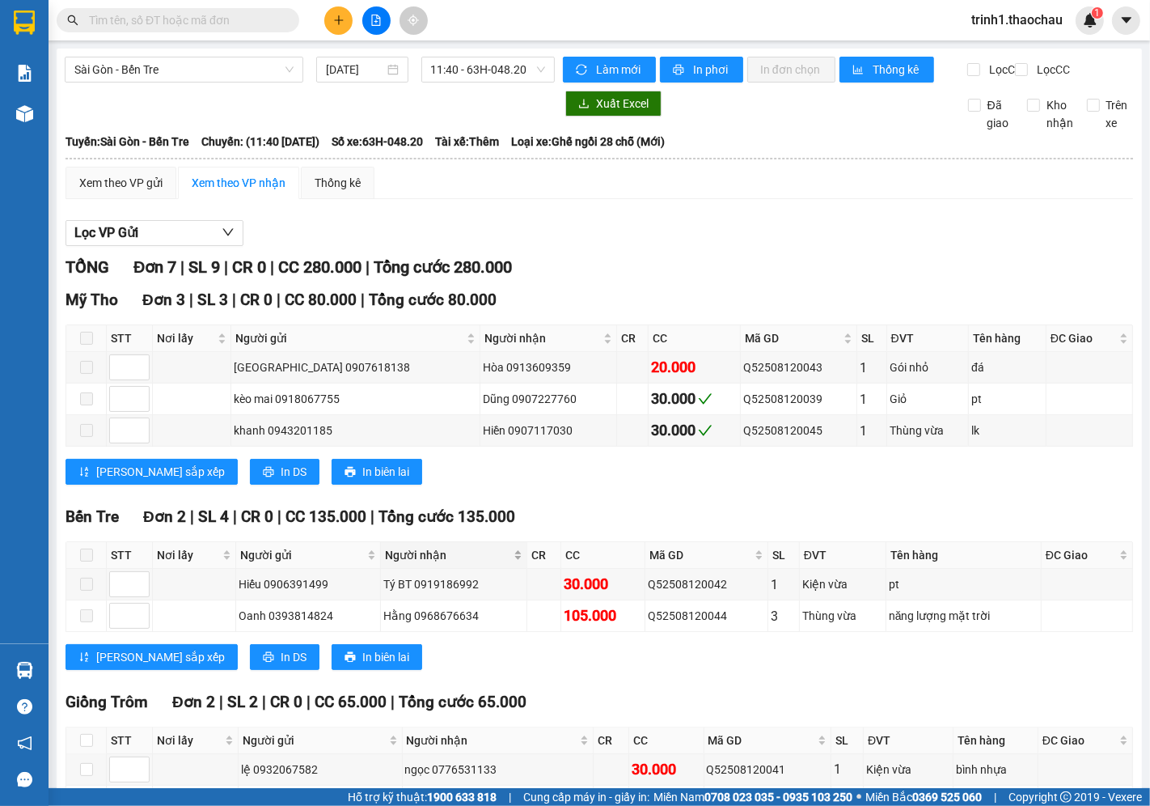
scroll to position [128, 0]
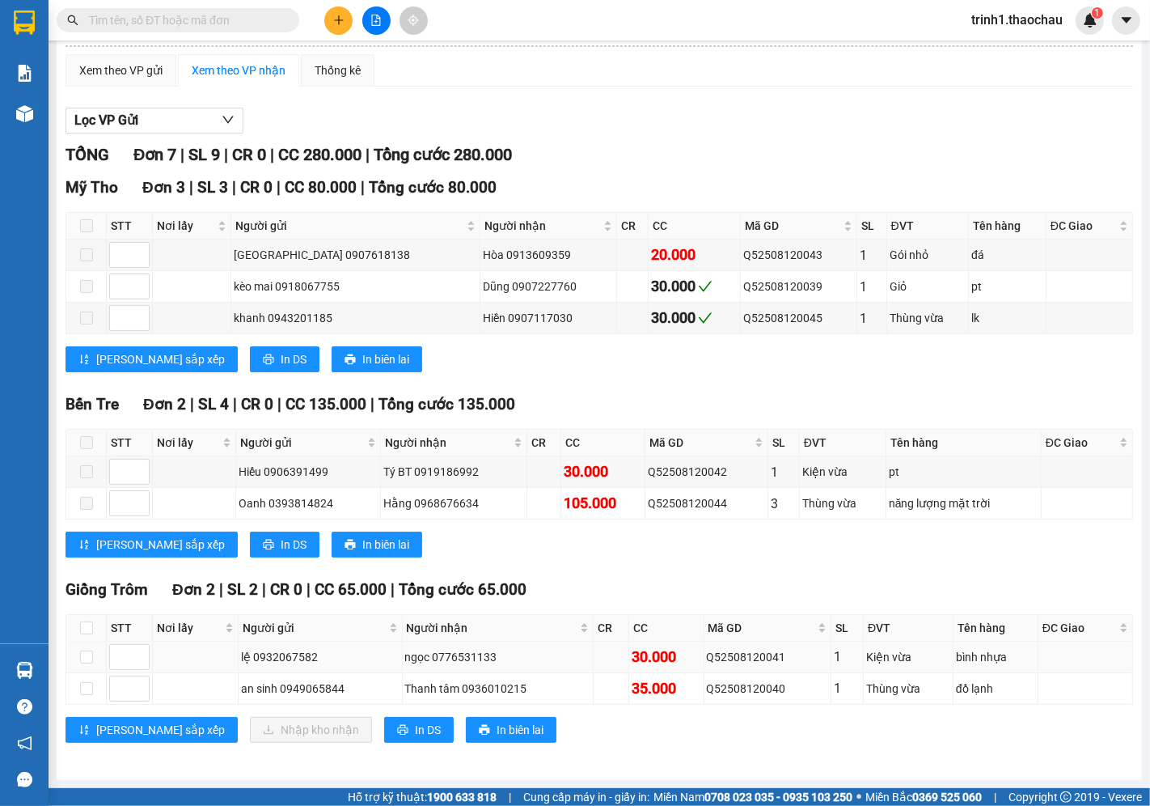
click at [84, 667] on td at bounding box center [86, 658] width 40 height 32
click at [86, 680] on label at bounding box center [86, 689] width 13 height 18
click at [86, 682] on input "checkbox" at bounding box center [86, 688] width 13 height 13
checkbox input "true"
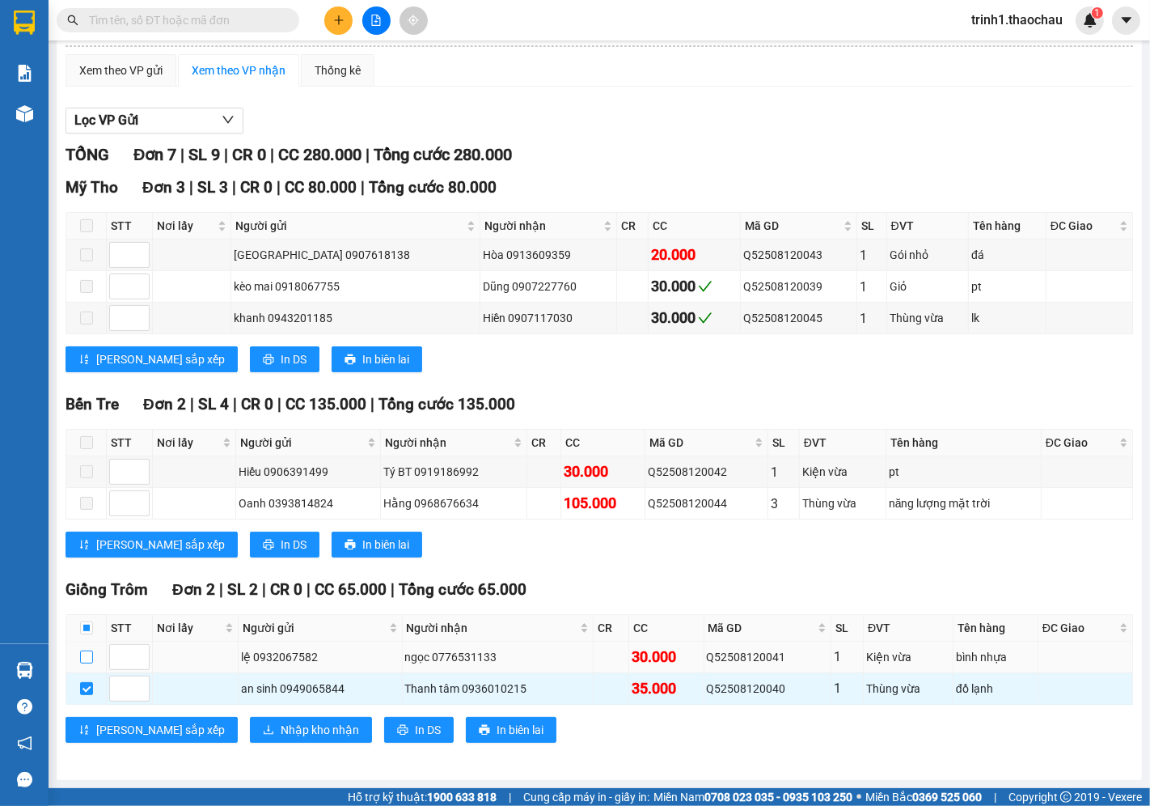
click at [80, 661] on input "checkbox" at bounding box center [86, 656] width 13 height 13
checkbox input "true"
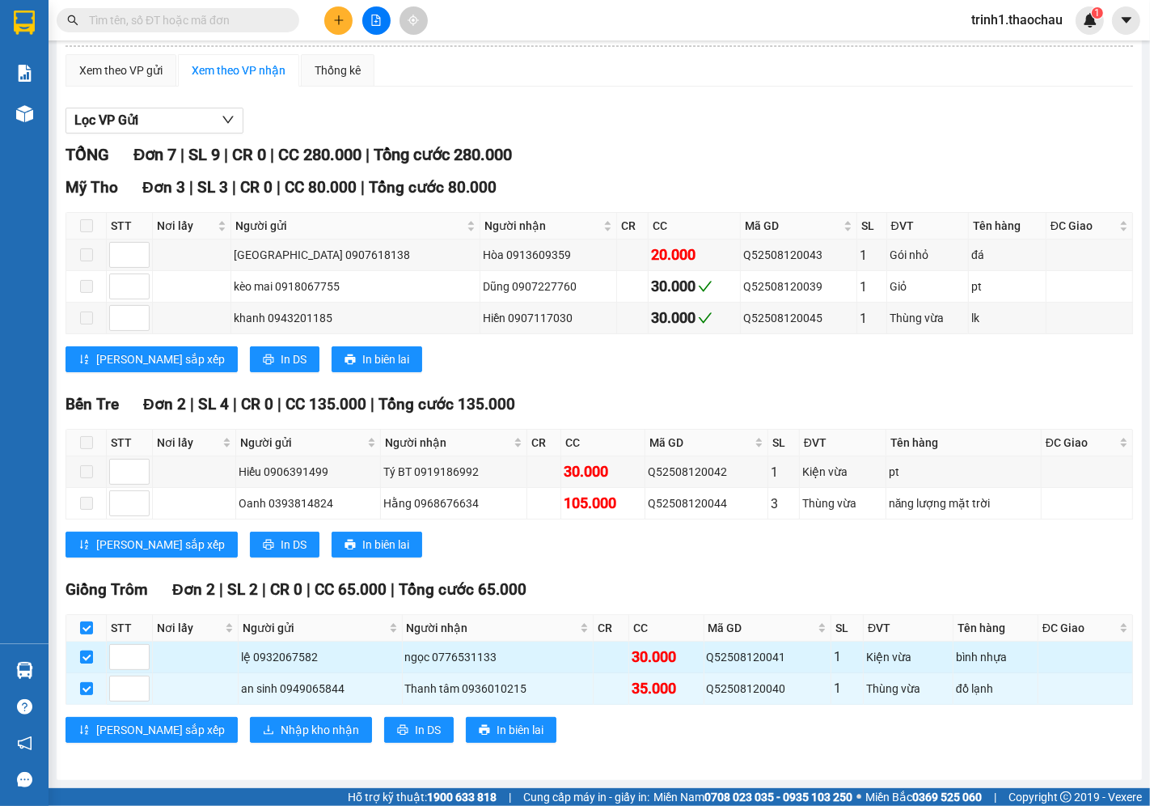
checkbox input "true"
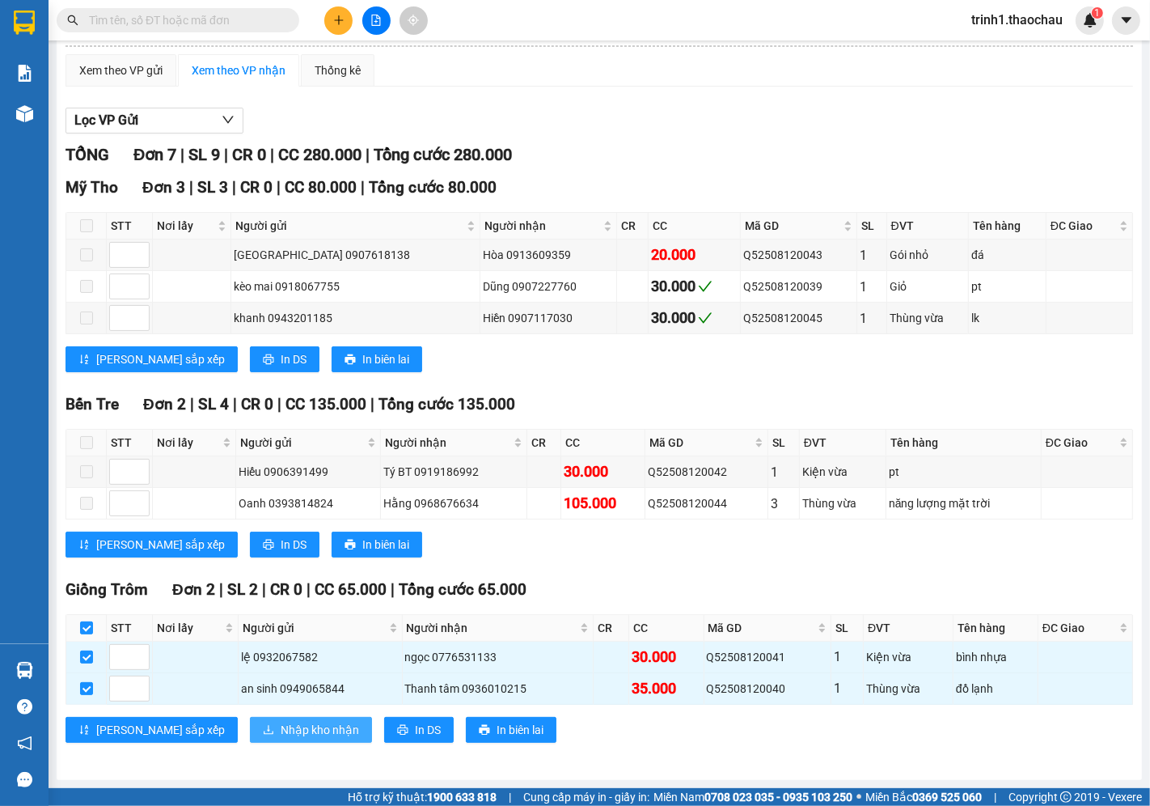
click at [250, 739] on button "Nhập kho nhận" at bounding box center [311, 730] width 122 height 26
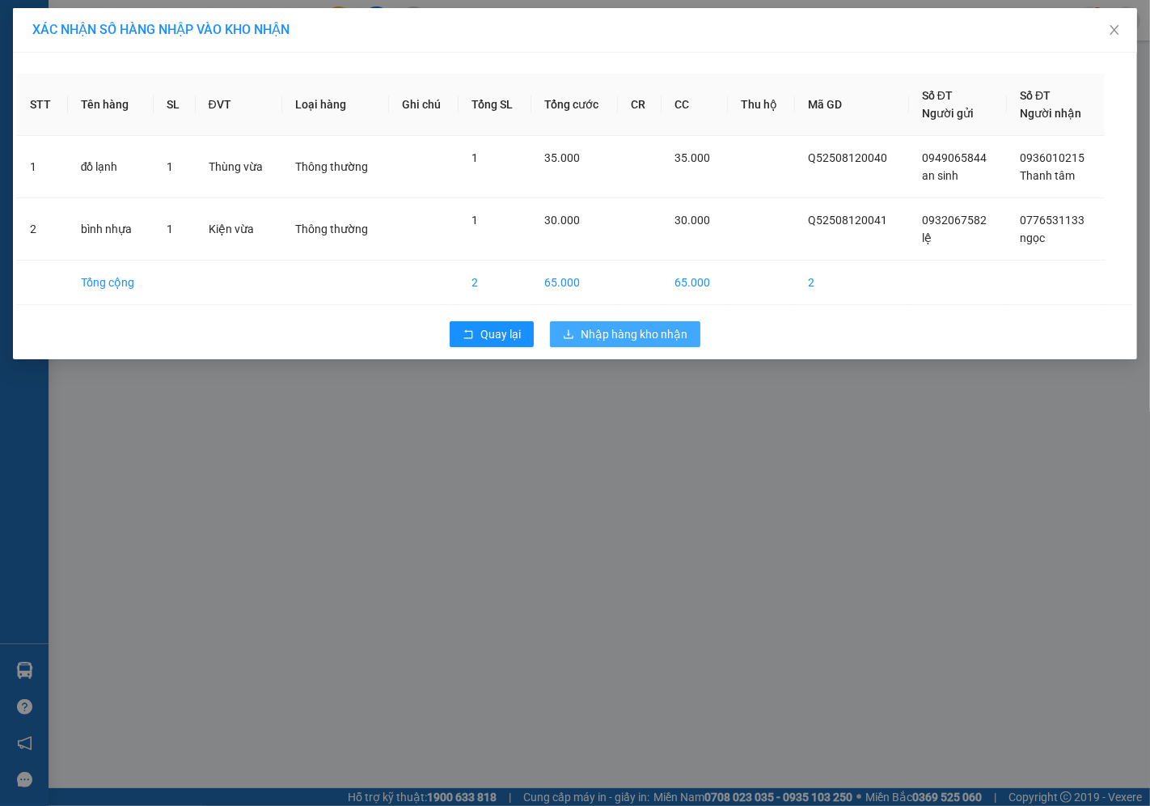
click at [660, 335] on span "Nhập hàng kho nhận" at bounding box center [634, 334] width 107 height 18
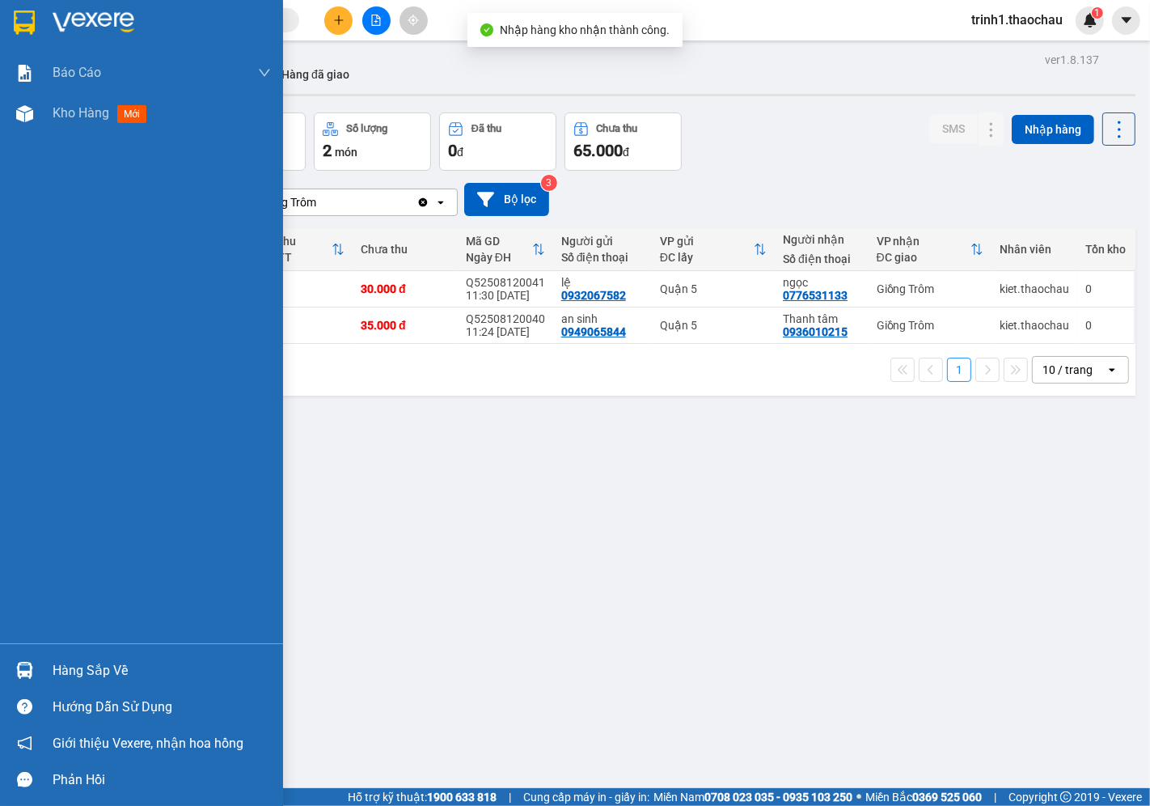
click at [51, 672] on div "Hàng sắp về" at bounding box center [141, 670] width 283 height 36
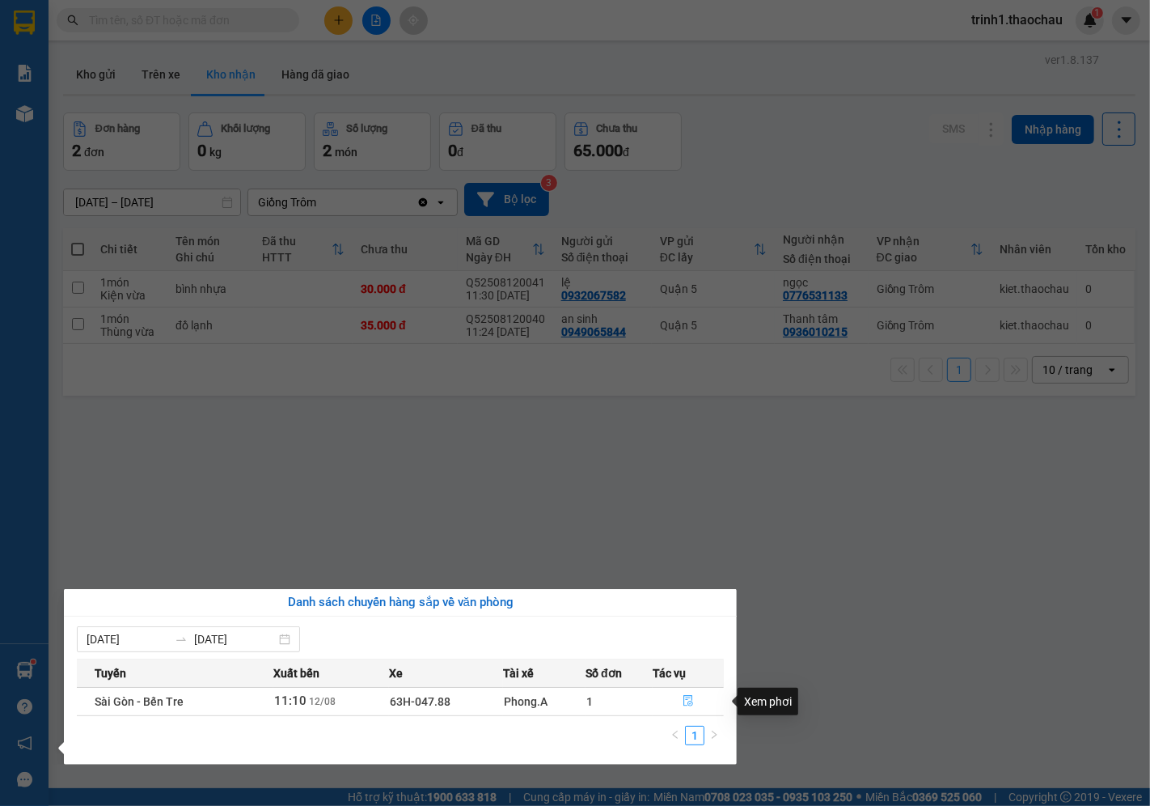
click at [683, 702] on icon "file-done" at bounding box center [688, 700] width 11 height 11
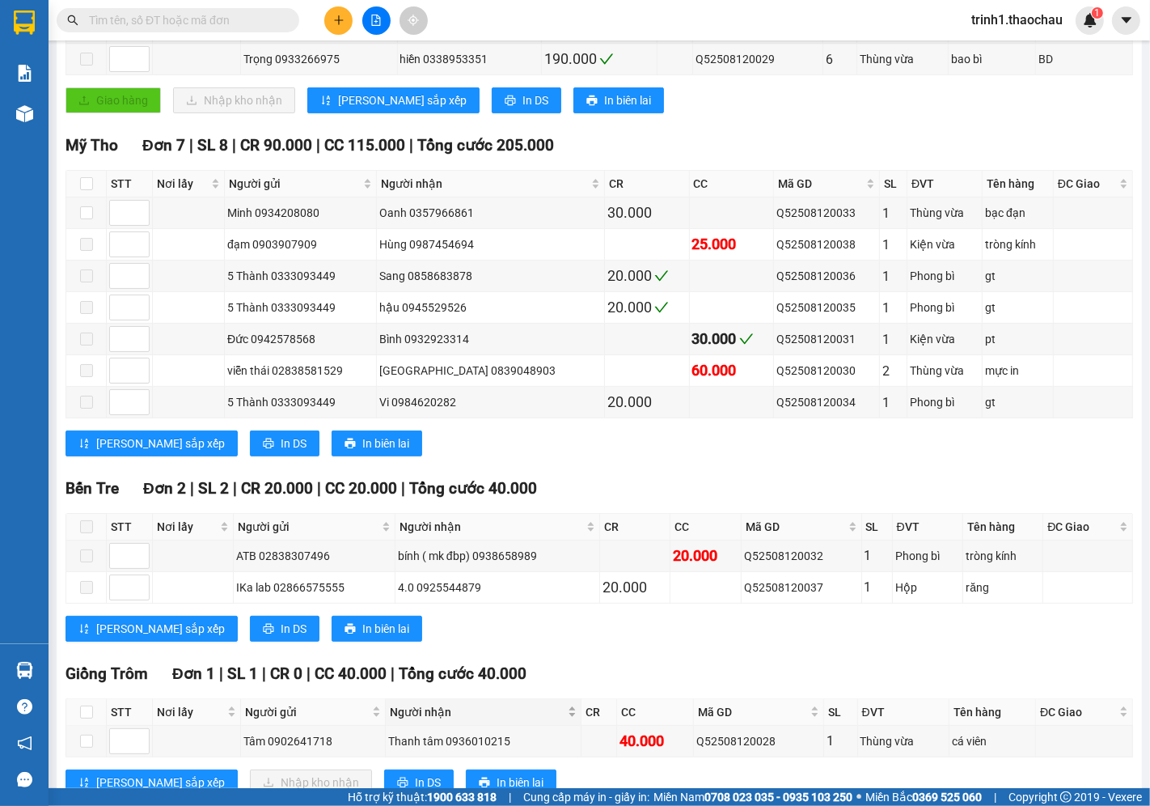
scroll to position [377, 0]
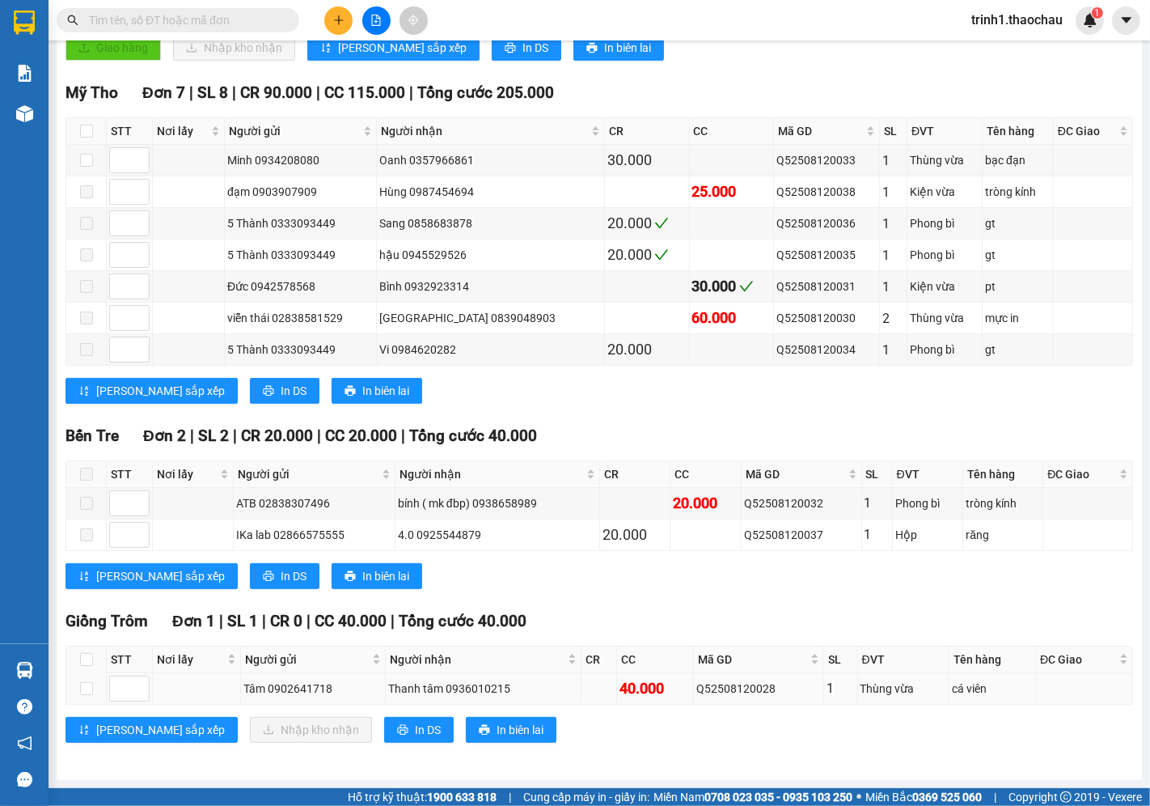
click at [95, 694] on td at bounding box center [86, 689] width 40 height 32
click at [87, 688] on input "checkbox" at bounding box center [86, 688] width 13 height 13
checkbox input "true"
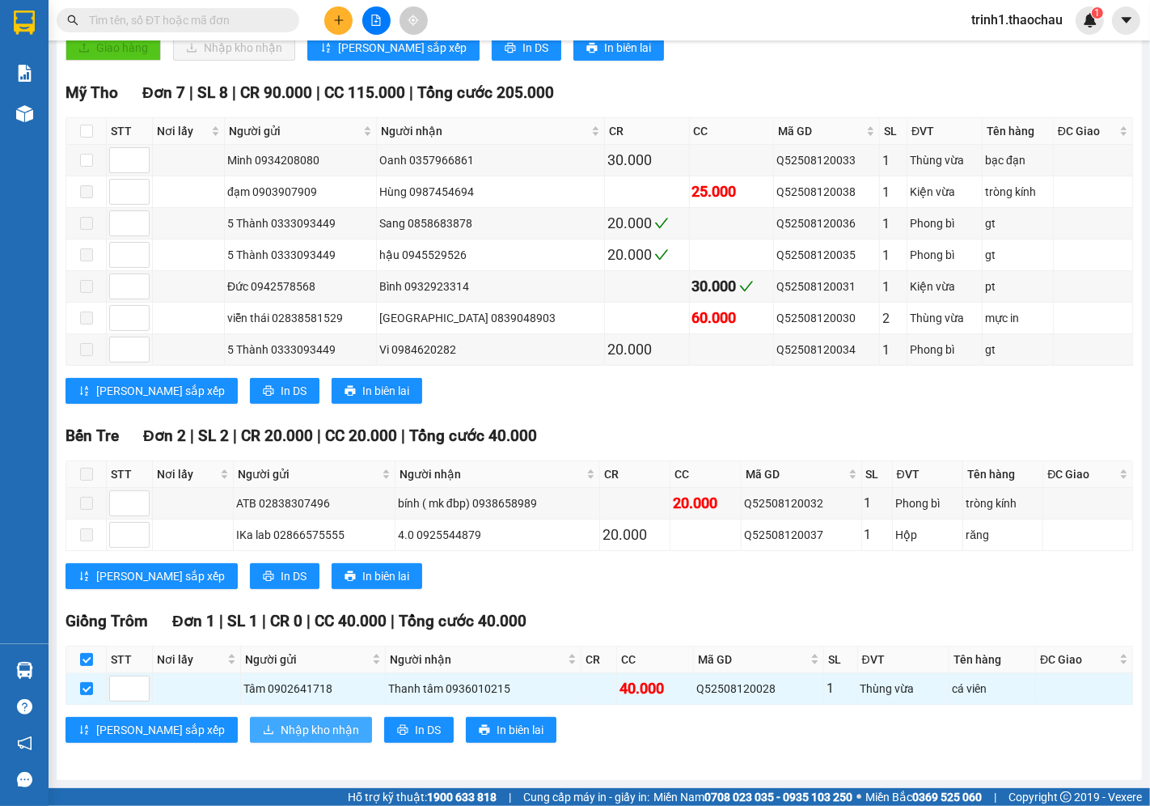
click at [281, 726] on span "Nhập kho nhận" at bounding box center [320, 730] width 78 height 18
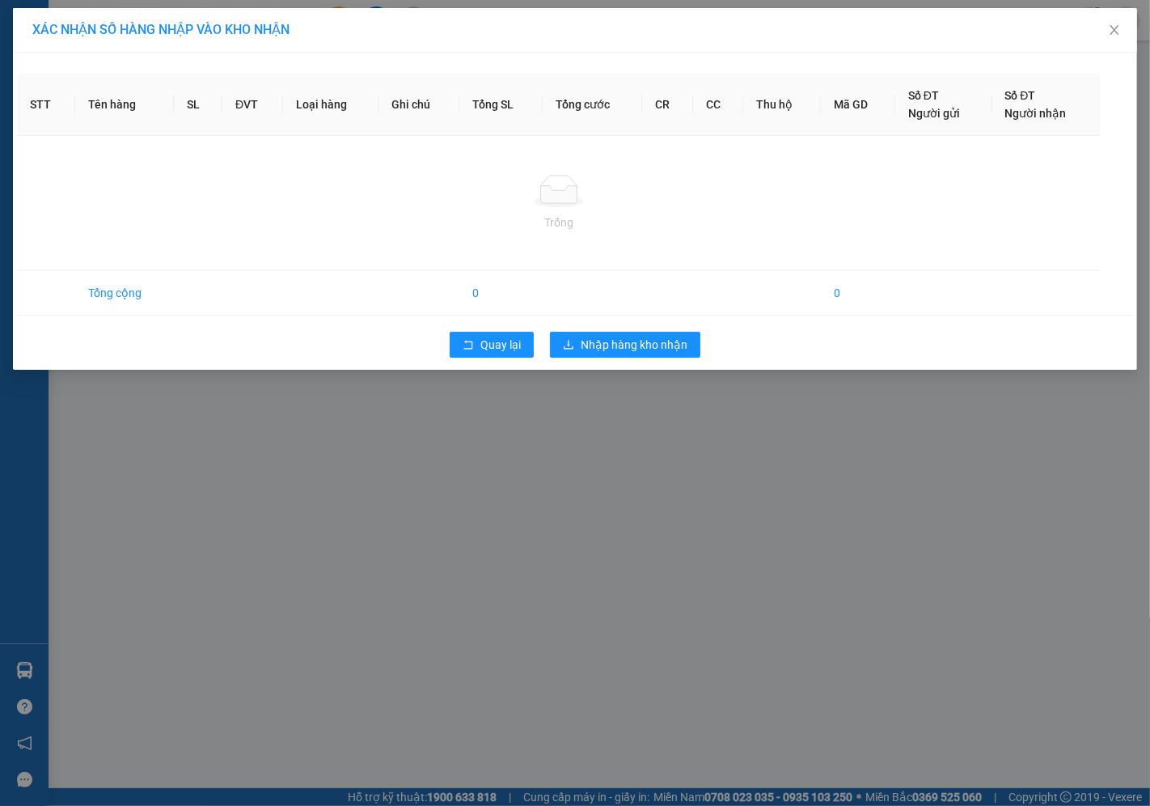
click at [635, 410] on div "XÁC NHẬN SỐ HÀNG NHẬP VÀO KHO NHẬN STT Tên hàng SL ĐVT Loại hàng Ghi chú Tổng S…" at bounding box center [575, 403] width 1150 height 806
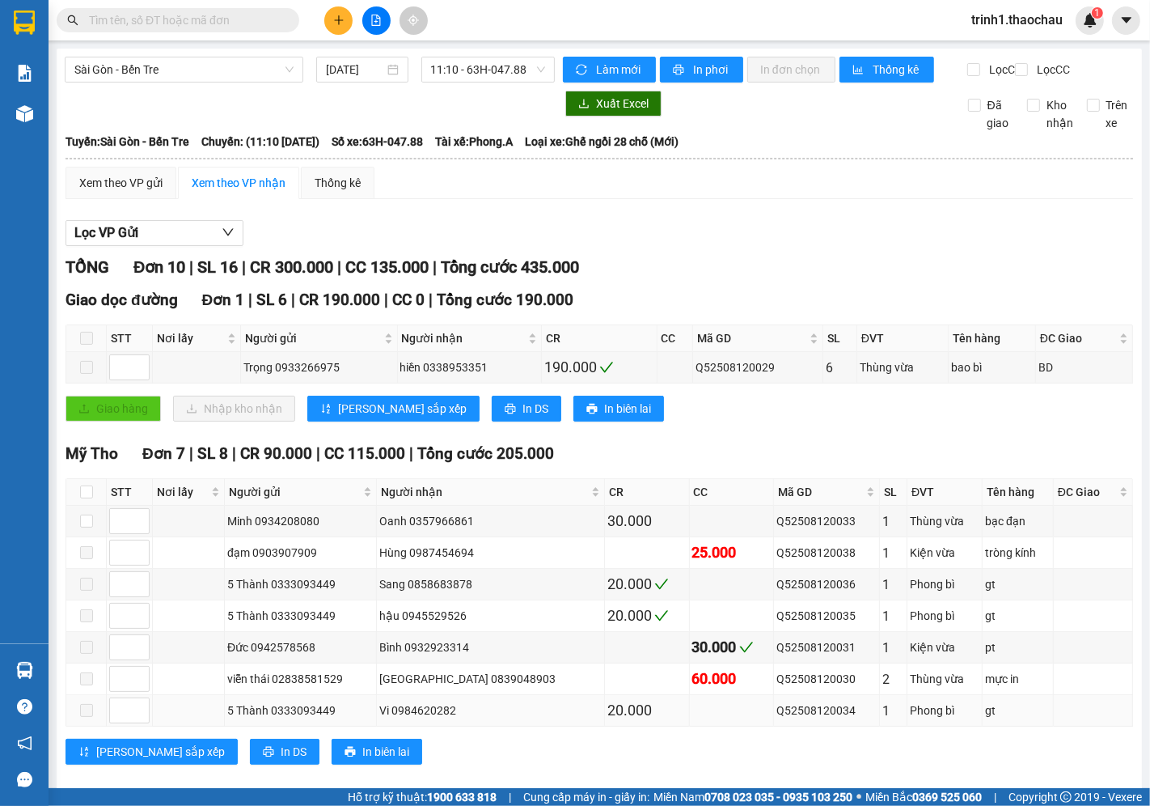
scroll to position [223, 0]
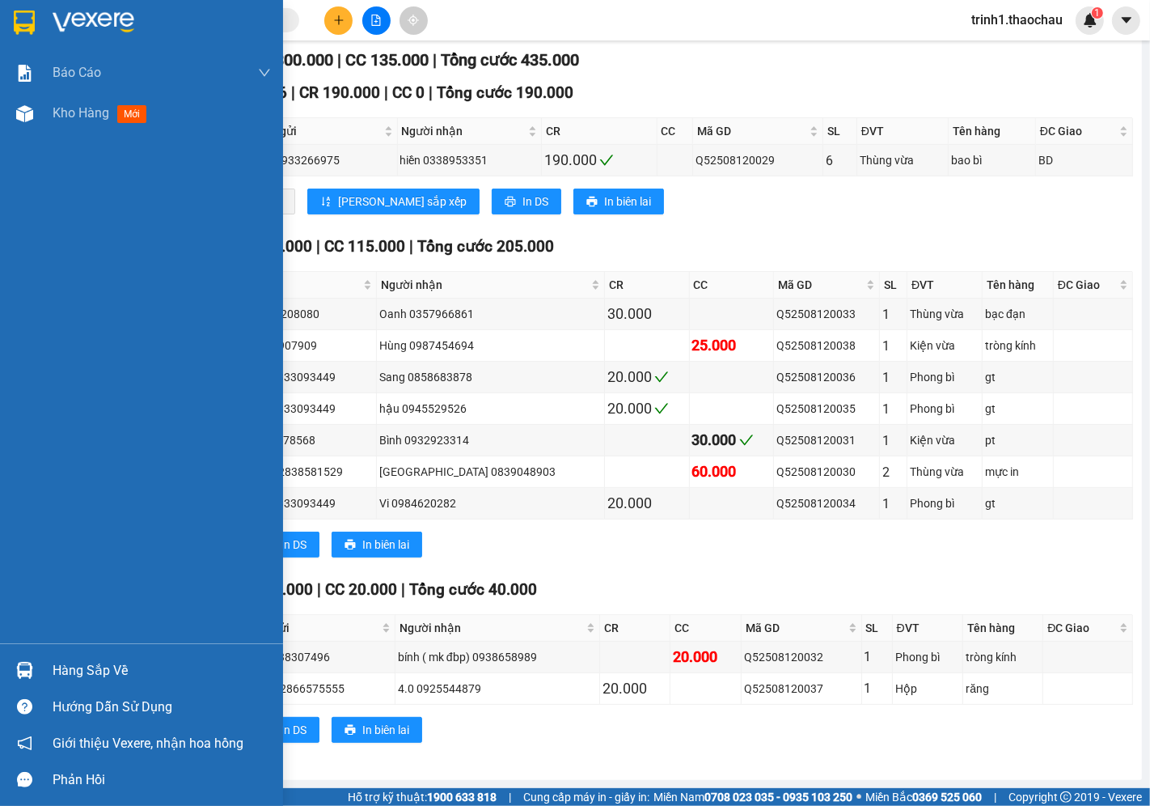
click at [57, 670] on div "Hàng sắp về" at bounding box center [162, 671] width 218 height 24
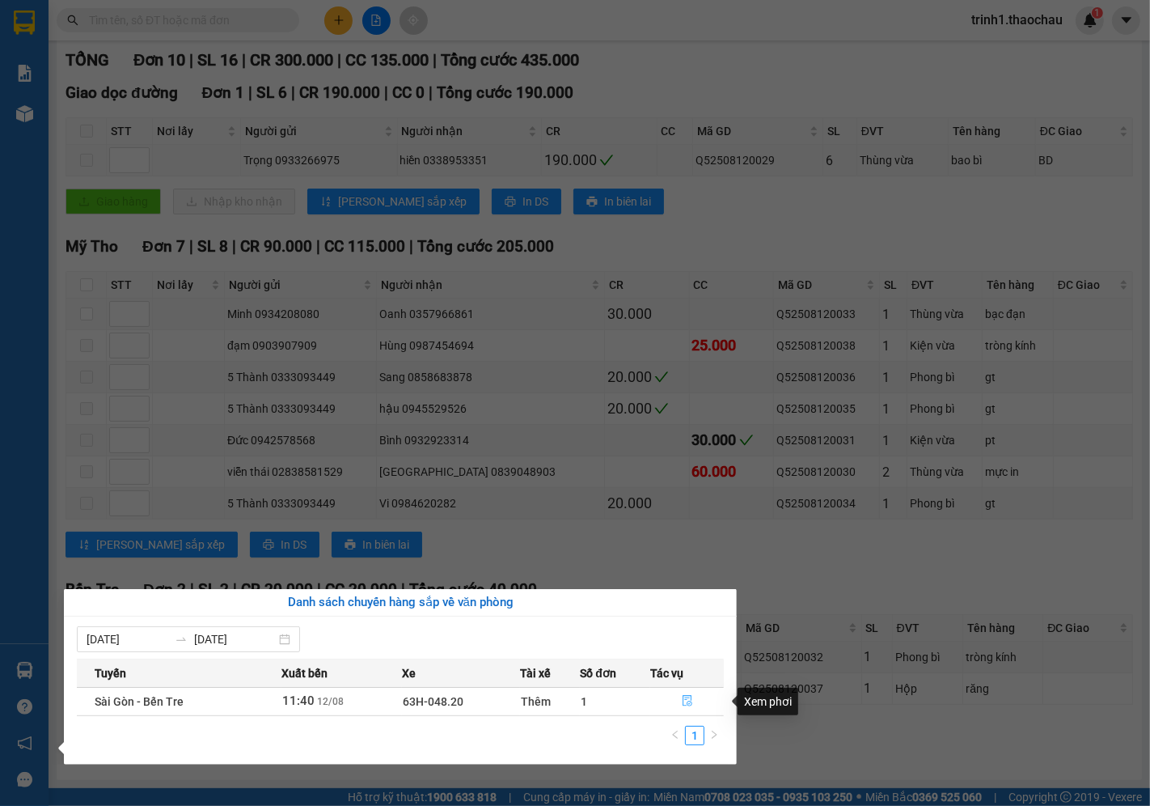
click at [683, 701] on icon "file-done" at bounding box center [687, 700] width 11 height 11
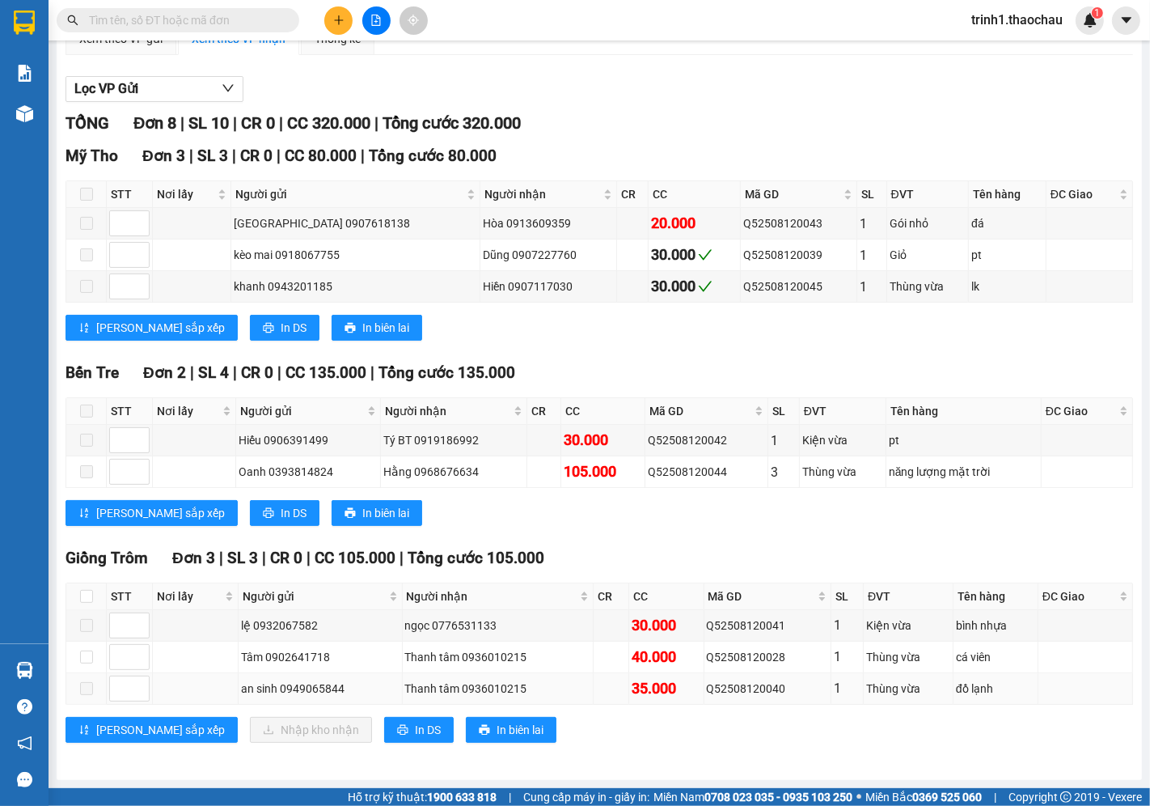
scroll to position [159, 0]
click at [86, 654] on input "checkbox" at bounding box center [86, 656] width 13 height 13
checkbox input "true"
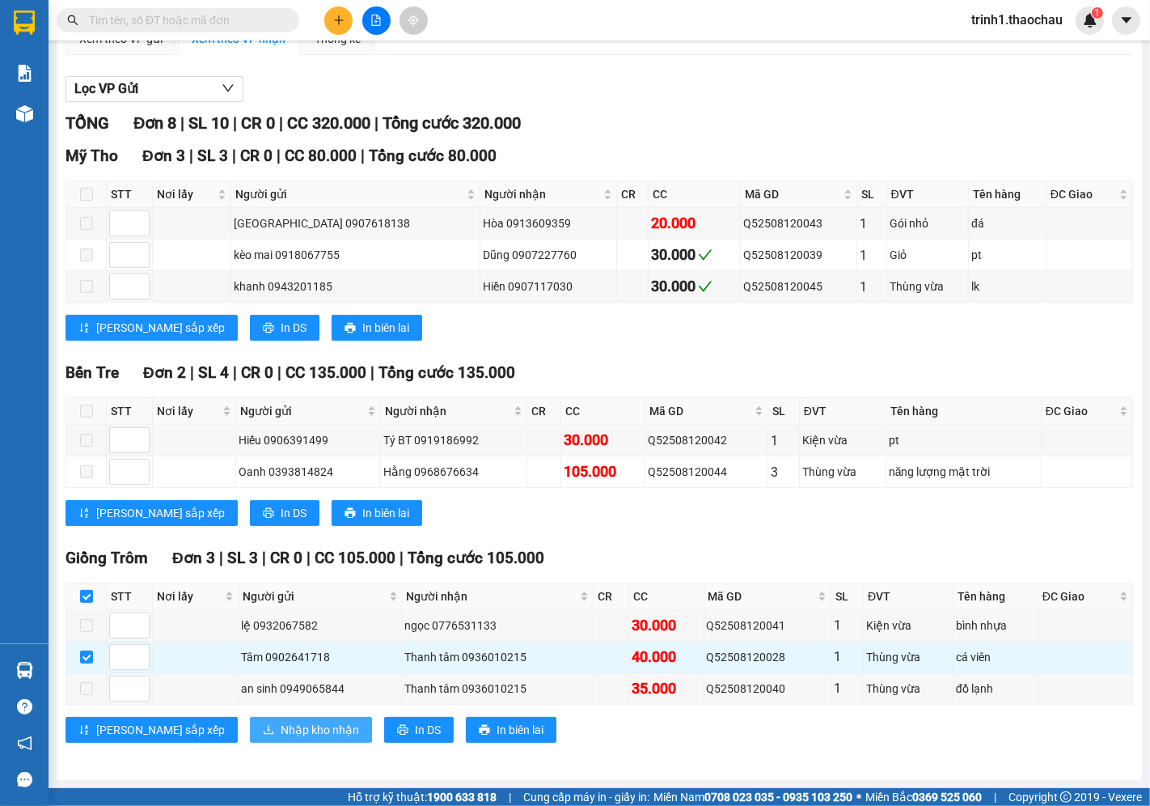
click at [281, 729] on span "Nhập kho nhận" at bounding box center [320, 730] width 78 height 18
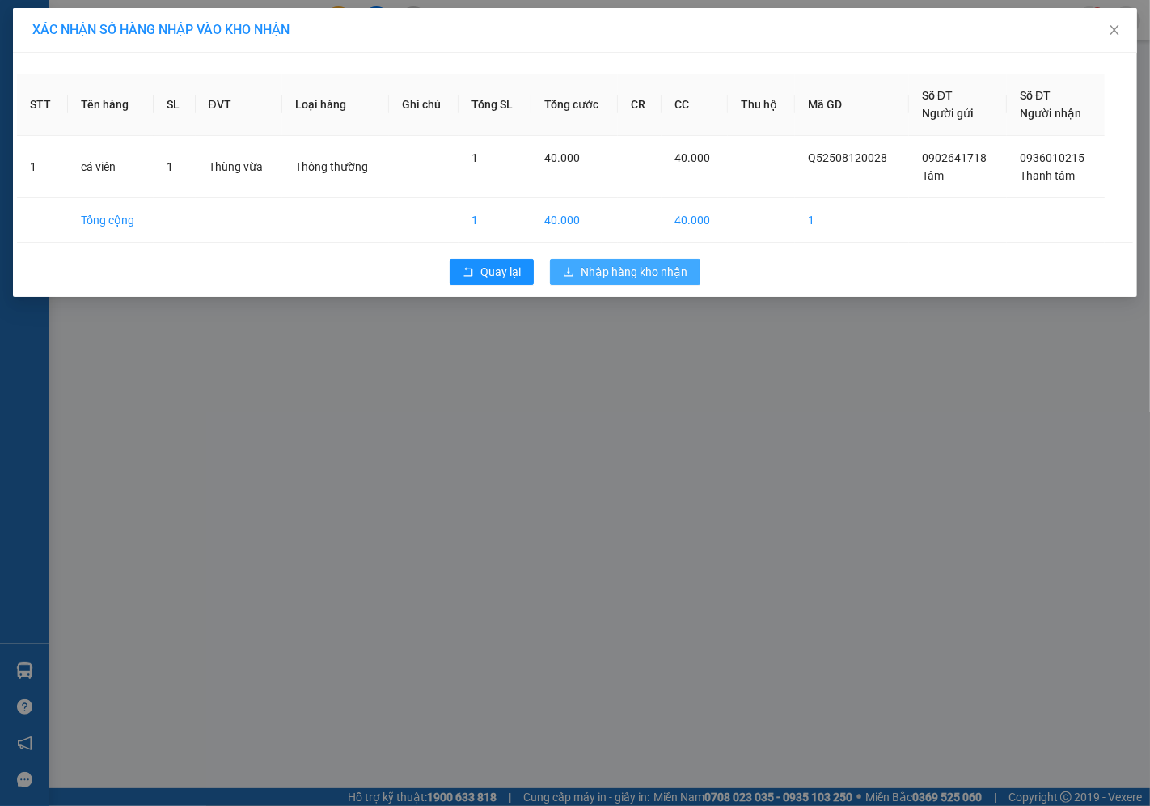
click at [617, 265] on span "Nhập hàng kho nhận" at bounding box center [634, 272] width 107 height 18
